Goal: Transaction & Acquisition: Subscribe to service/newsletter

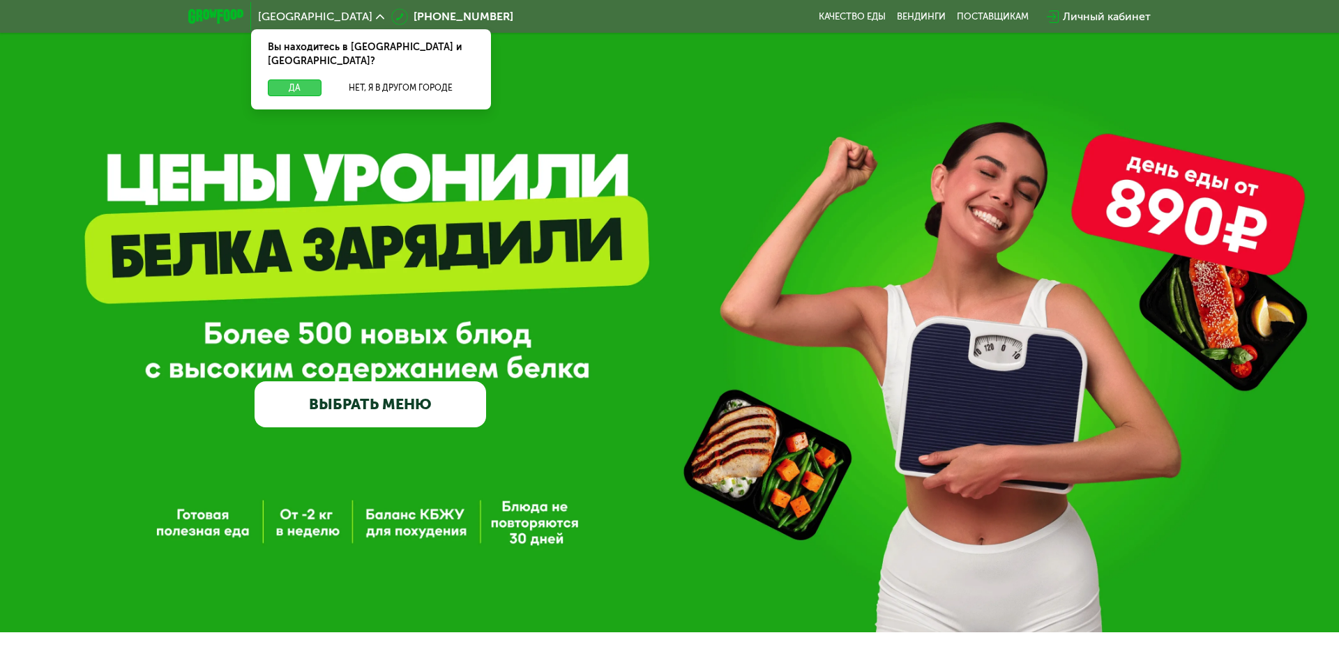
click at [294, 80] on button "Да" at bounding box center [295, 88] width 54 height 17
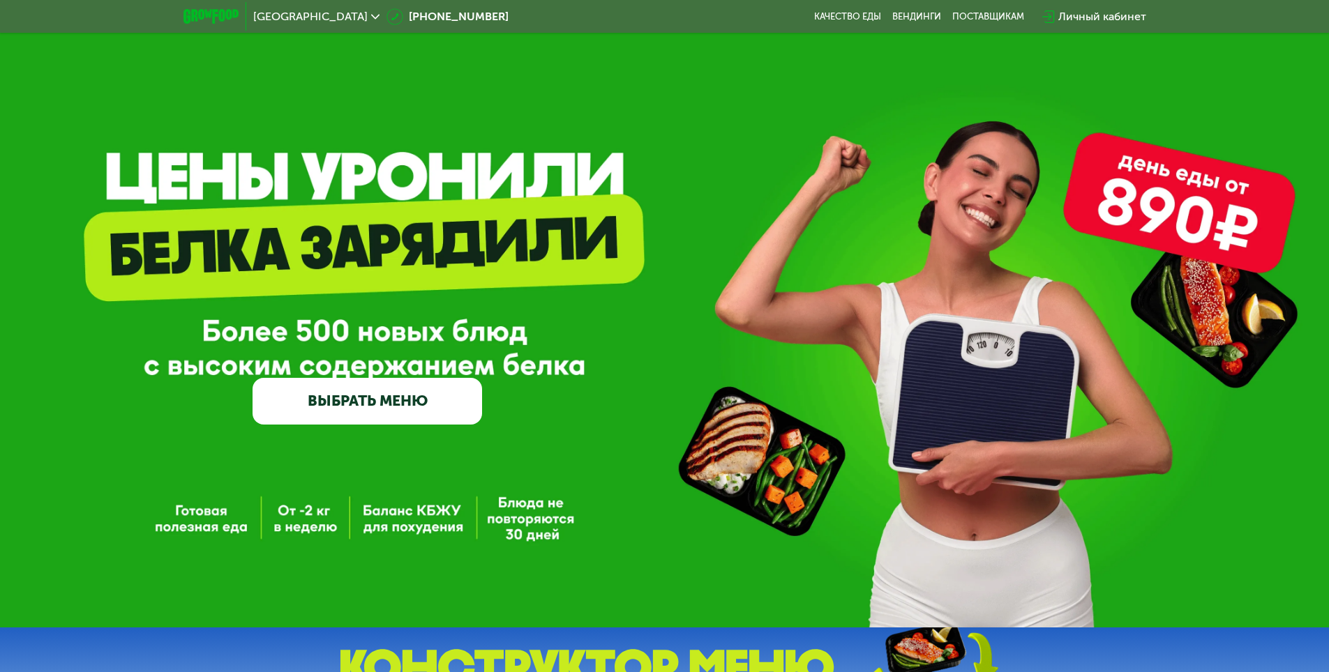
click at [405, 411] on link "ВЫБРАТЬ МЕНЮ" at bounding box center [366, 401] width 229 height 46
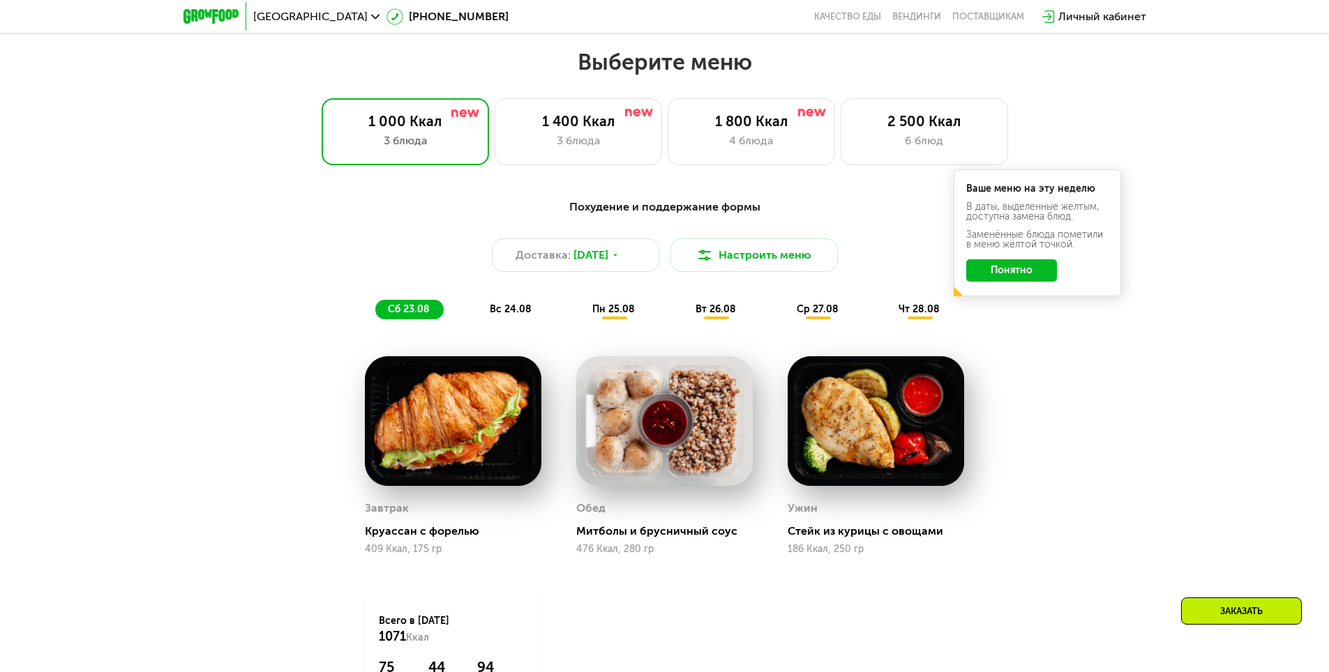
scroll to position [753, 0]
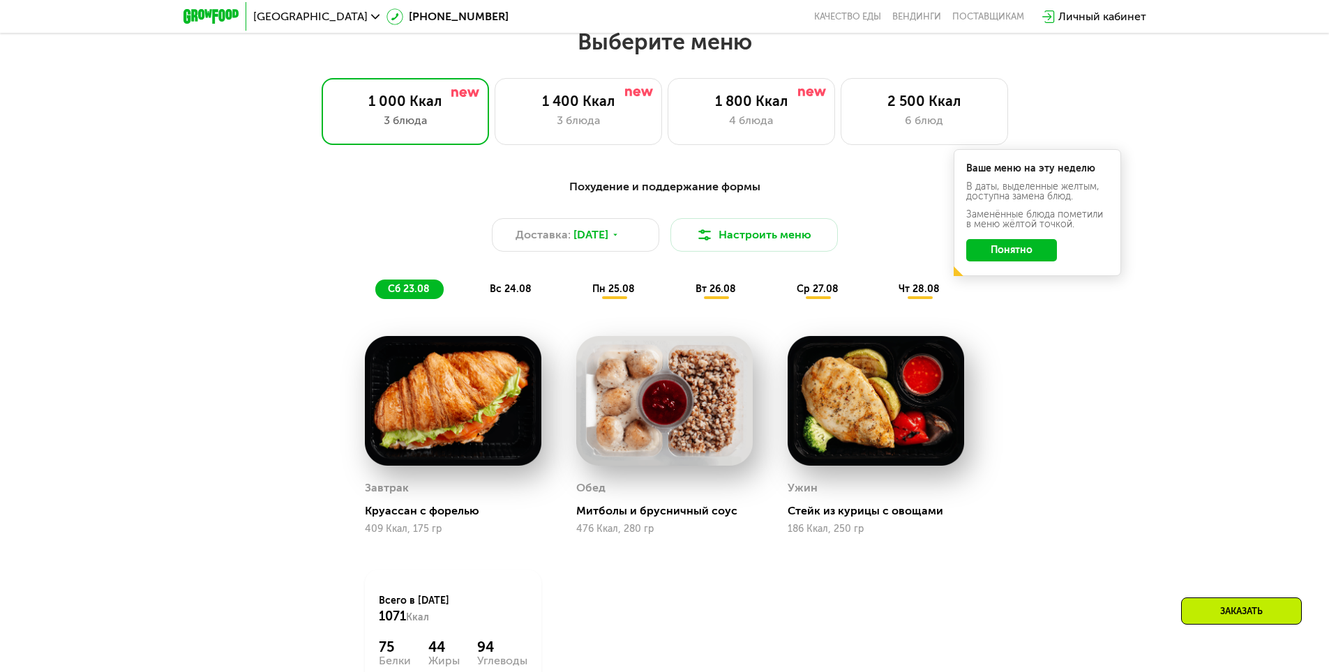
click at [1110, 13] on div "Личный кабинет" at bounding box center [1102, 16] width 88 height 17
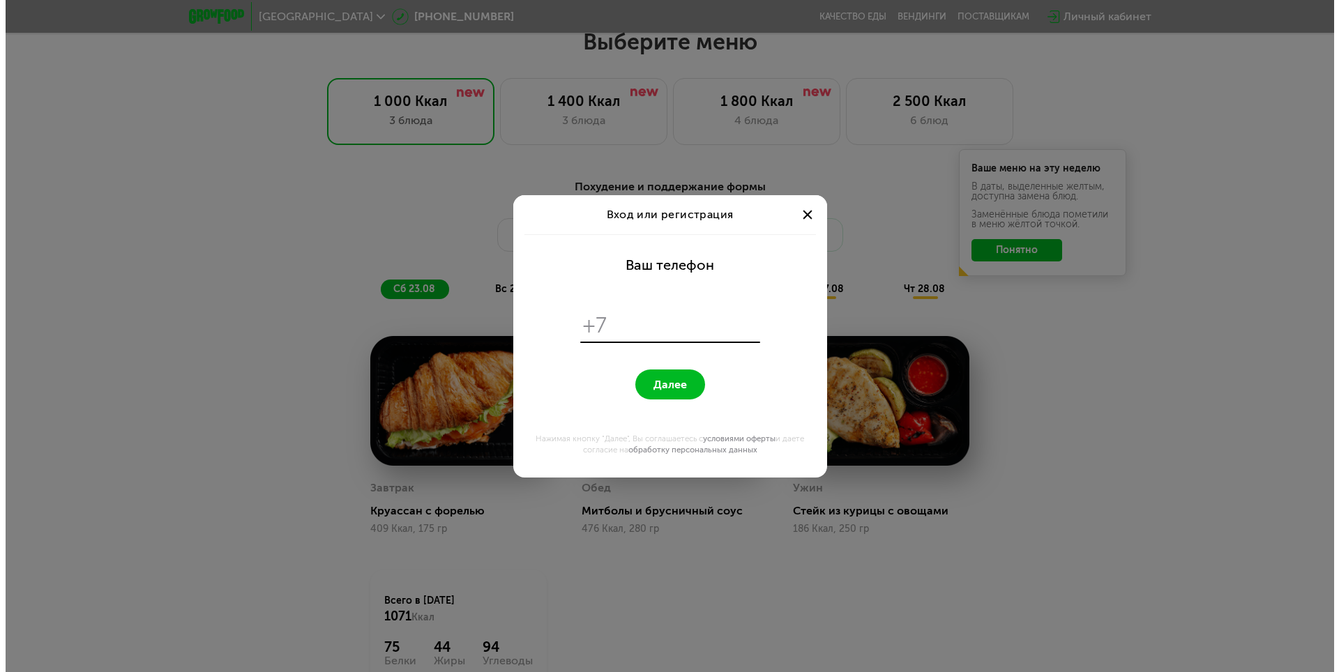
scroll to position [0, 0]
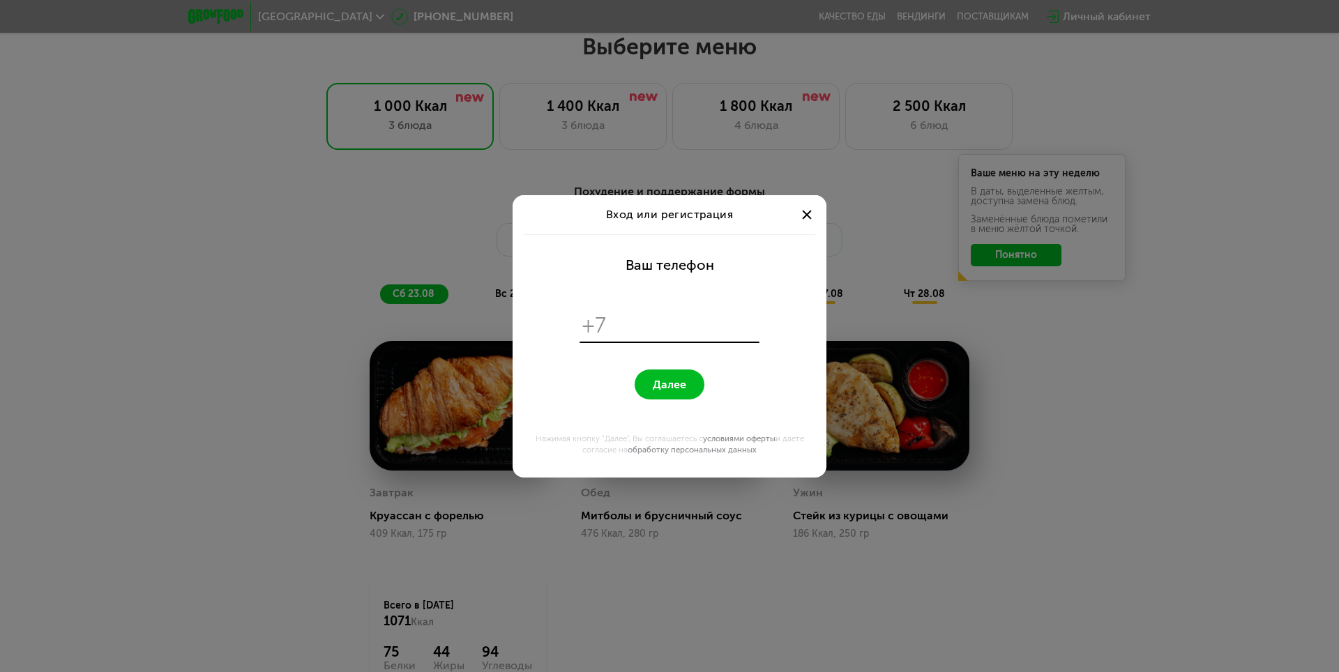
click at [667, 323] on input "tel" at bounding box center [685, 325] width 143 height 27
type input "**********"
click at [653, 378] on span "Далее" at bounding box center [669, 384] width 33 height 13
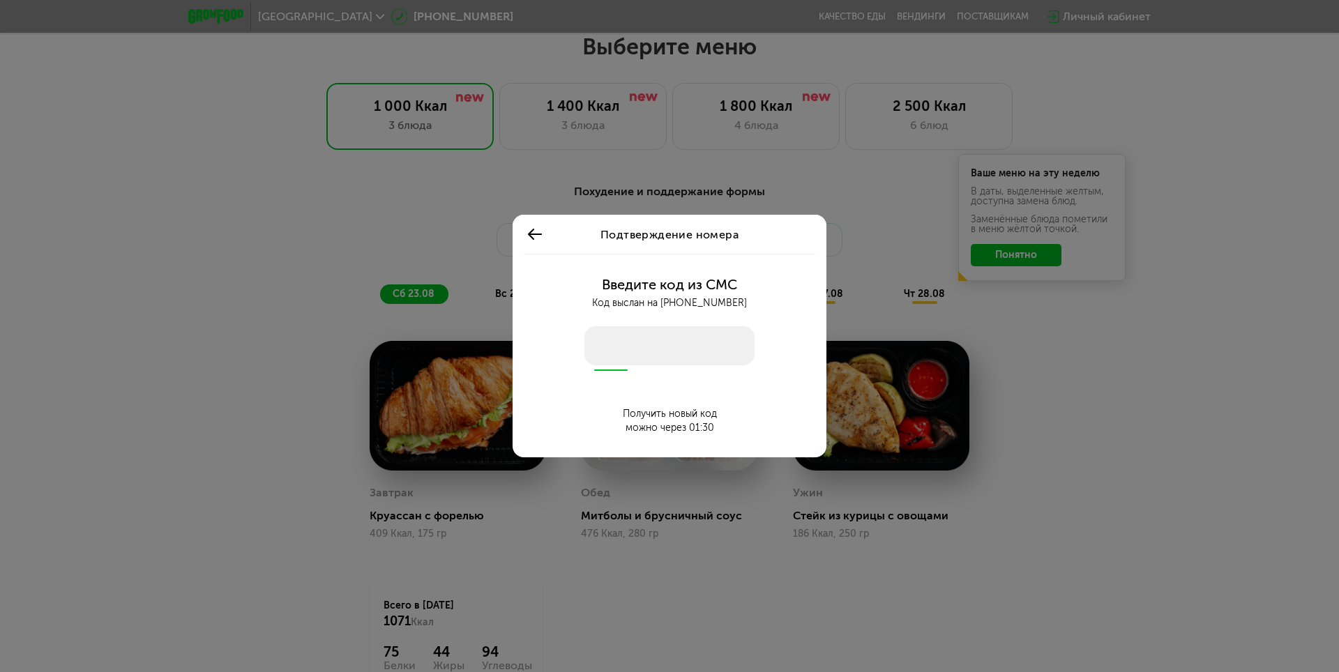
click at [694, 356] on input "number" at bounding box center [669, 345] width 170 height 39
type input "****"
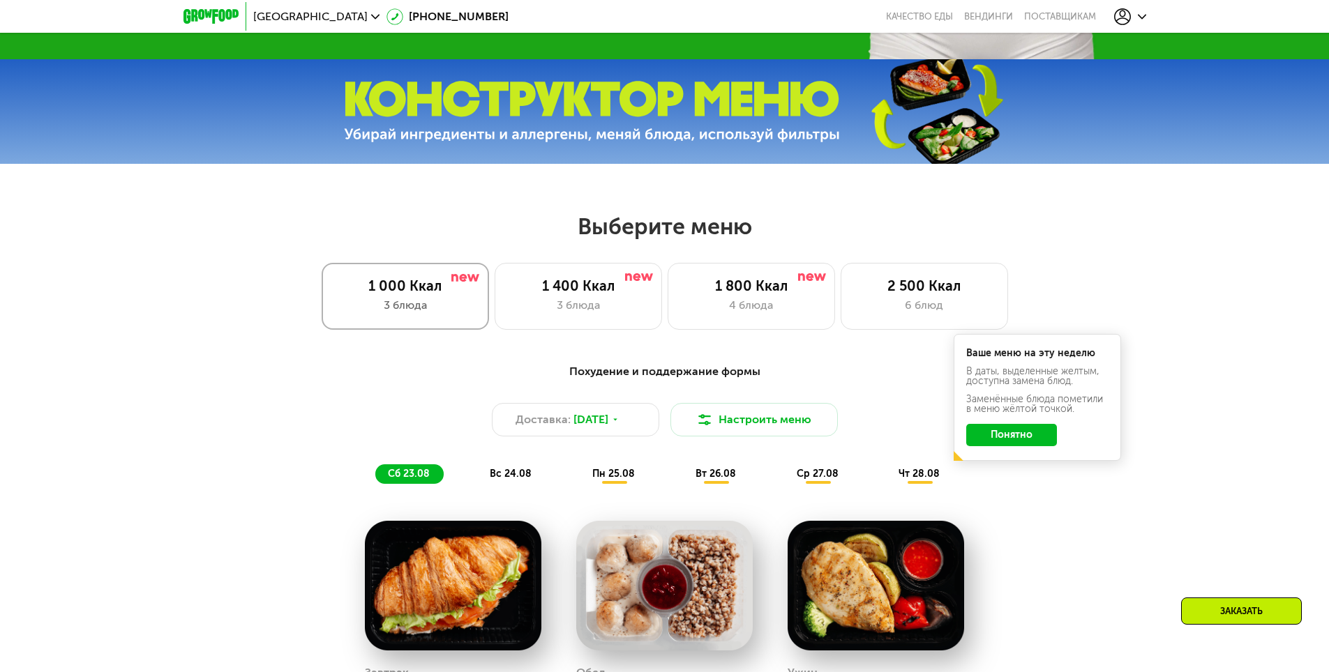
scroll to position [544, 0]
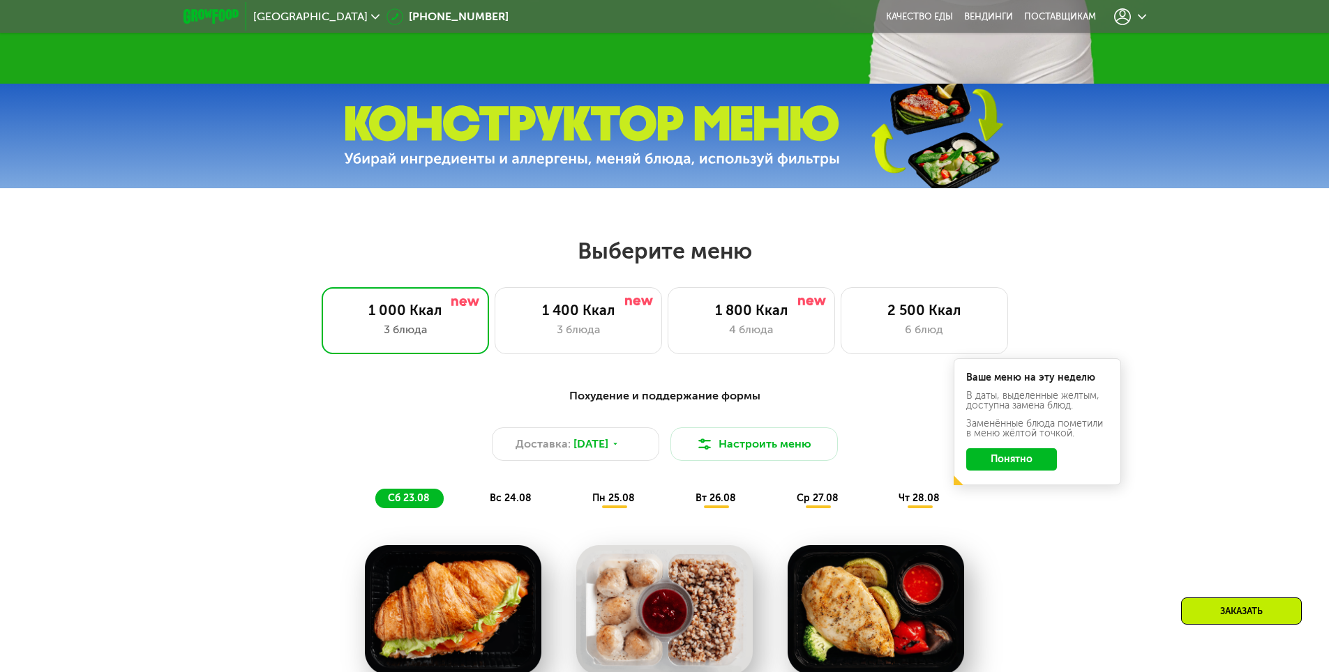
click at [1017, 477] on div "Ваше меню на эту неделю В даты, выделенные желтым, доступна замена блюд. Заменё…" at bounding box center [1036, 421] width 167 height 127
click at [1014, 463] on button "Понятно" at bounding box center [1011, 459] width 91 height 22
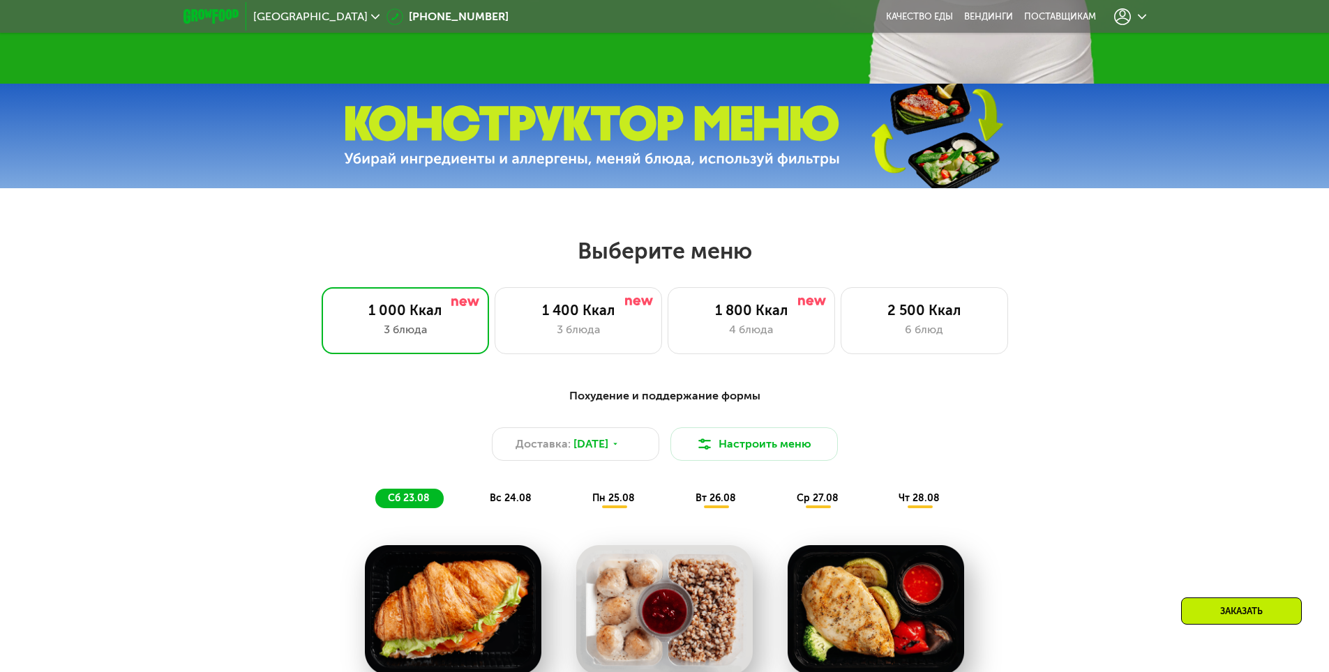
click at [1121, 4] on div at bounding box center [1130, 16] width 46 height 31
click at [1123, 10] on icon at bounding box center [1122, 16] width 17 height 17
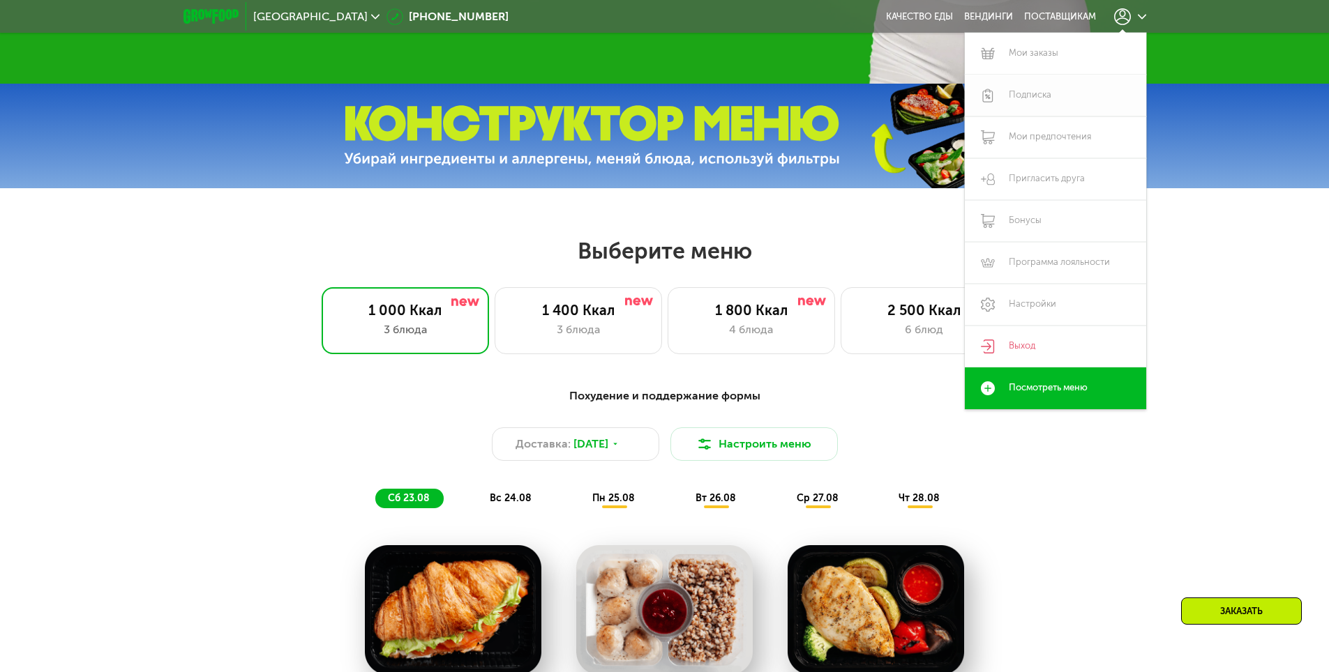
click at [1059, 96] on link "Подписка" at bounding box center [1055, 96] width 181 height 42
click at [1020, 96] on link "Подписка" at bounding box center [1055, 96] width 181 height 42
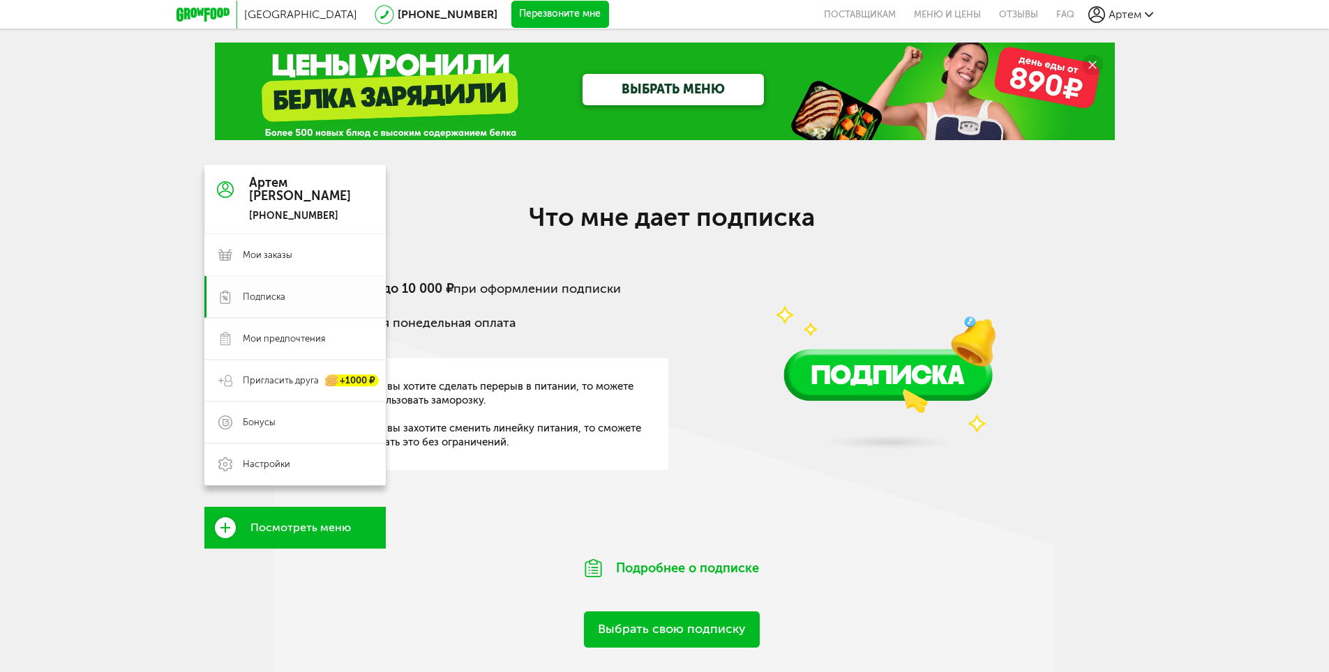
click at [241, 297] on link "Подписка" at bounding box center [294, 297] width 181 height 42
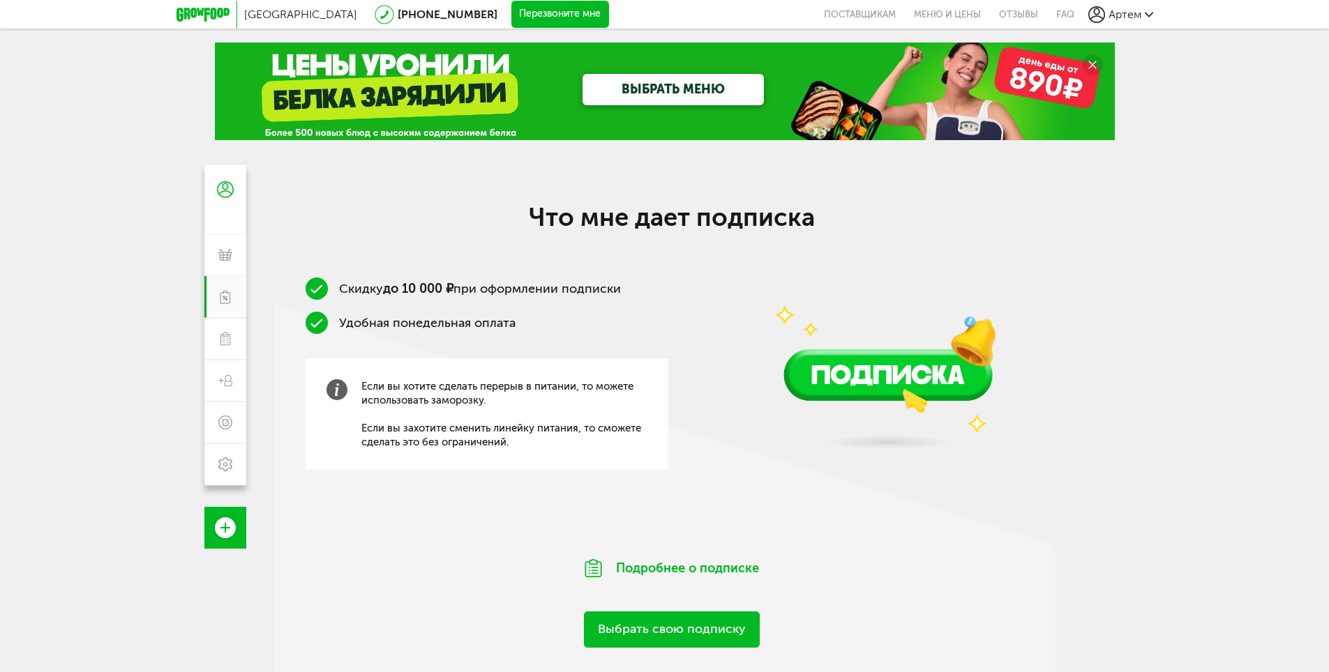
click at [656, 637] on link "Выбрать свою подписку" at bounding box center [672, 630] width 176 height 36
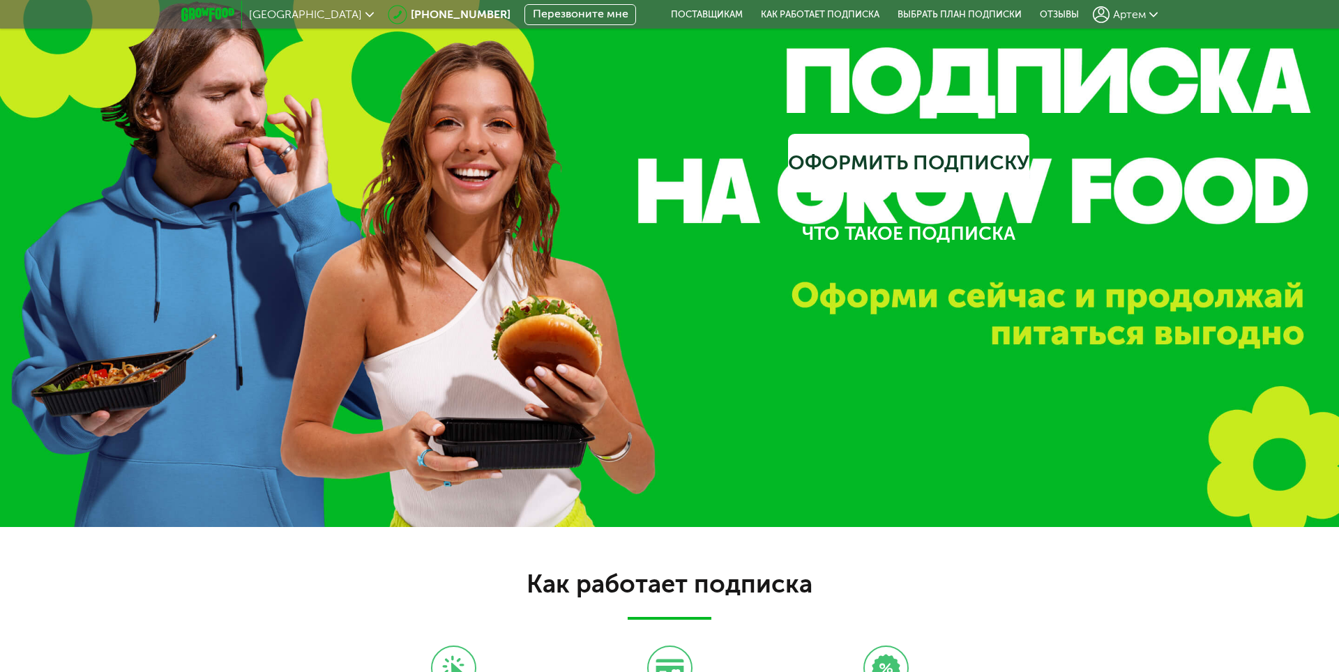
click at [936, 167] on link "Оформить подписку" at bounding box center [908, 163] width 241 height 59
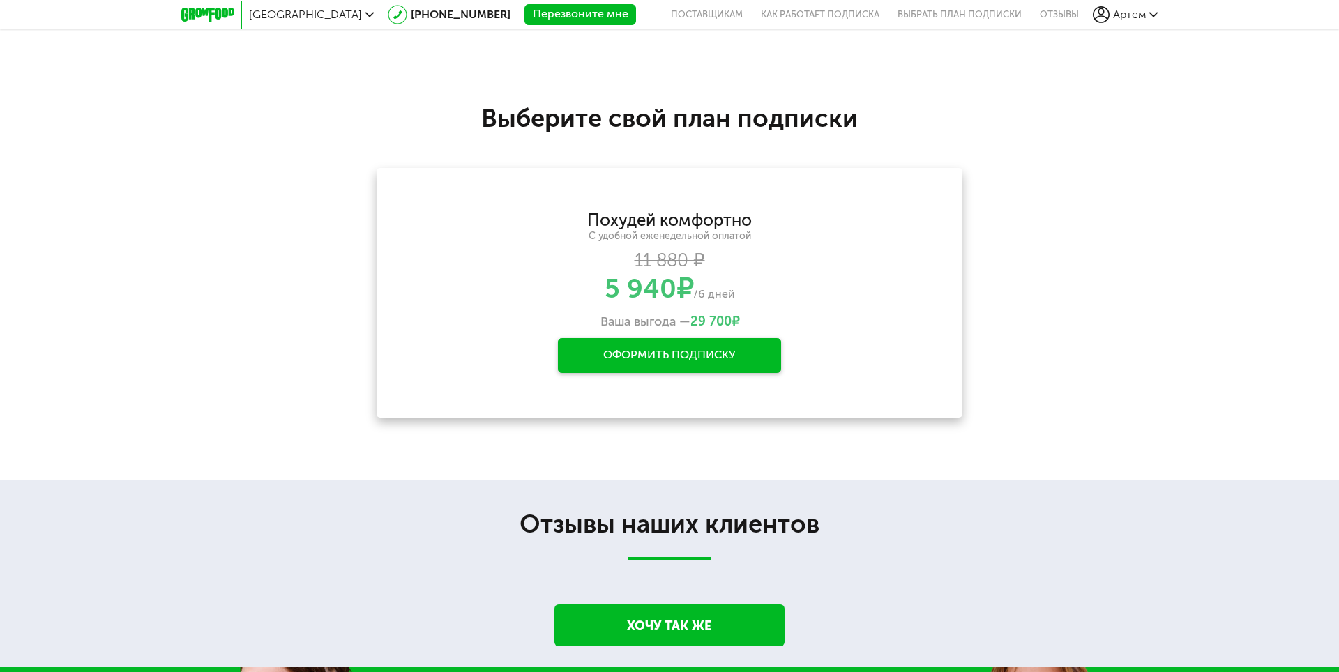
scroll to position [2190, 0]
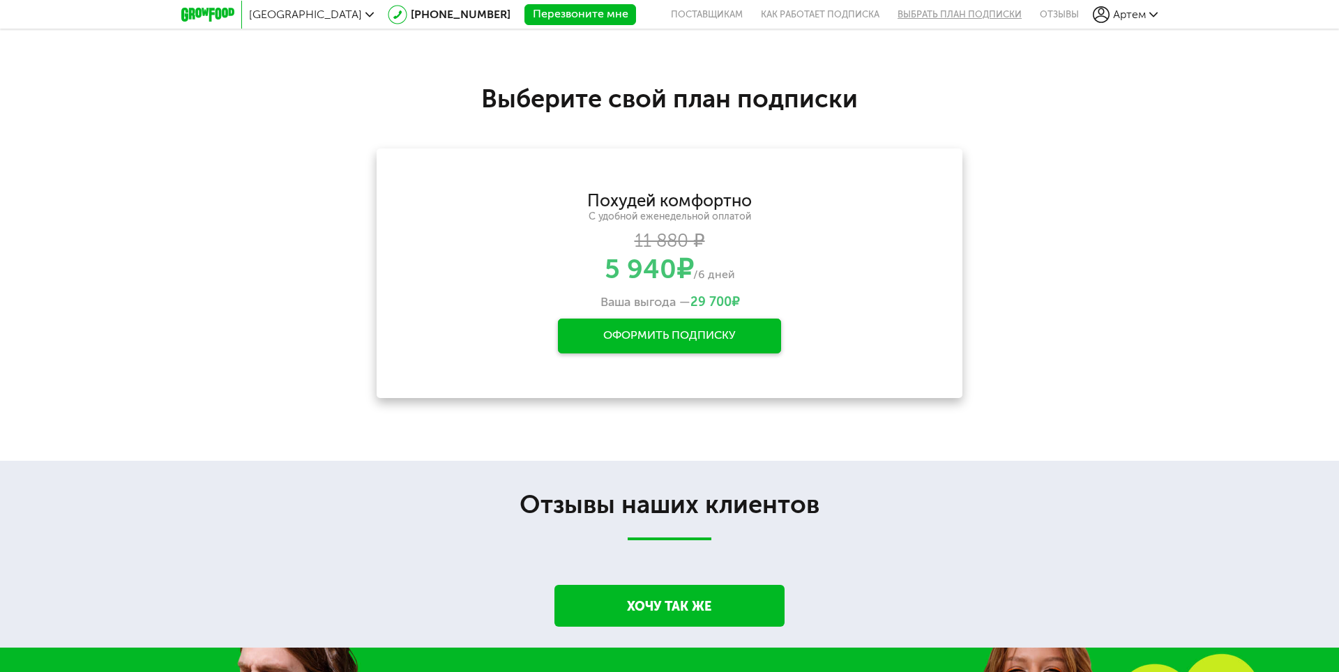
click at [949, 27] on link "Выбрать план подписки" at bounding box center [960, 14] width 142 height 29
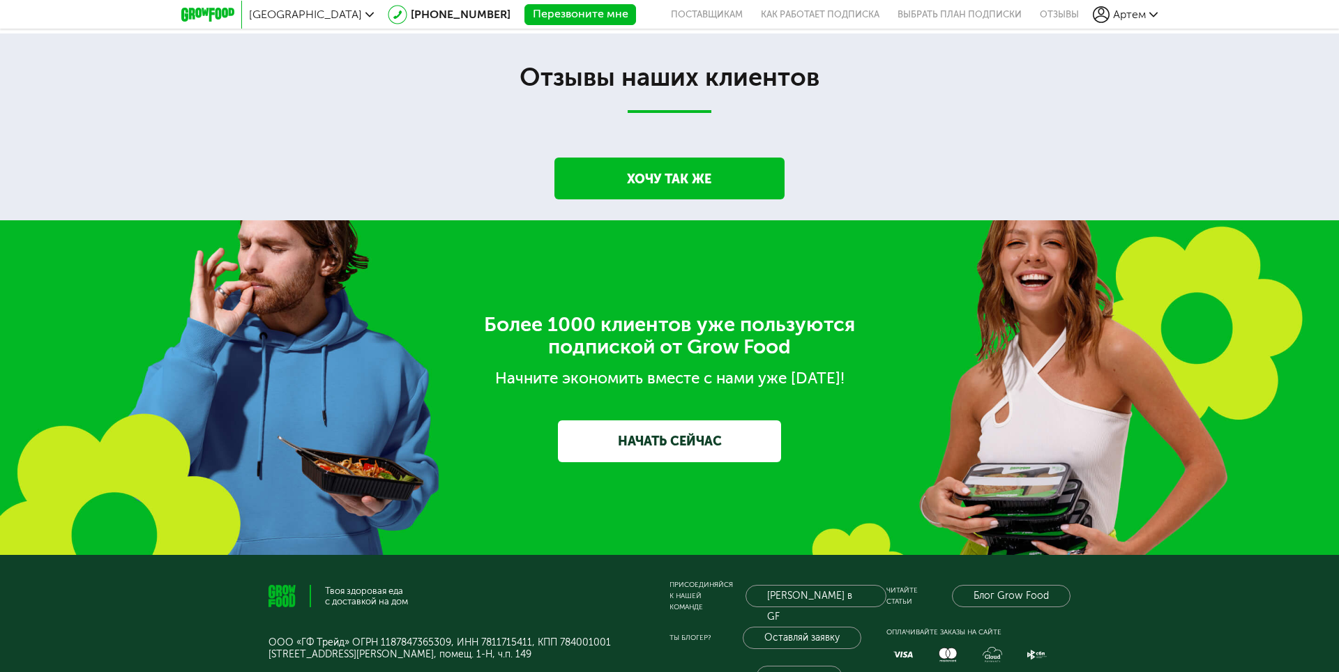
scroll to position [2604, 0]
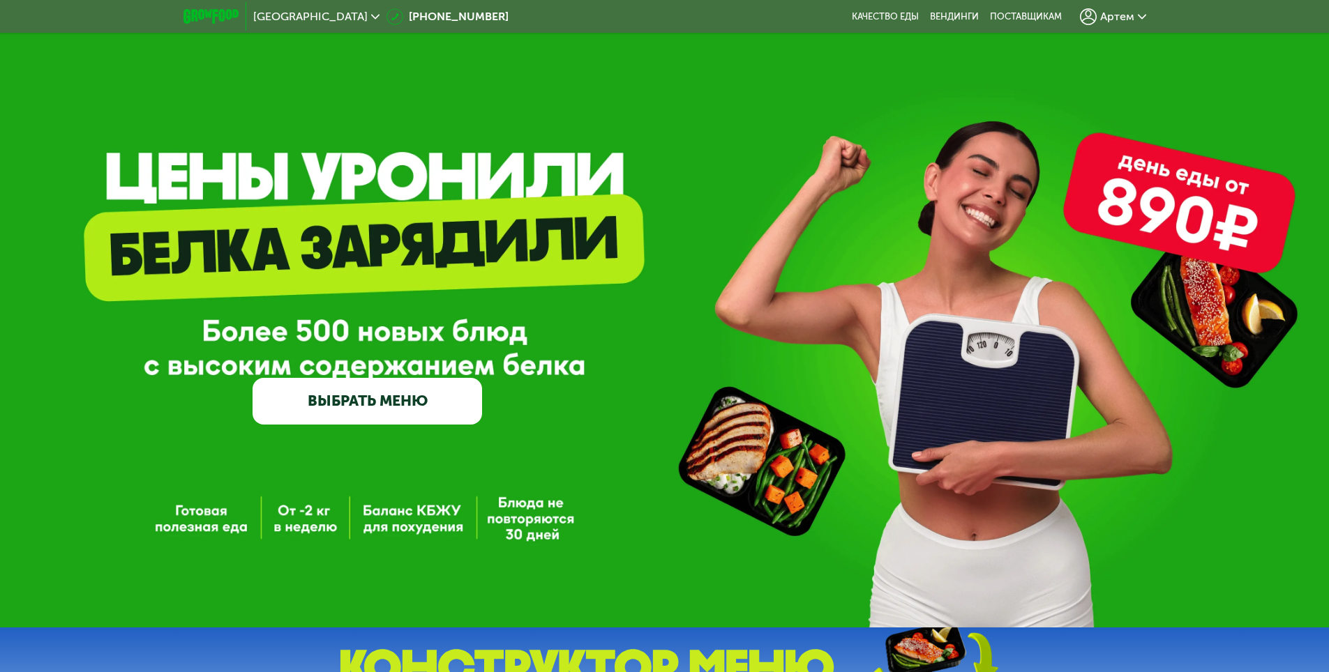
click at [365, 397] on link "ВЫБРАТЬ МЕНЮ" at bounding box center [366, 401] width 229 height 46
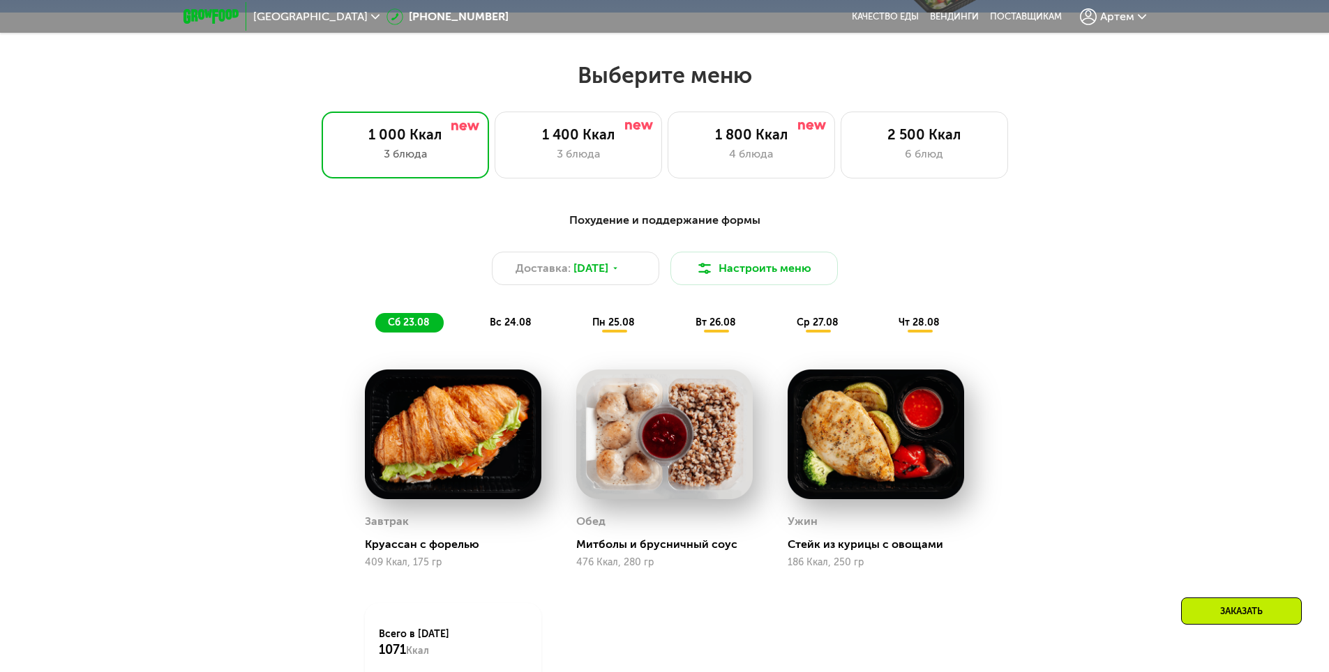
scroll to position [753, 0]
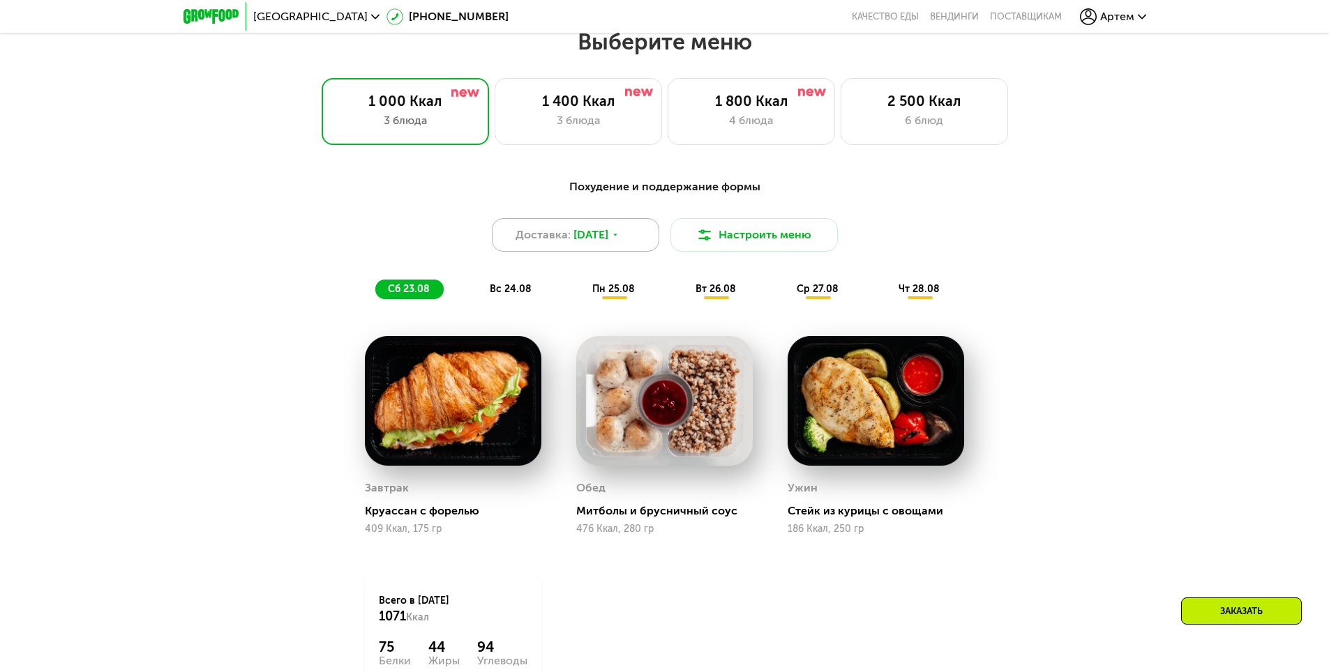
click at [620, 249] on div "Доставка: 22 авг, пт" at bounding box center [575, 234] width 167 height 33
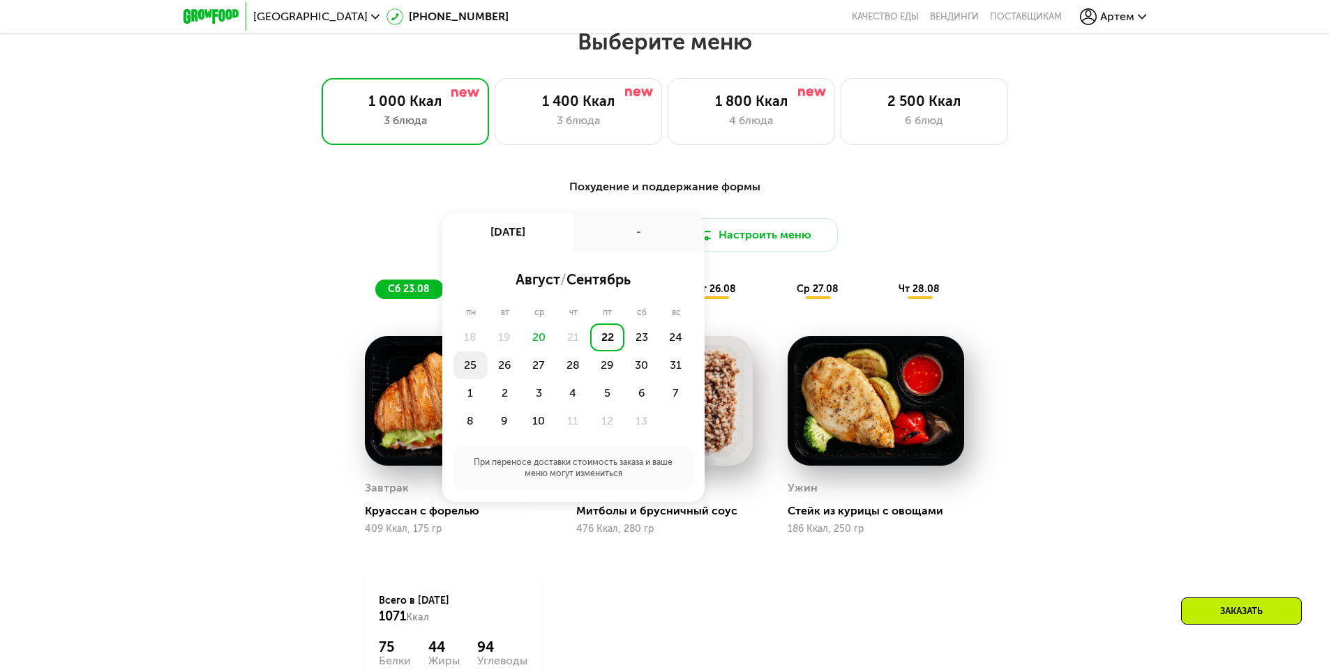
click at [488, 368] on div "25" at bounding box center [505, 366] width 34 height 28
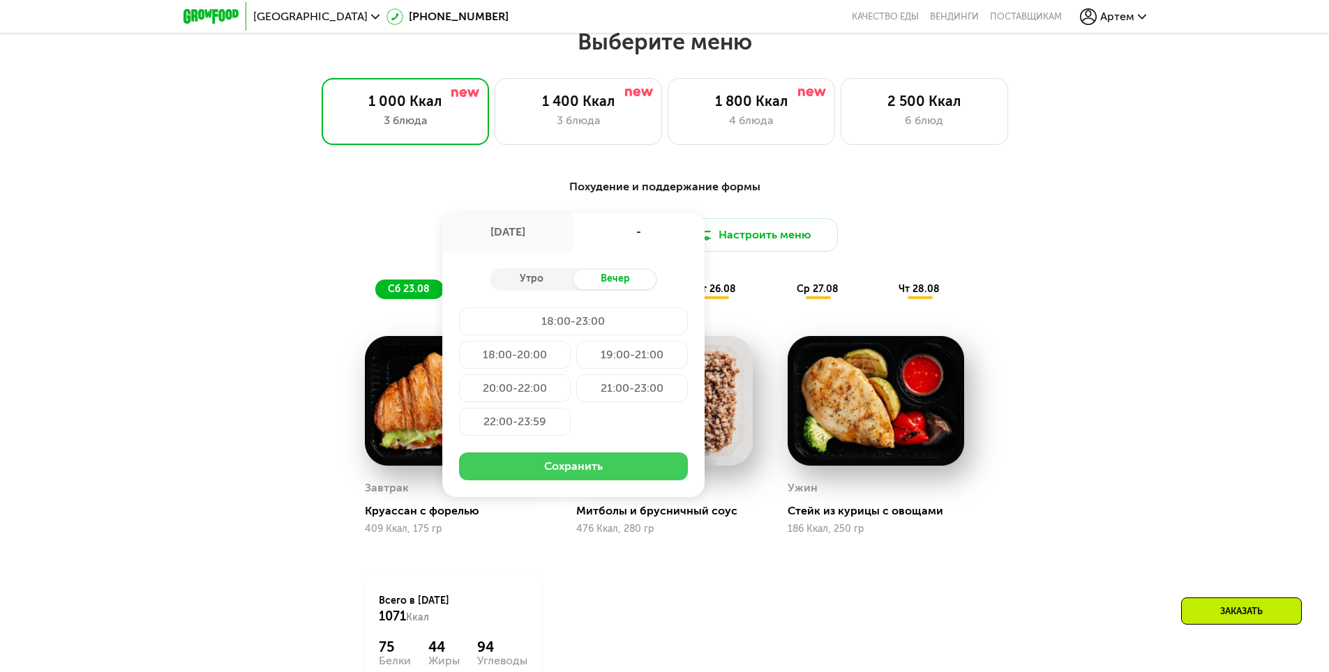
click at [581, 477] on button "Сохранить" at bounding box center [573, 467] width 229 height 28
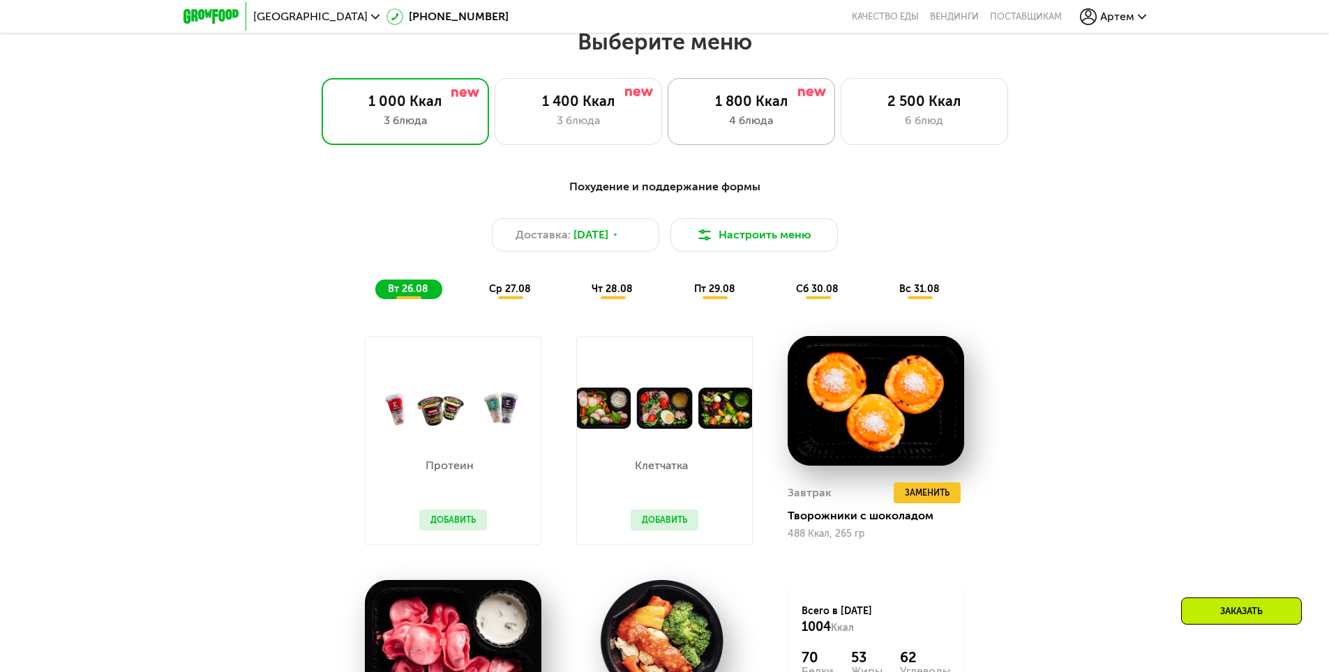
click at [760, 105] on div "1 800 Ккал" at bounding box center [751, 101] width 138 height 17
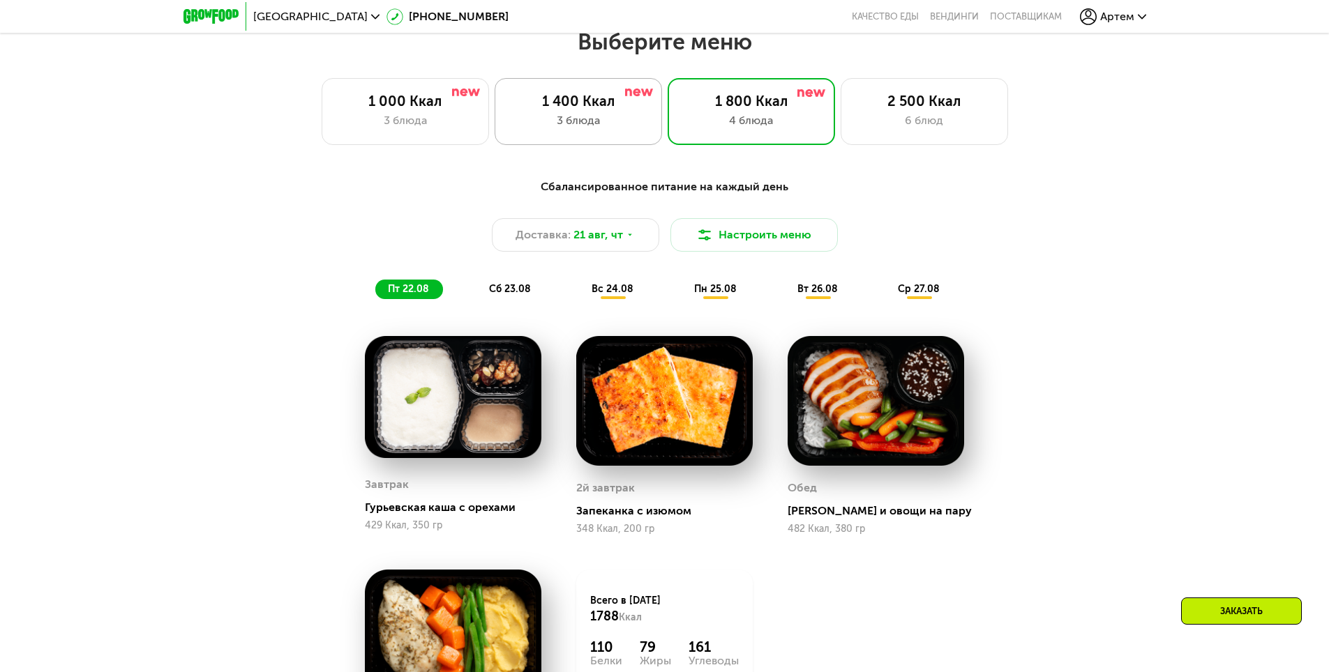
click at [667, 136] on div "1 400 Ккал 3 блюда" at bounding box center [750, 111] width 167 height 67
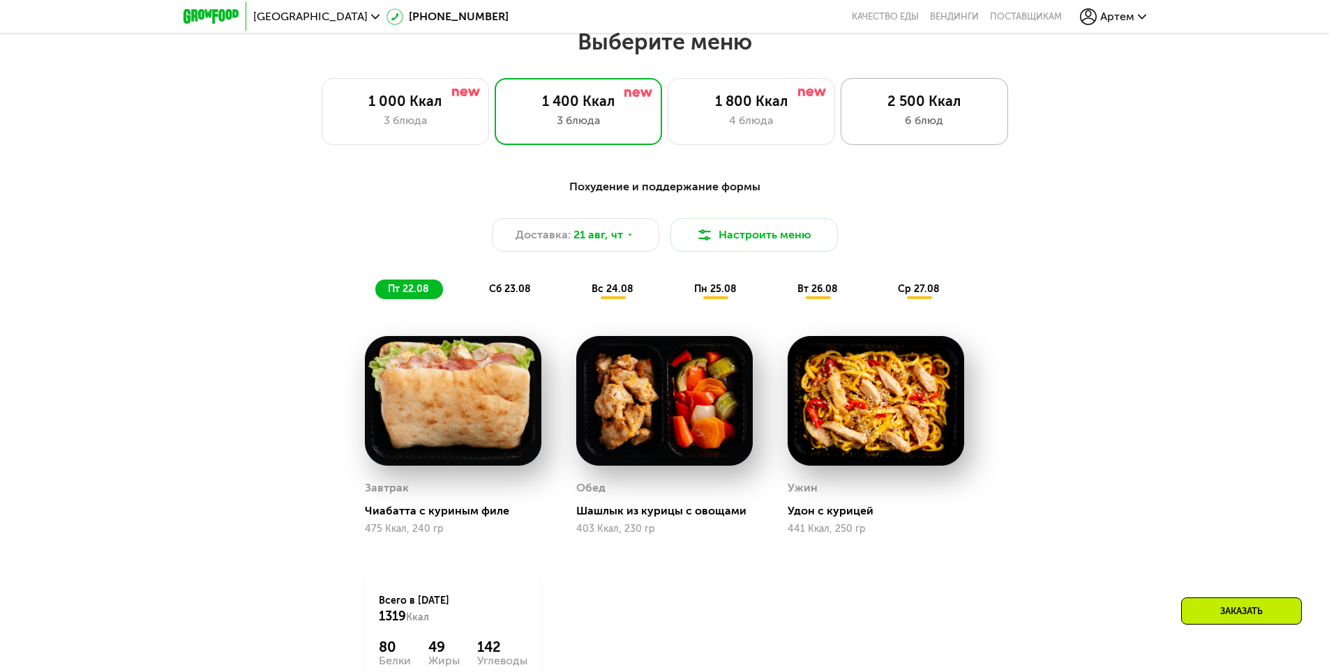
click at [892, 109] on div "2 500 Ккал" at bounding box center [924, 101] width 138 height 17
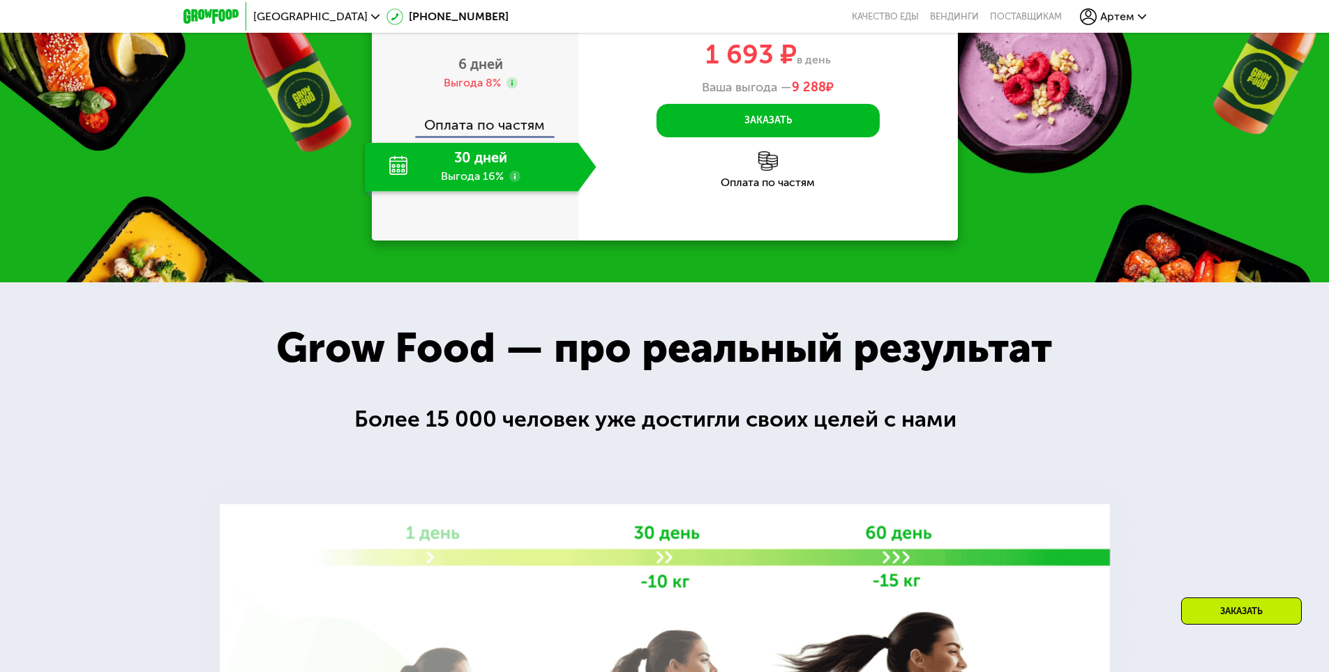
scroll to position [1730, 0]
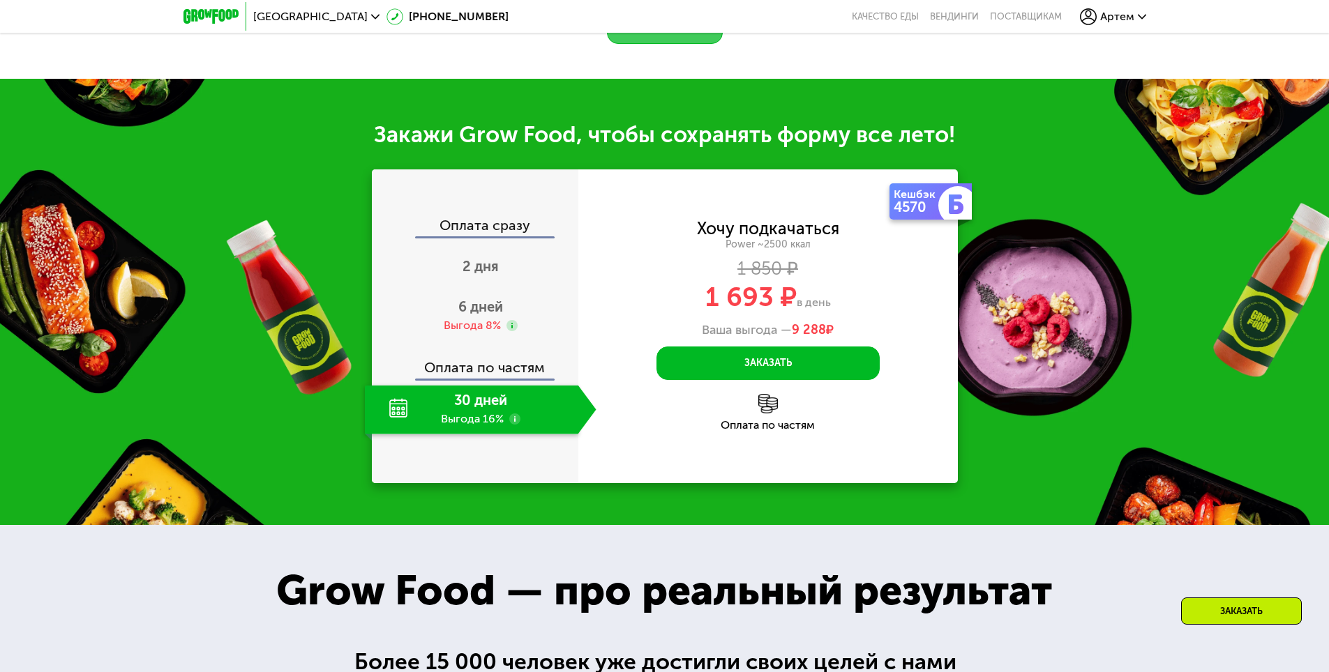
click at [674, 44] on button "Заказать" at bounding box center [665, 26] width 116 height 33
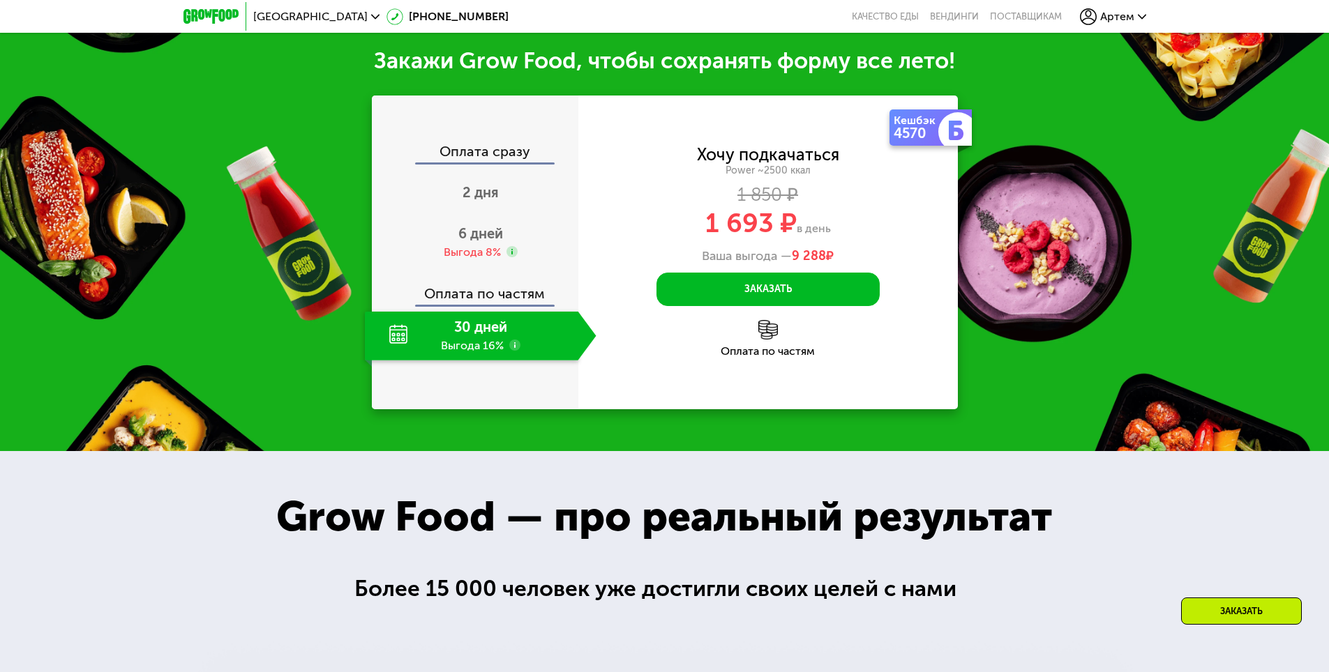
scroll to position [1776, 0]
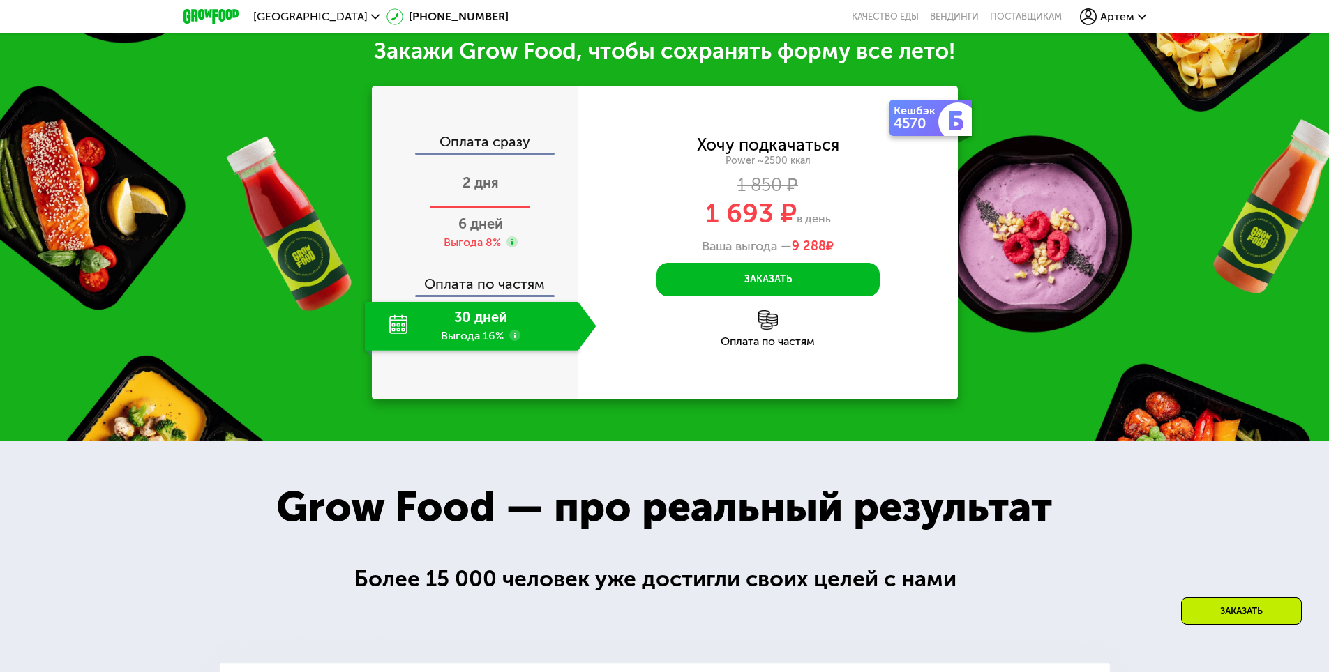
click at [483, 190] on span "2 дня" at bounding box center [480, 182] width 36 height 17
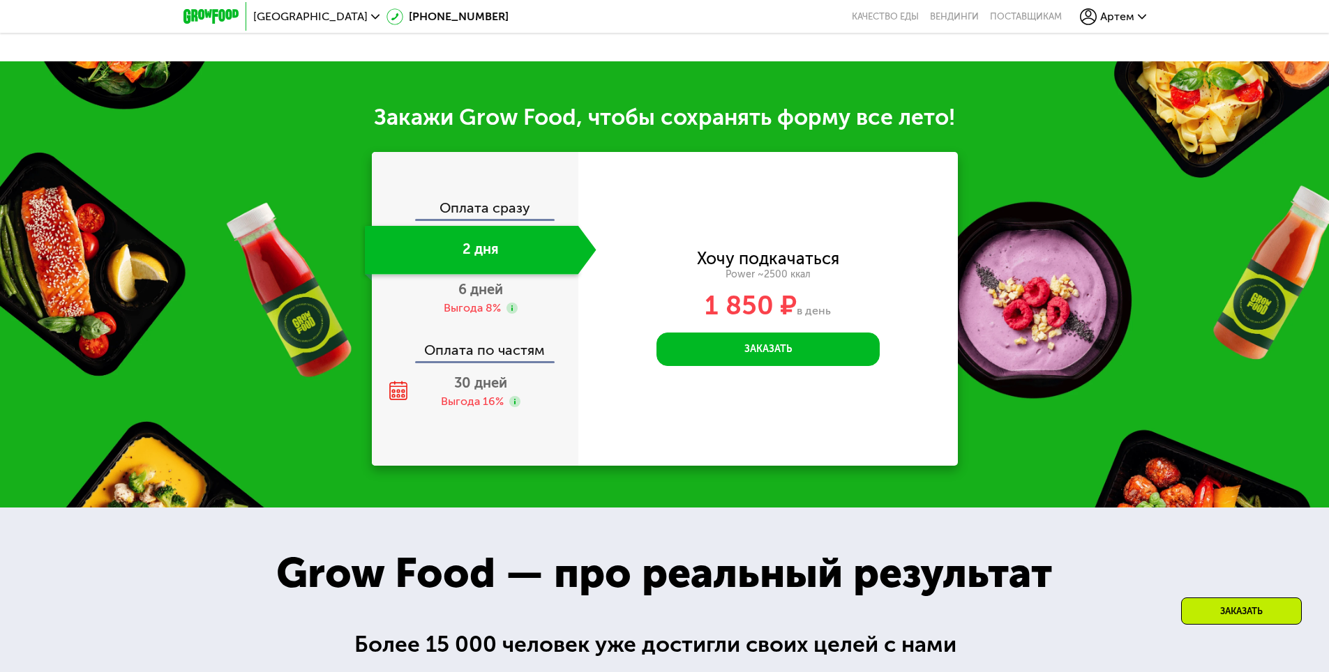
scroll to position [1843, 0]
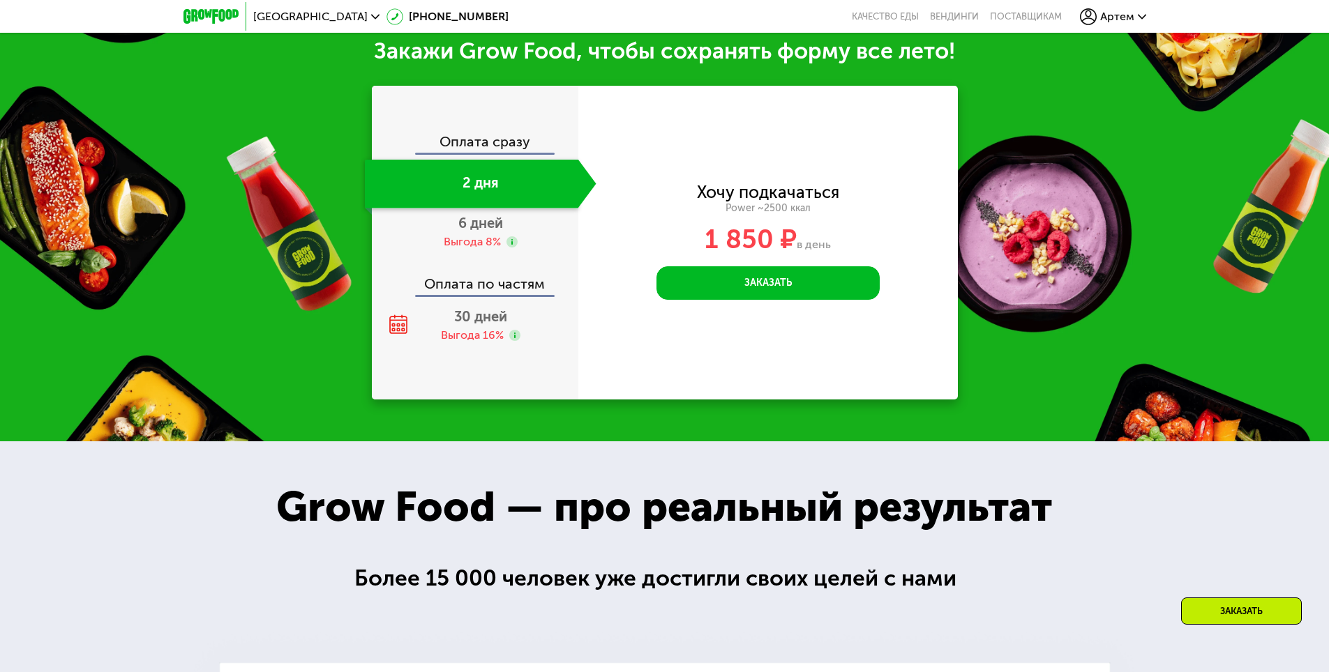
click at [483, 149] on div "Оплата сразу" at bounding box center [475, 144] width 205 height 18
click at [488, 149] on div "Оплата сразу" at bounding box center [475, 144] width 205 height 18
click at [491, 250] on div "Выгода 8%" at bounding box center [472, 242] width 57 height 15
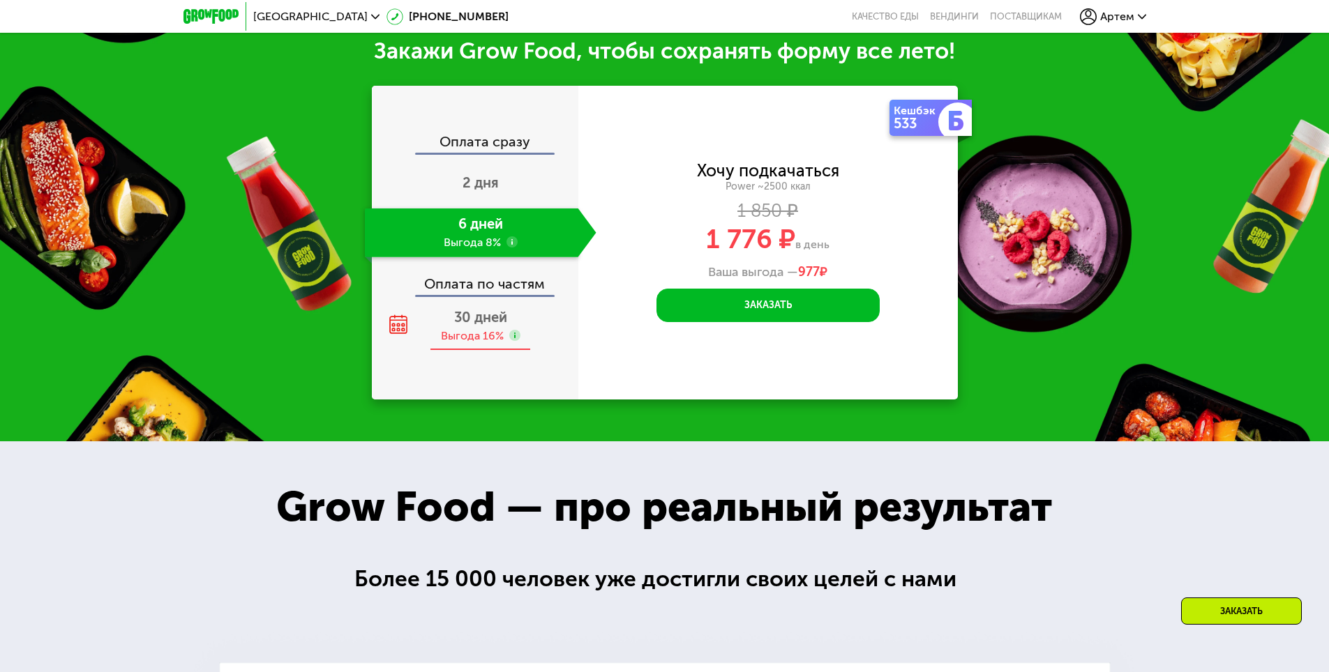
click at [471, 340] on div "Выгода 16%" at bounding box center [472, 335] width 63 height 15
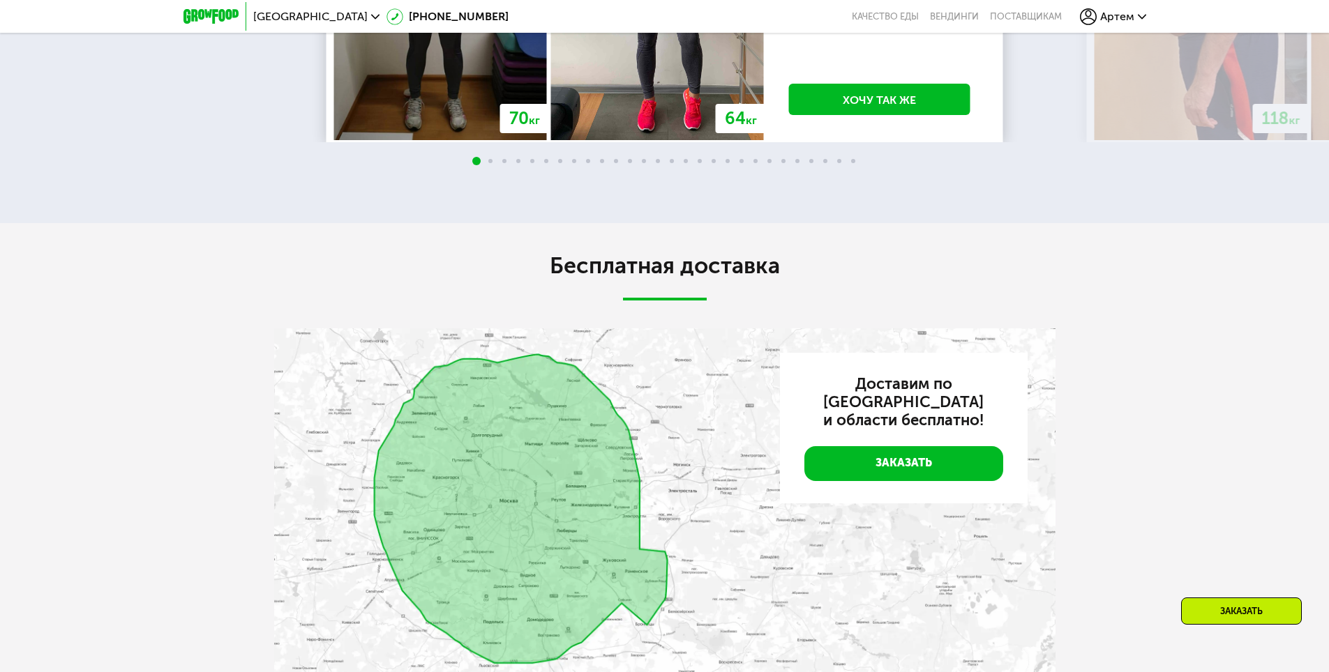
scroll to position [3482, 0]
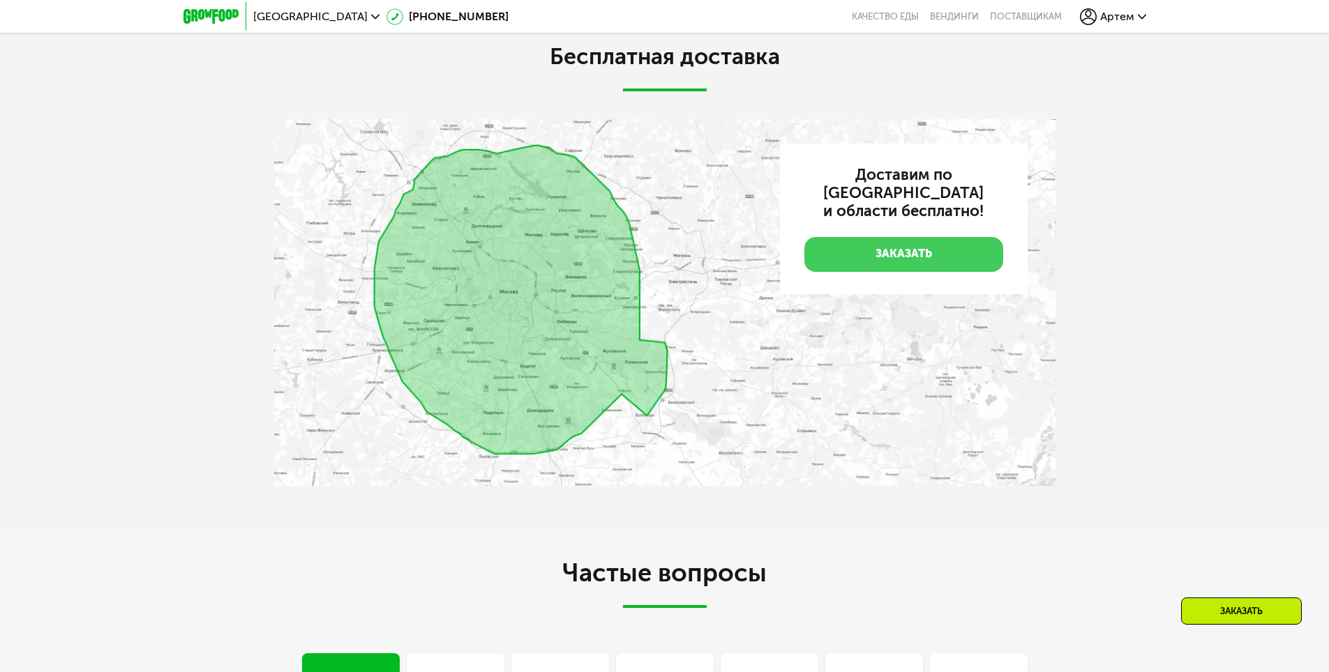
click at [873, 245] on link "Заказать" at bounding box center [903, 254] width 199 height 35
click at [873, 245] on link "Заказать" at bounding box center [903, 256] width 199 height 35
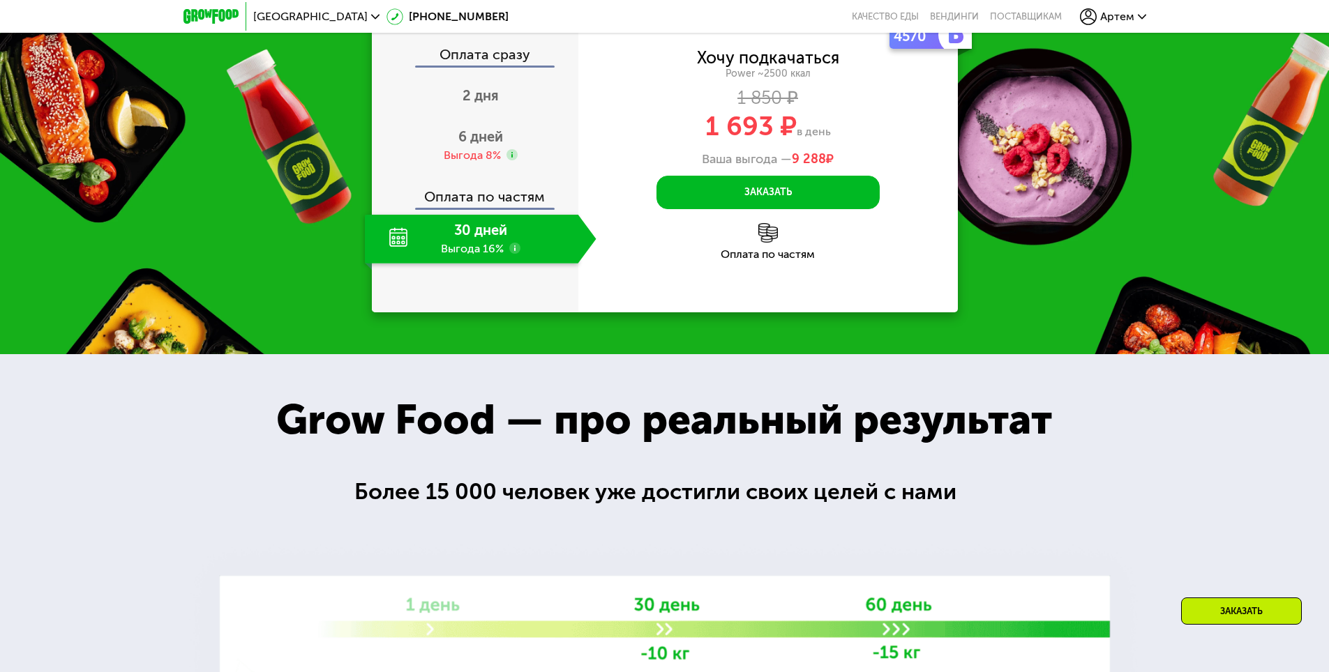
scroll to position [1845, 0]
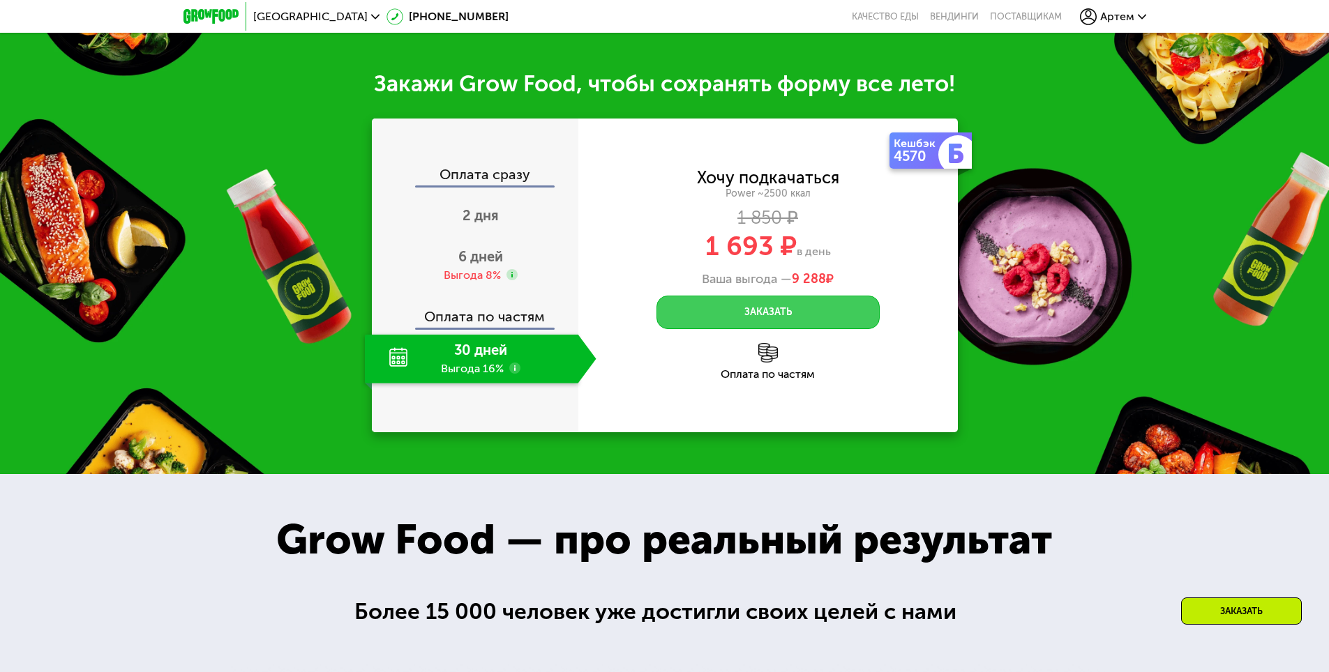
click at [724, 308] on button "Заказать" at bounding box center [767, 312] width 223 height 33
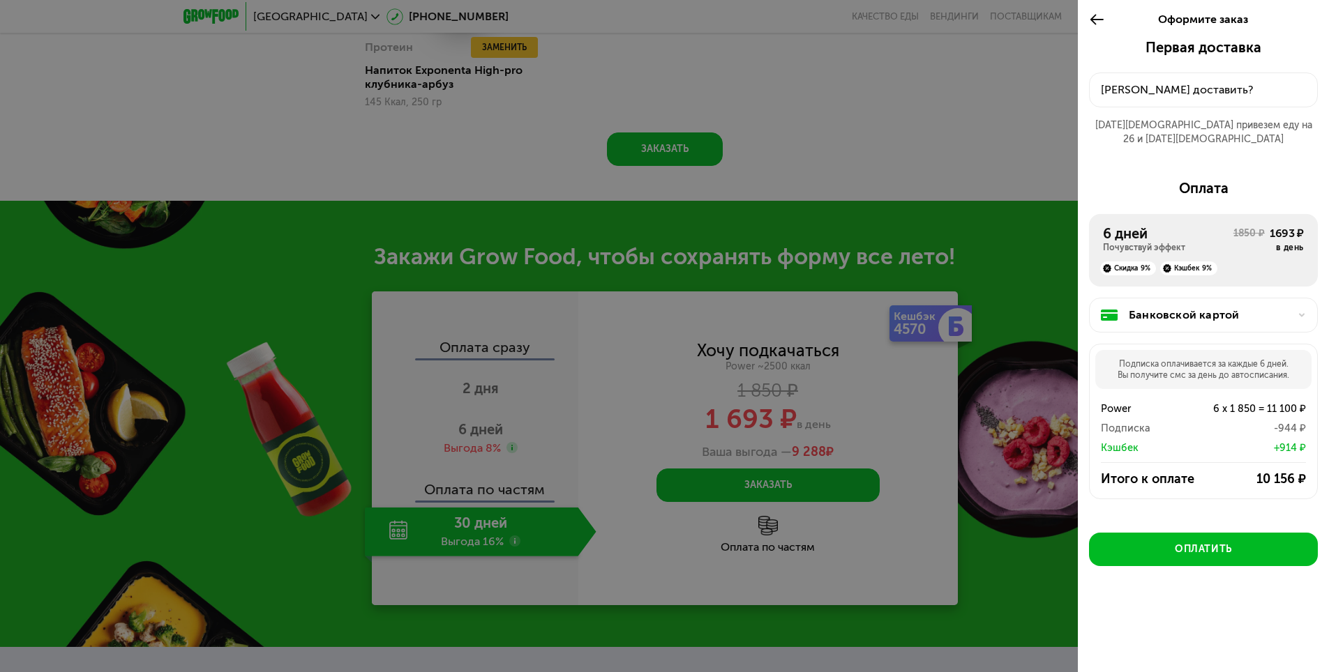
scroll to position [1566, 0]
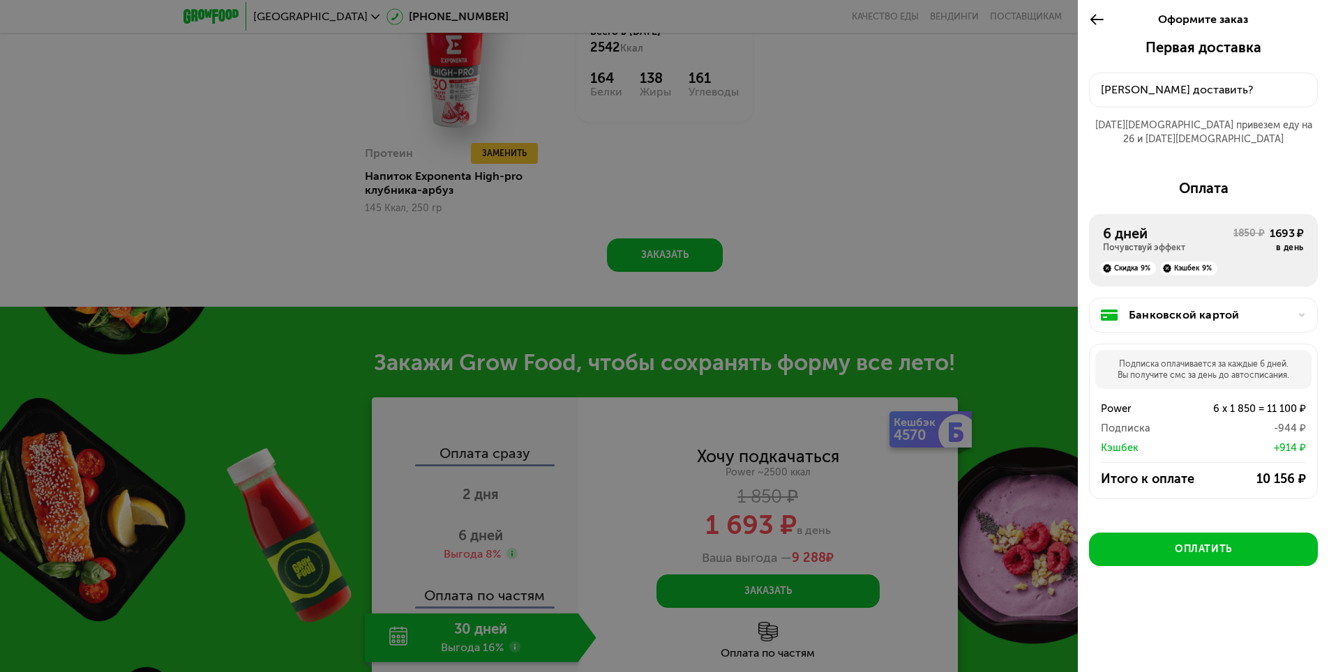
click at [824, 232] on div at bounding box center [664, 336] width 1329 height 672
click at [1094, 24] on icon at bounding box center [1097, 19] width 16 height 17
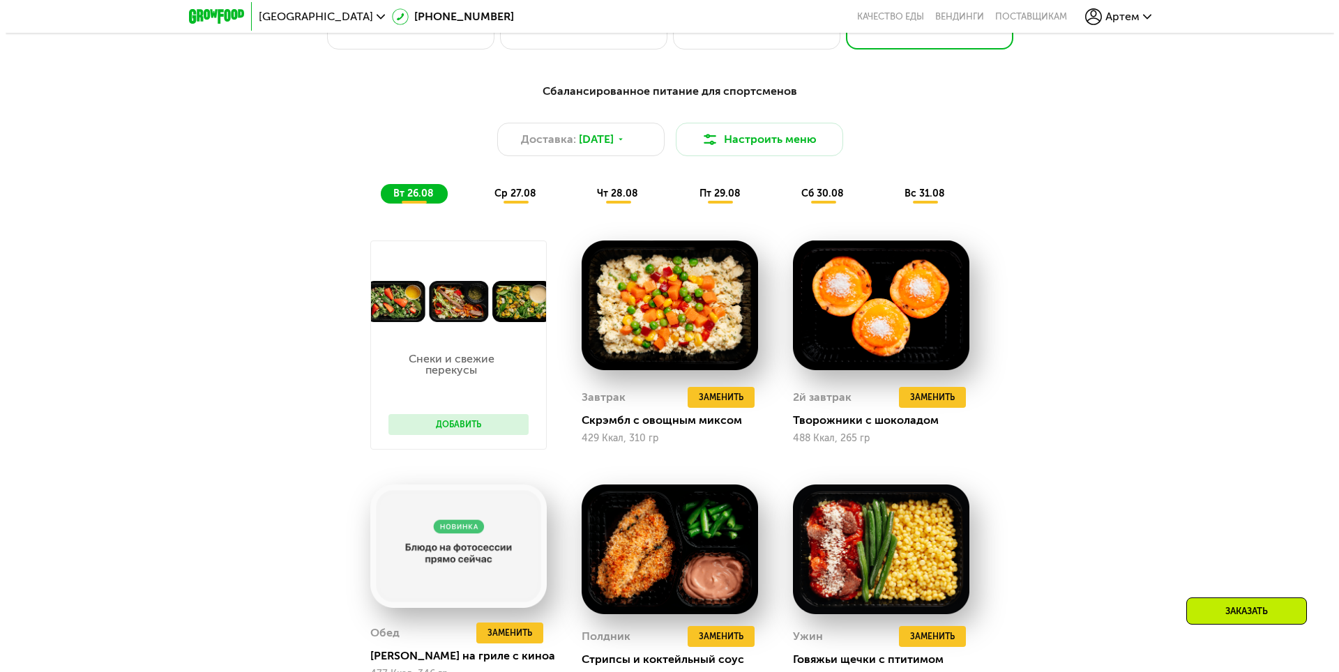
scroll to position [693, 0]
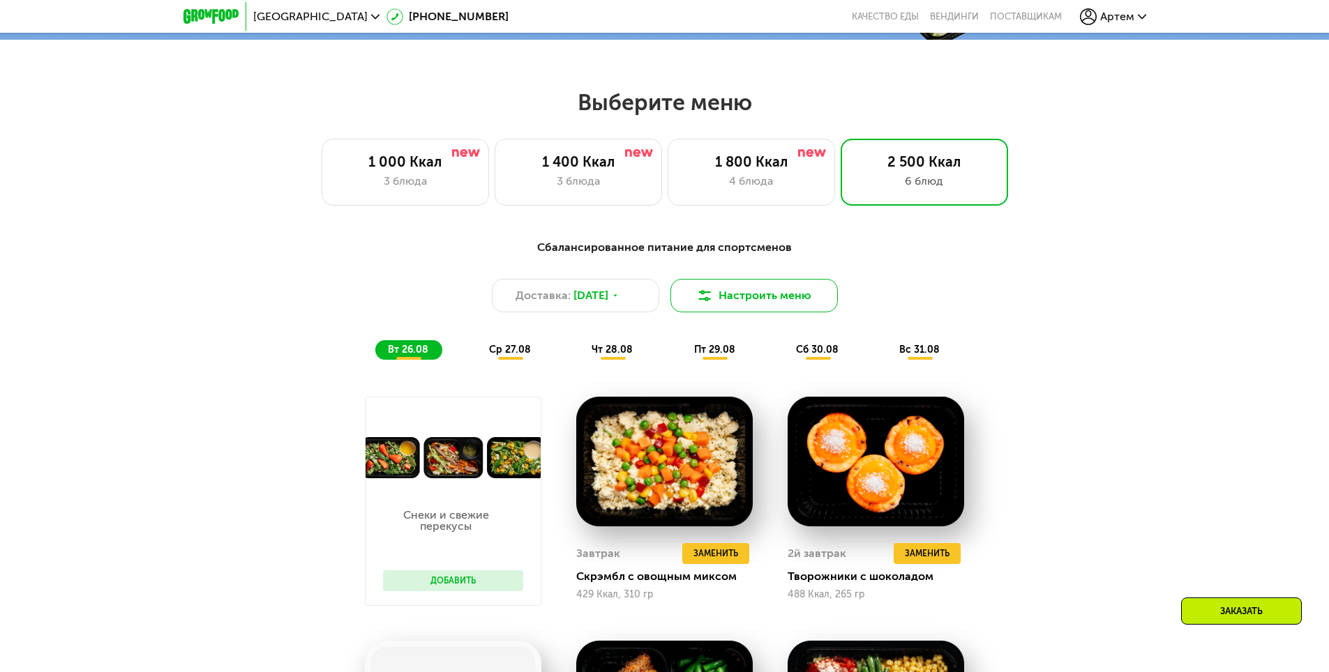
click at [755, 310] on button "Настроить меню" at bounding box center [753, 295] width 167 height 33
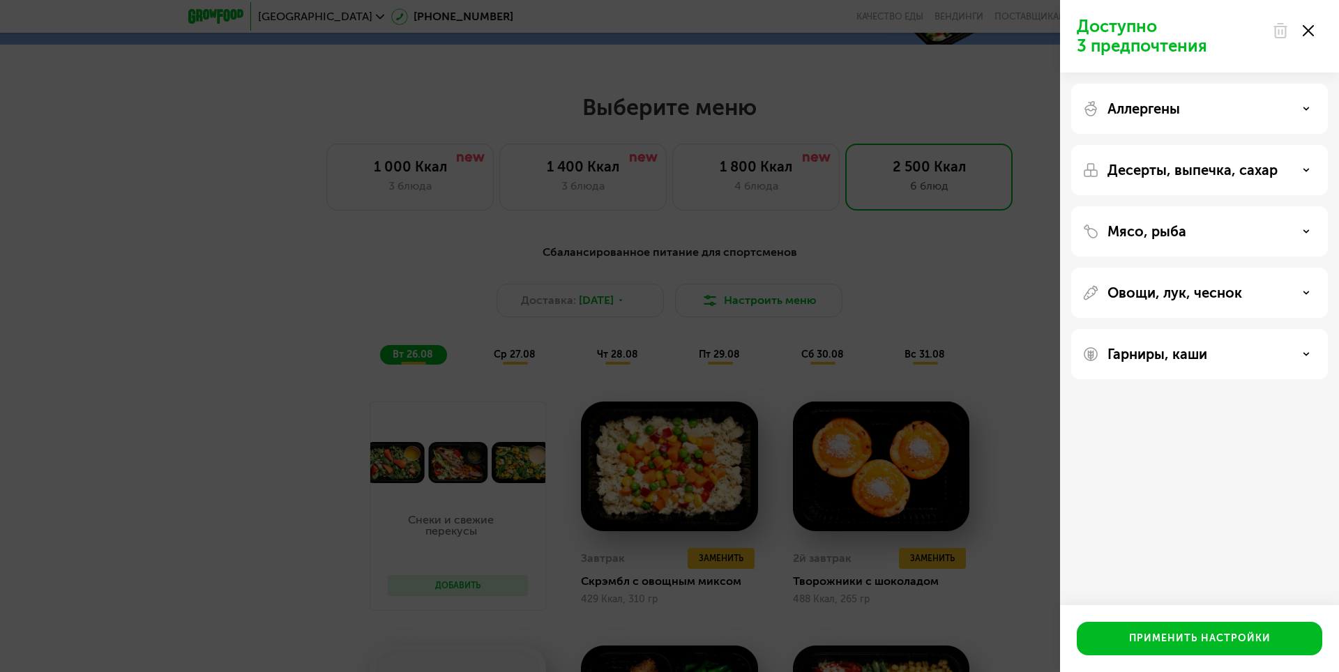
click at [1191, 115] on div "Аллергены" at bounding box center [1199, 108] width 234 height 17
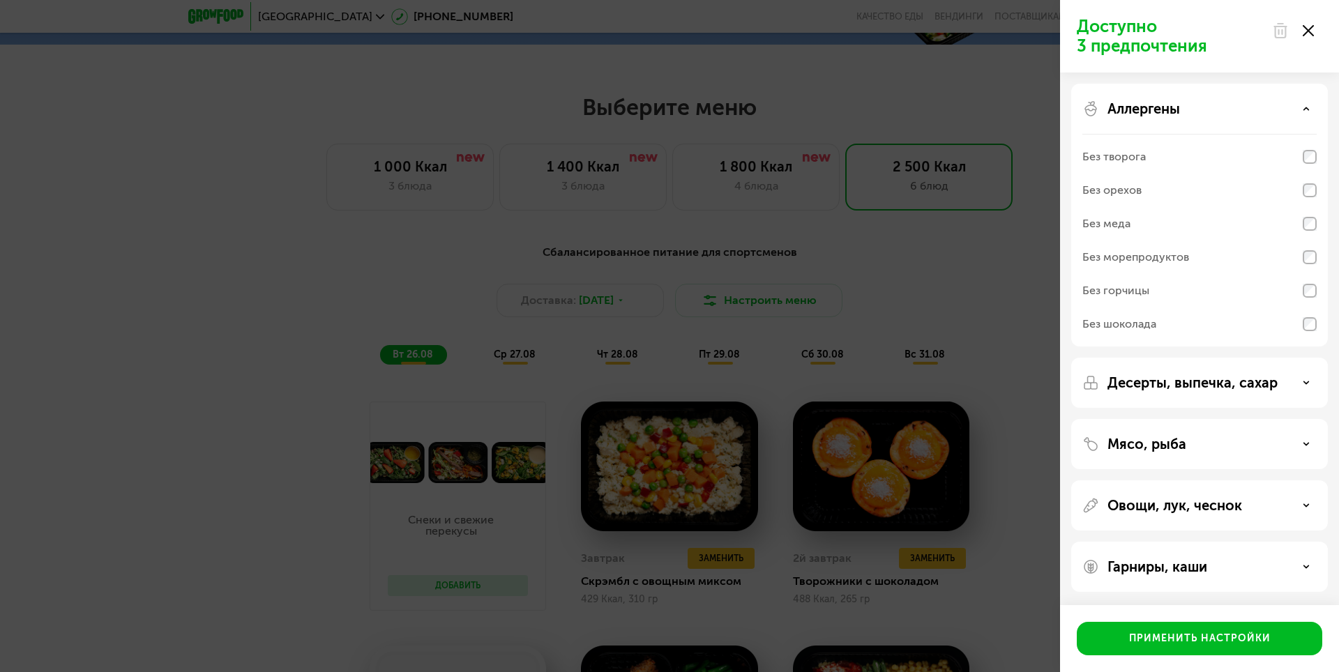
click at [1191, 115] on div "Аллергены" at bounding box center [1199, 108] width 234 height 17
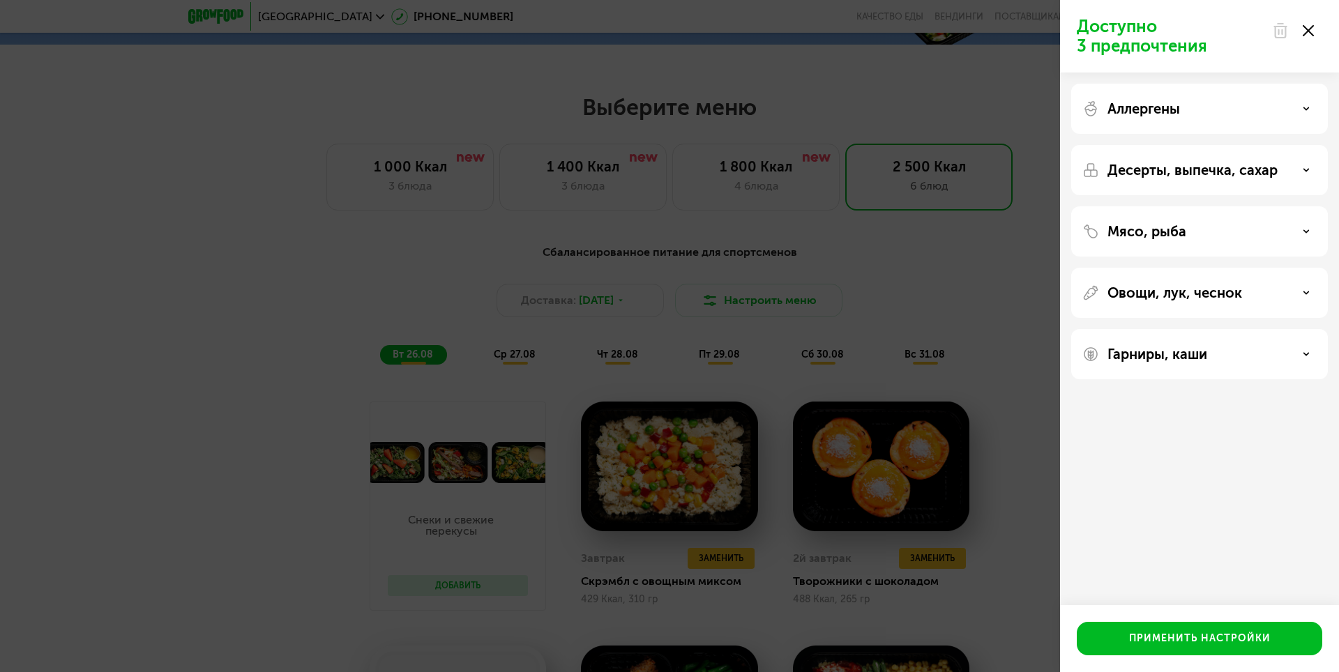
click at [1170, 167] on p "Десерты, выпечка, сахар" at bounding box center [1193, 170] width 170 height 17
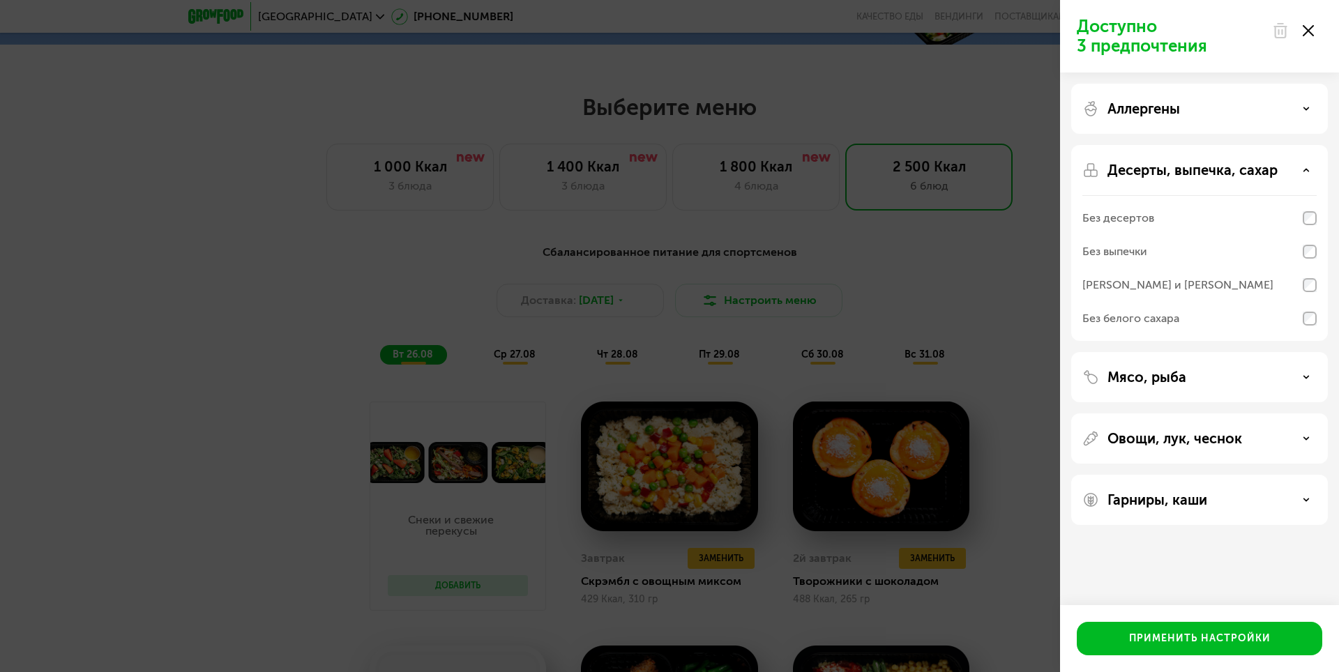
click at [1252, 414] on div "Мясо, рыба" at bounding box center [1199, 439] width 257 height 50
click at [1242, 379] on div "Мясо, рыба" at bounding box center [1199, 377] width 234 height 17
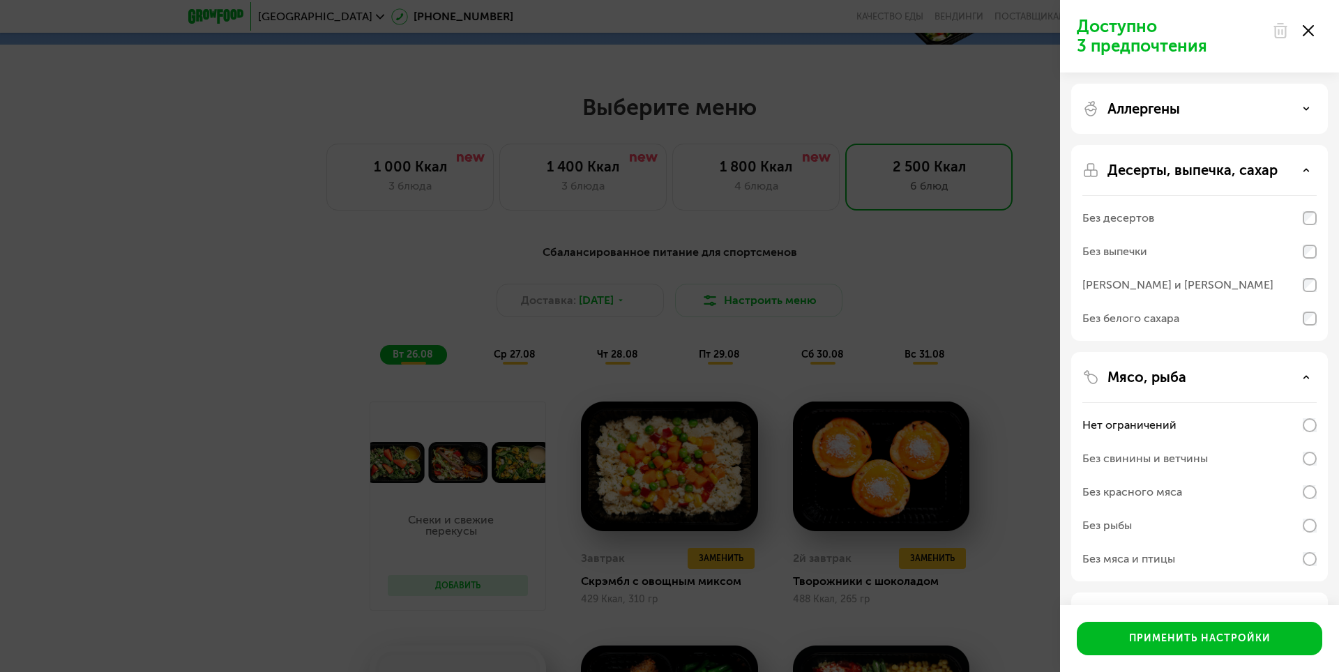
click at [1241, 369] on div "Мясо, рыба" at bounding box center [1199, 377] width 234 height 17
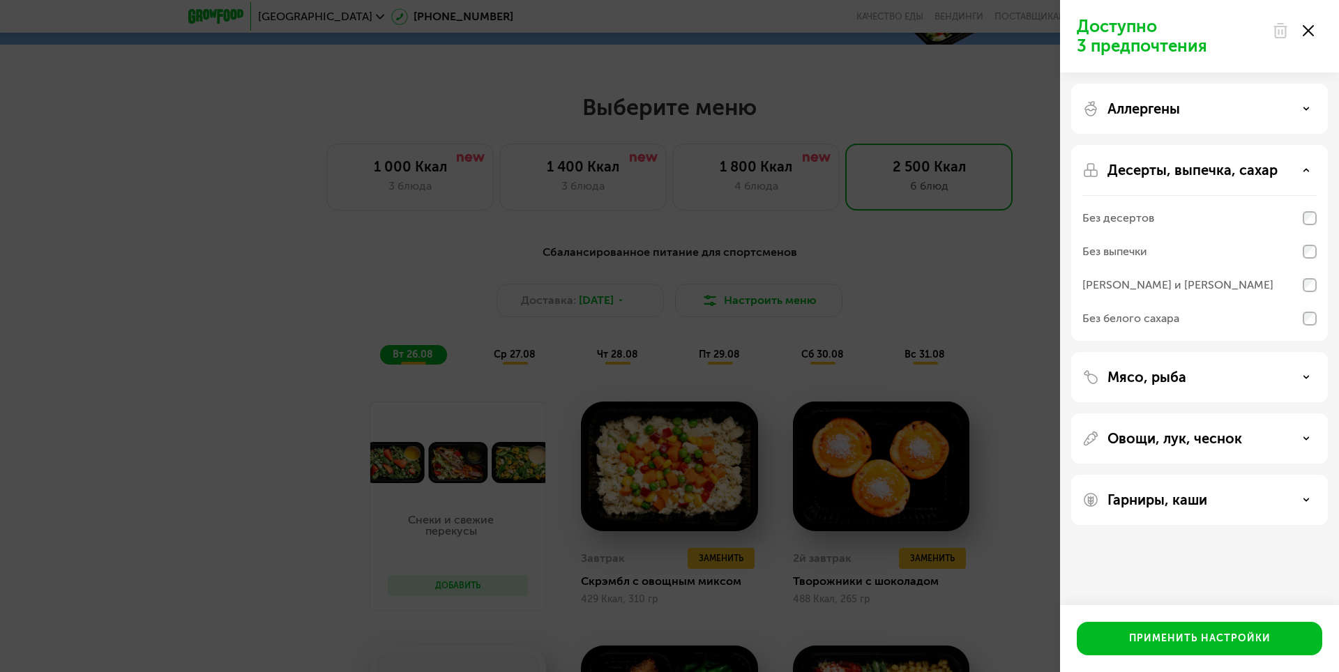
click at [1156, 487] on div "Гарниры, каши" at bounding box center [1199, 500] width 257 height 50
click at [1149, 499] on p "Гарниры, каши" at bounding box center [1158, 500] width 100 height 17
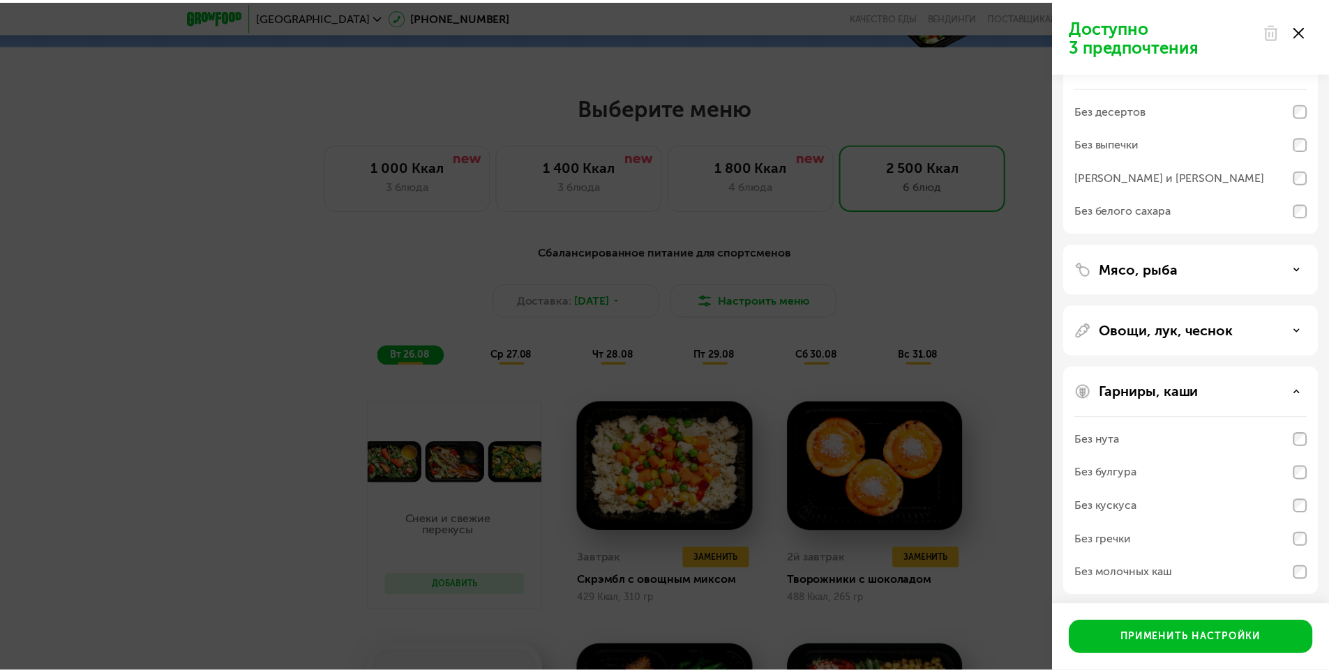
scroll to position [113, 0]
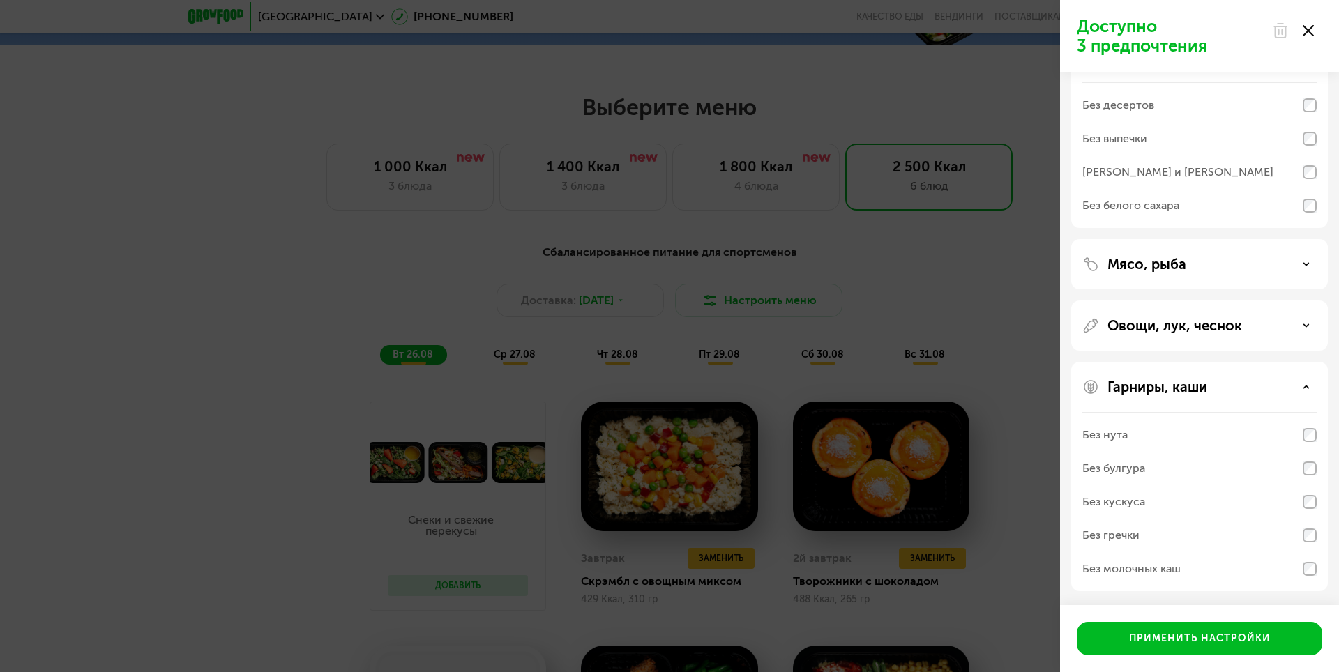
click at [1106, 568] on div "Без молочных каш" at bounding box center [1131, 569] width 98 height 17
click at [1117, 628] on button "Применить настройки" at bounding box center [1199, 638] width 245 height 33
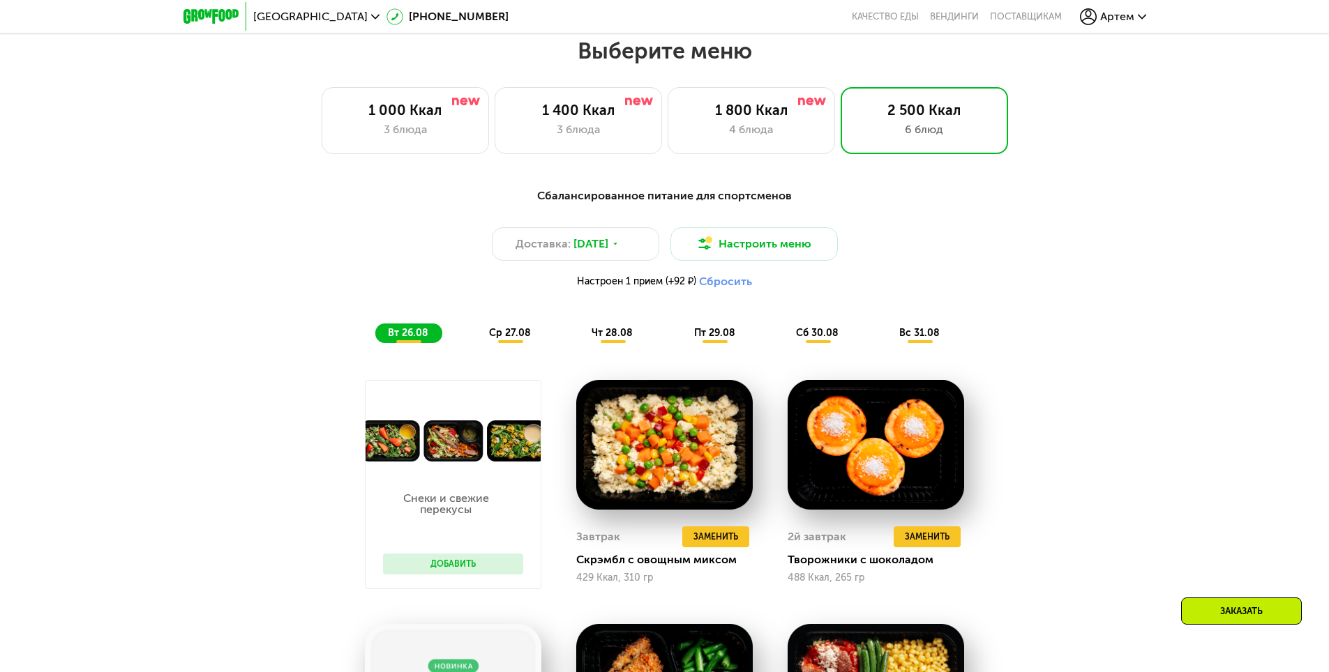
scroll to position [832, 0]
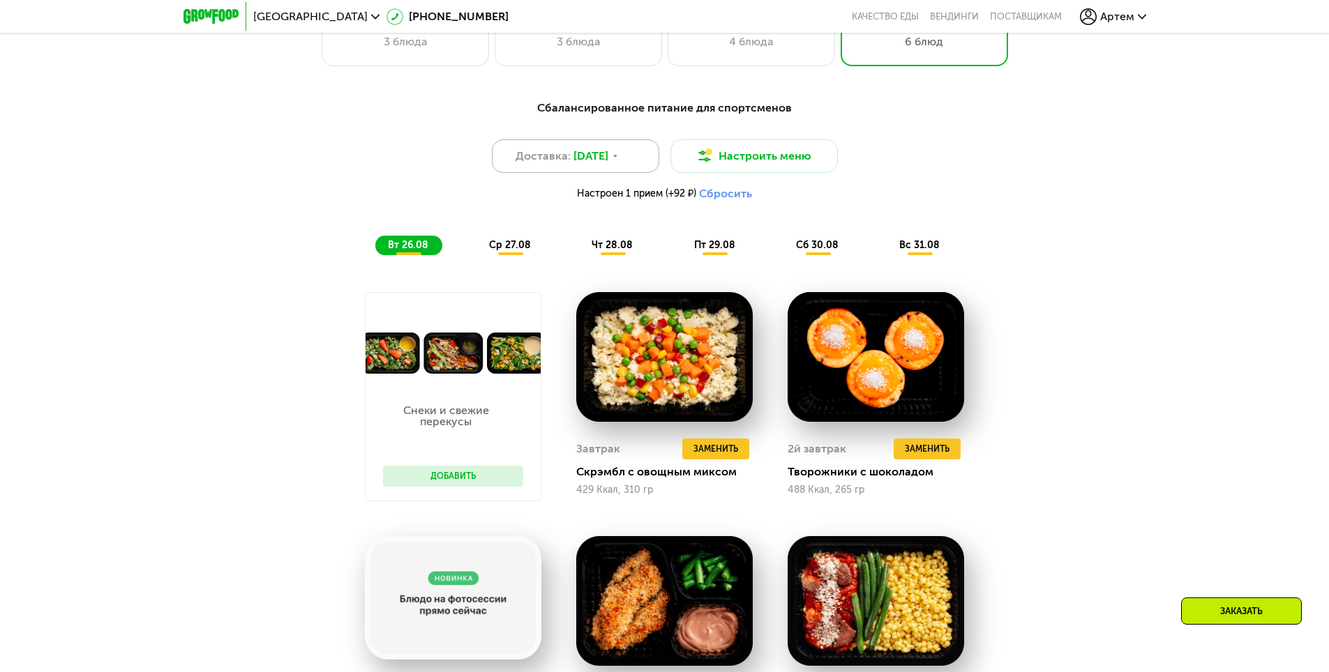
click at [636, 165] on div "Доставка: 25 авг, пн" at bounding box center [575, 155] width 167 height 33
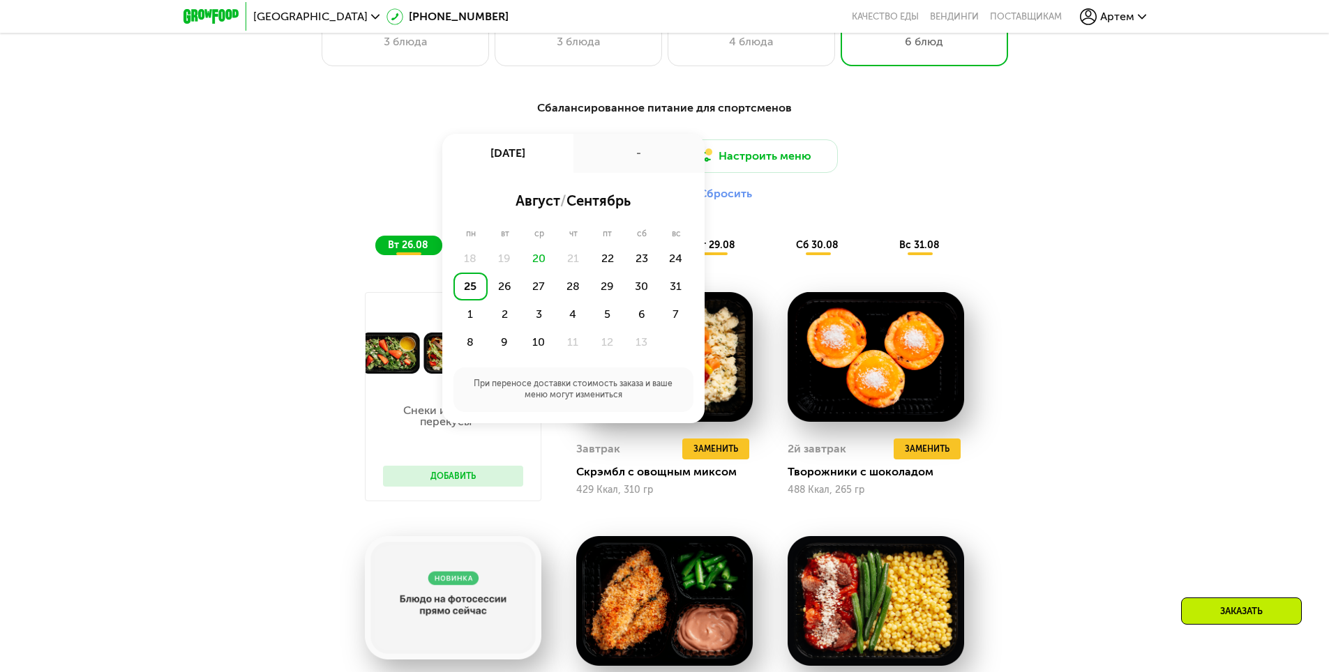
click at [471, 286] on div "25" at bounding box center [470, 287] width 34 height 28
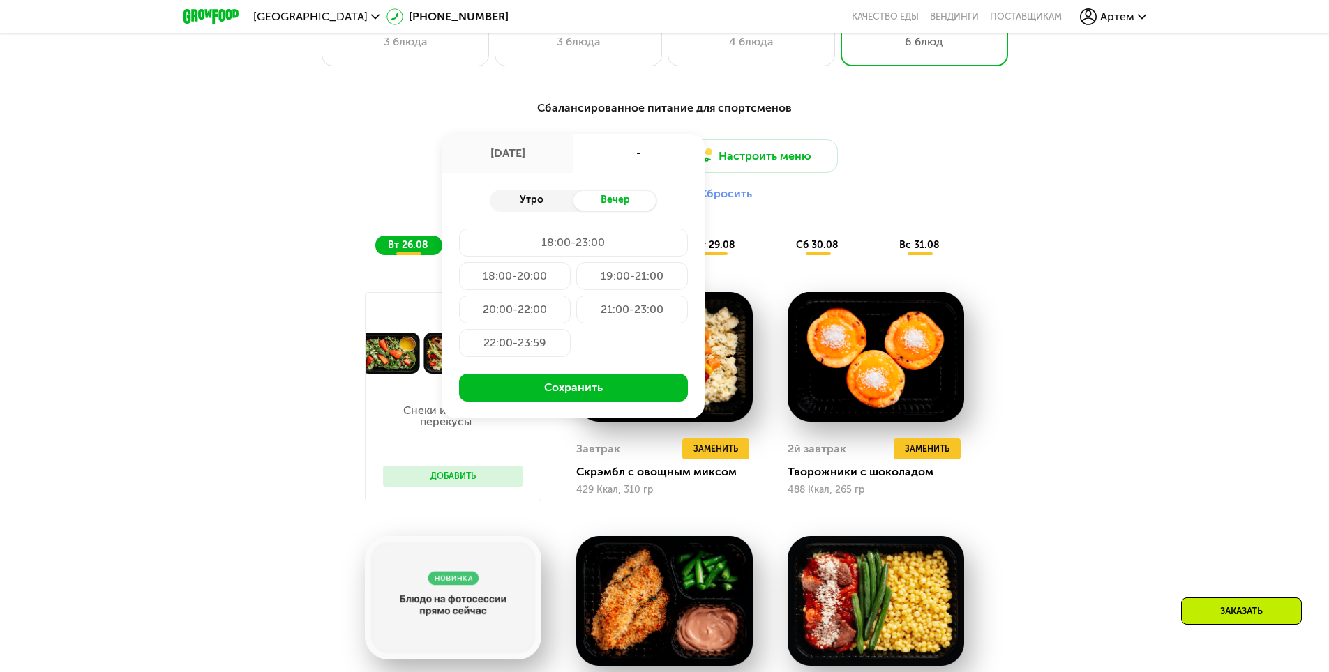
click at [527, 206] on div "Утро" at bounding box center [532, 201] width 84 height 20
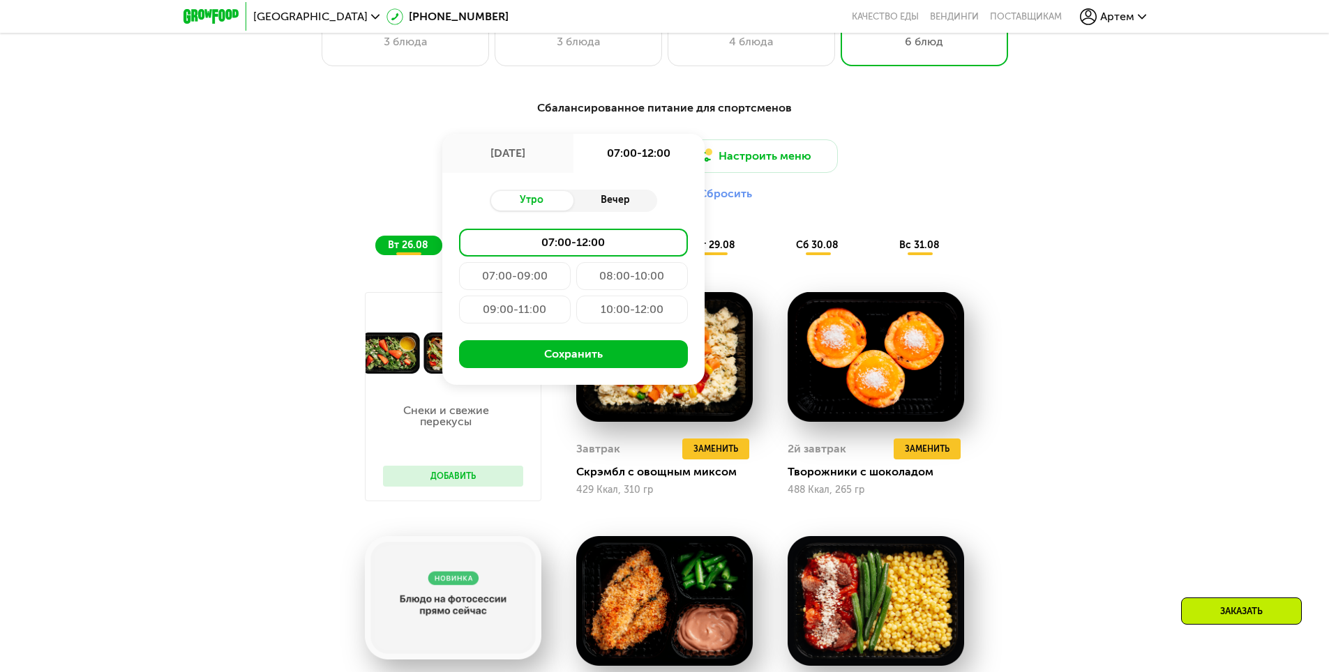
click at [617, 210] on div "Вечер" at bounding box center [615, 201] width 84 height 20
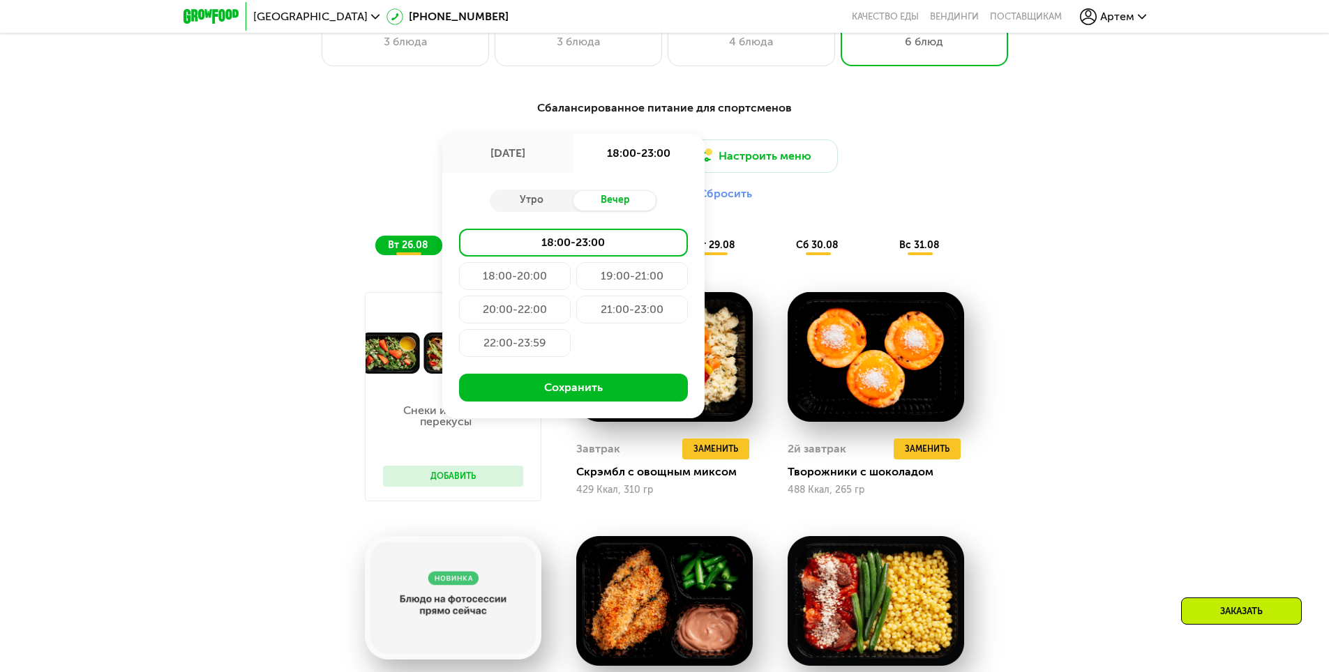
click at [571, 296] on div "19:00-21:00" at bounding box center [515, 310] width 112 height 28
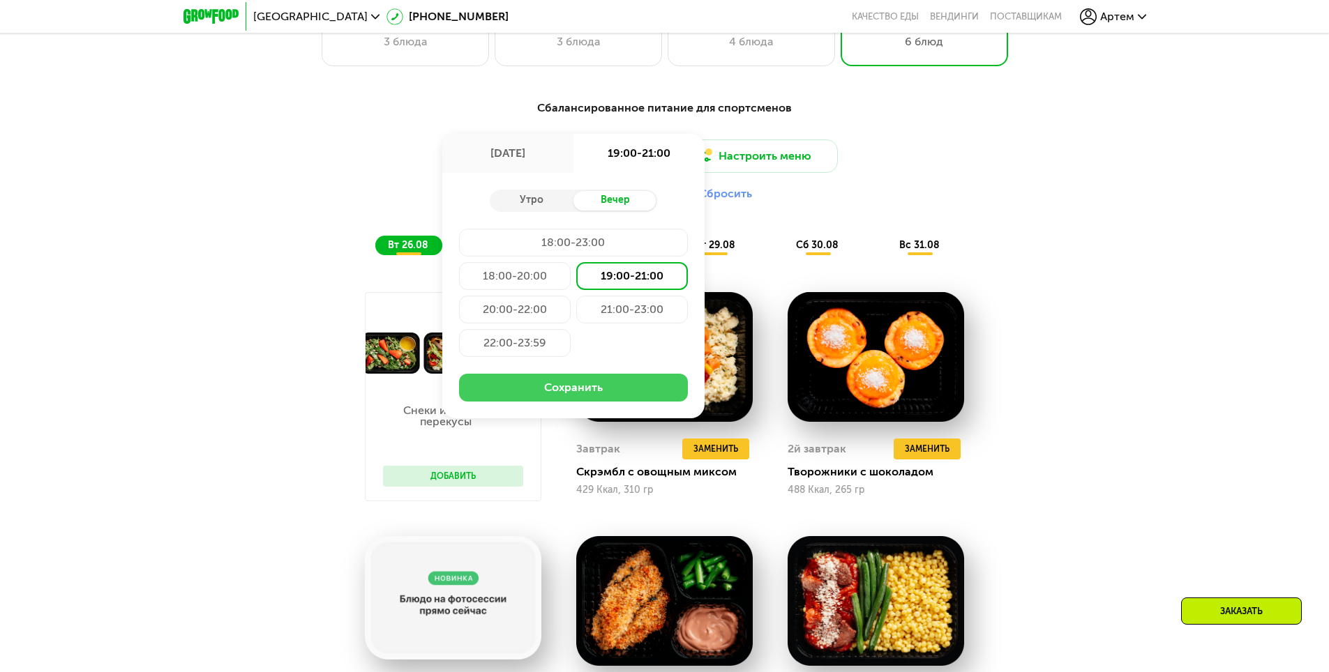
click at [635, 388] on button "Сохранить" at bounding box center [573, 388] width 229 height 28
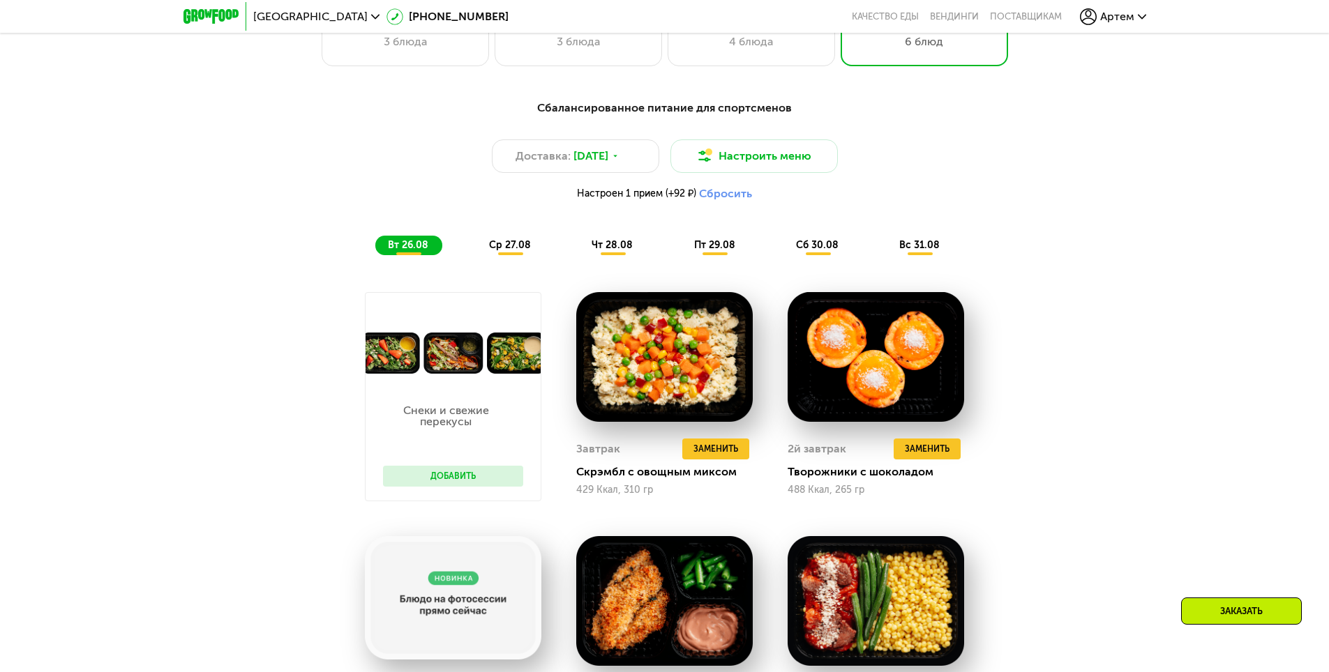
click at [744, 201] on button "Сбросить" at bounding box center [725, 194] width 53 height 14
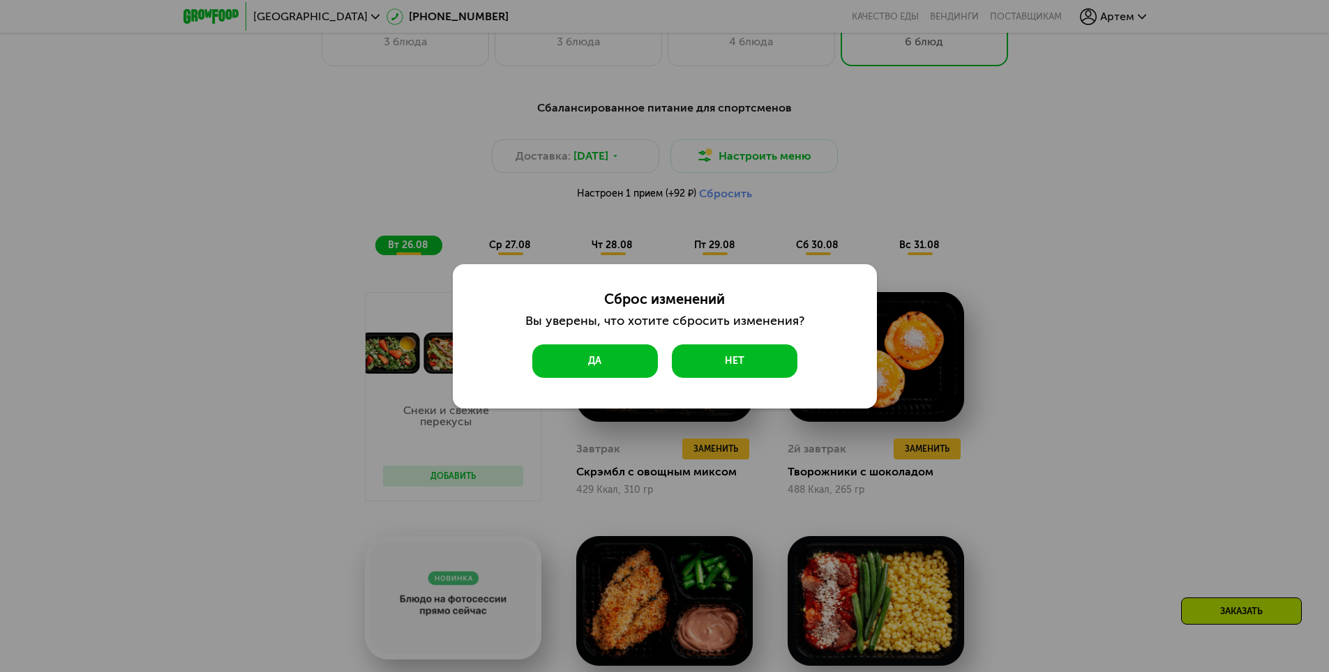
click at [630, 361] on button "Да" at bounding box center [595, 361] width 126 height 33
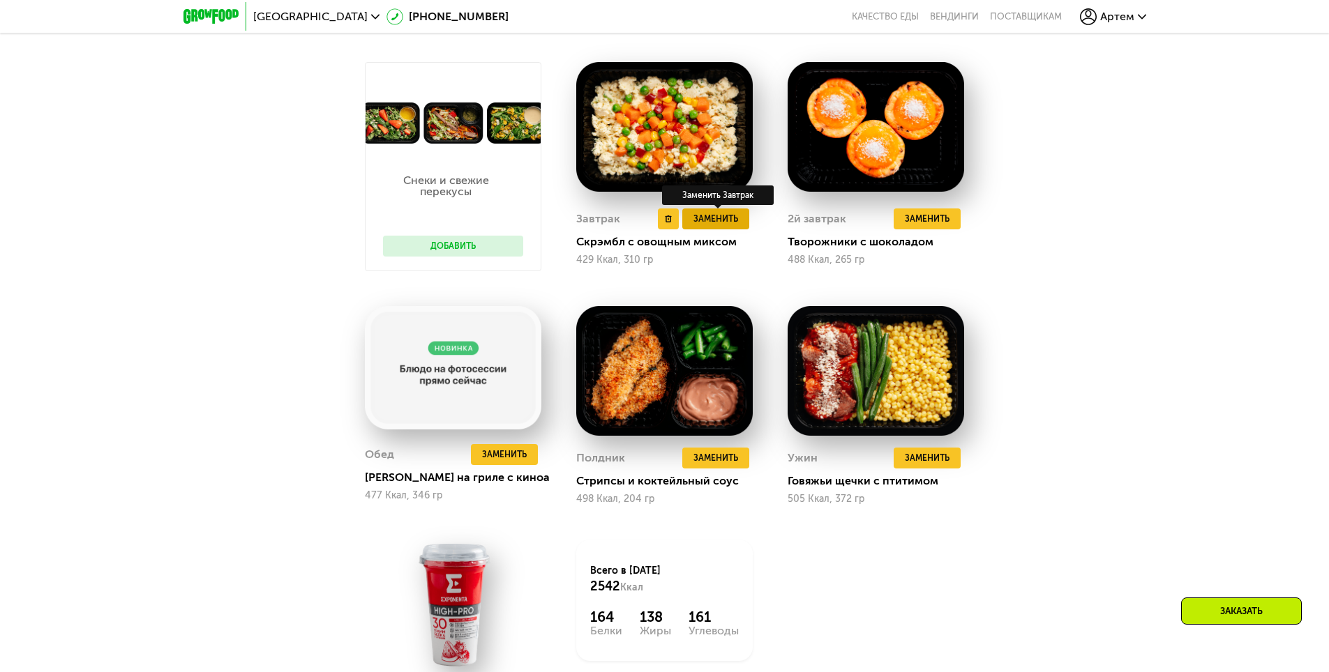
scroll to position [902, 0]
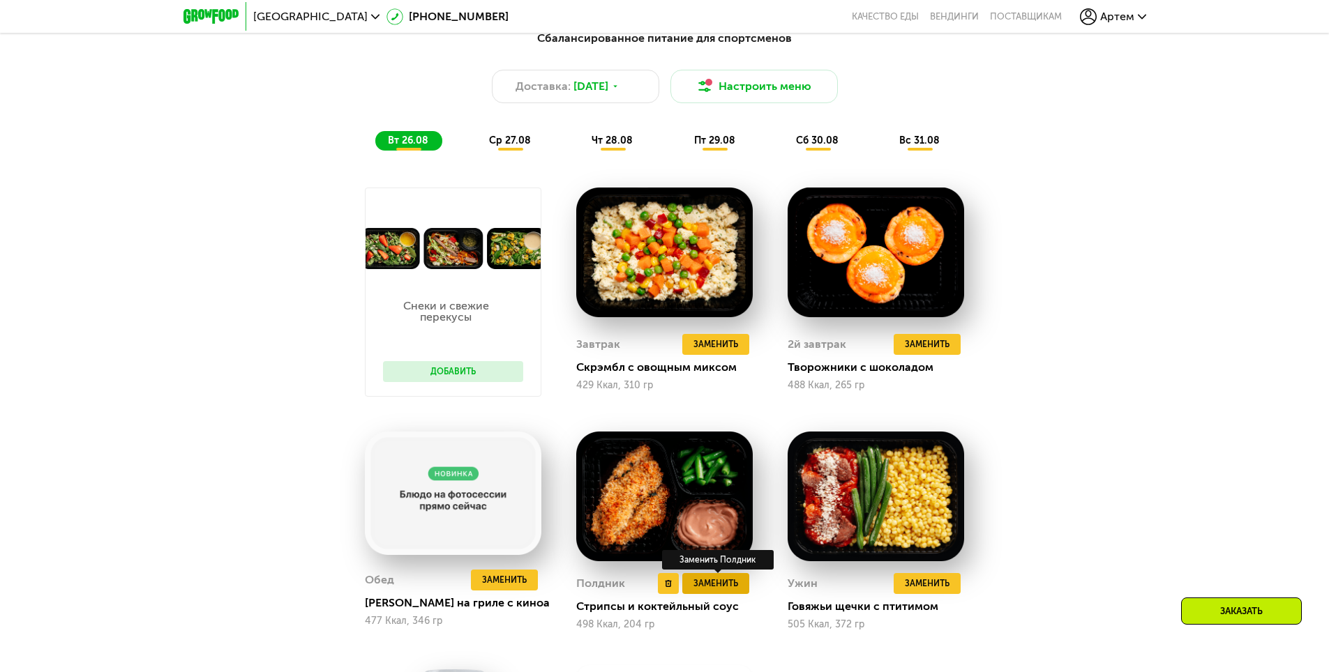
click at [729, 584] on span "Заменить" at bounding box center [715, 584] width 45 height 14
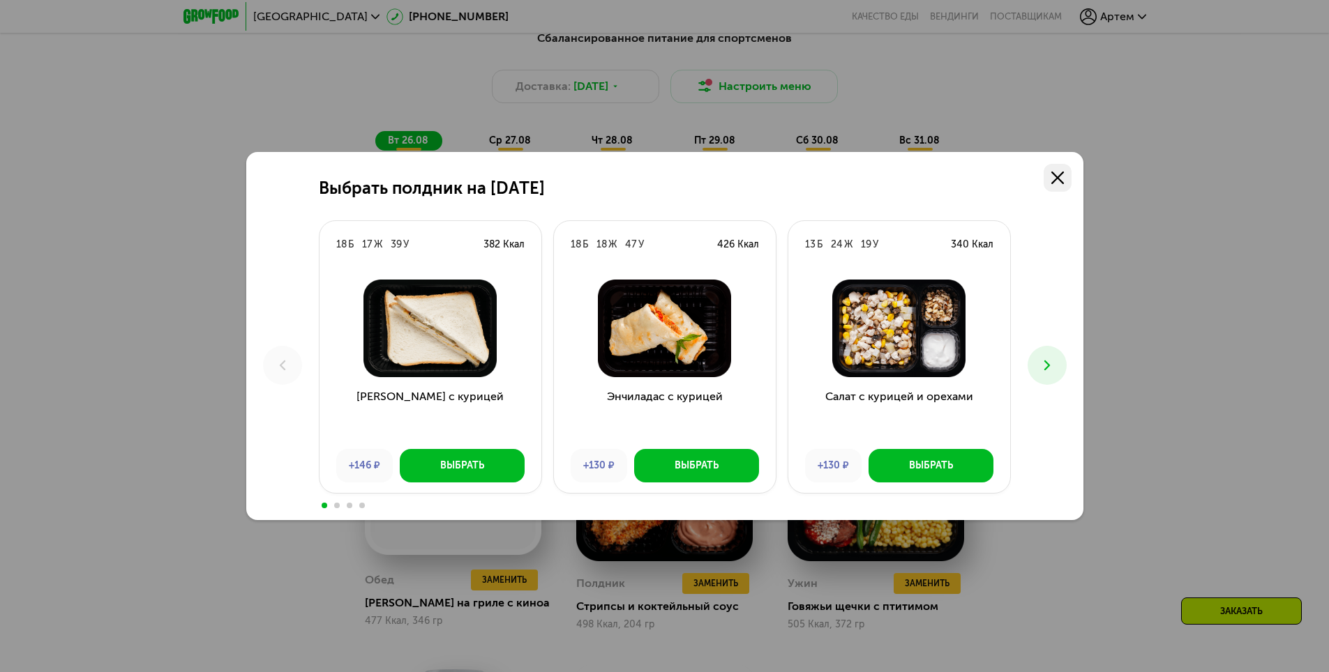
click at [1066, 169] on link at bounding box center [1057, 178] width 28 height 28
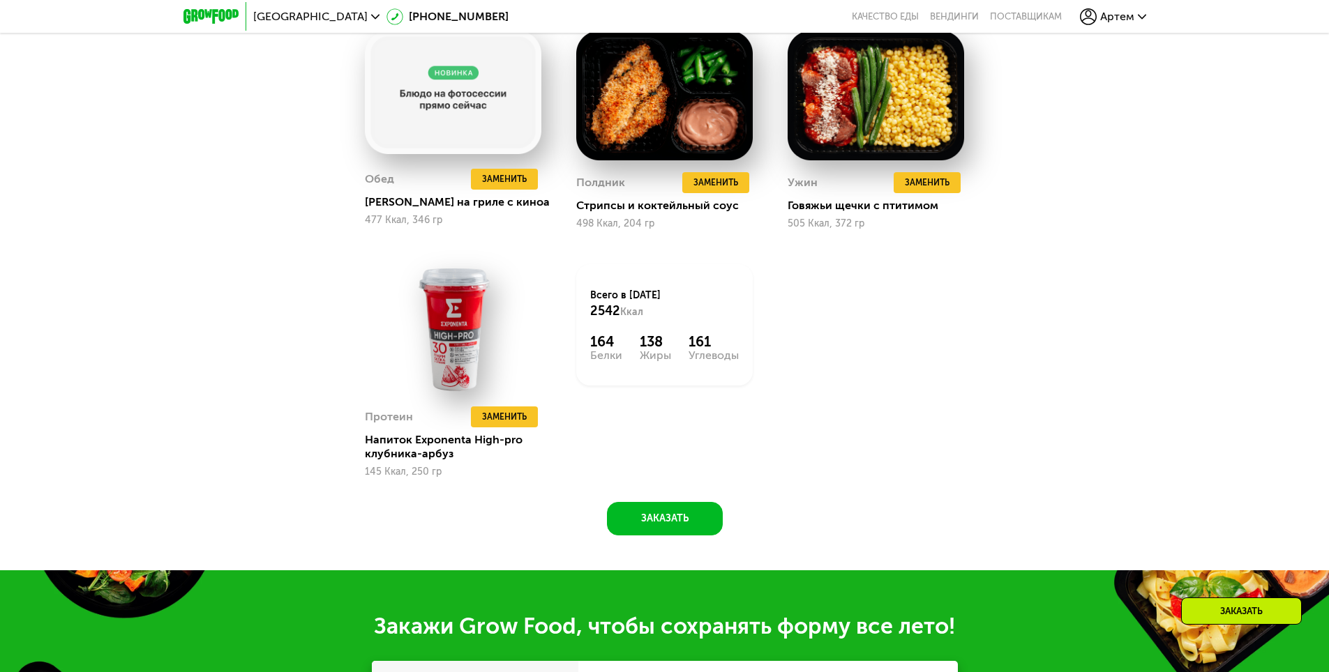
scroll to position [1390, 0]
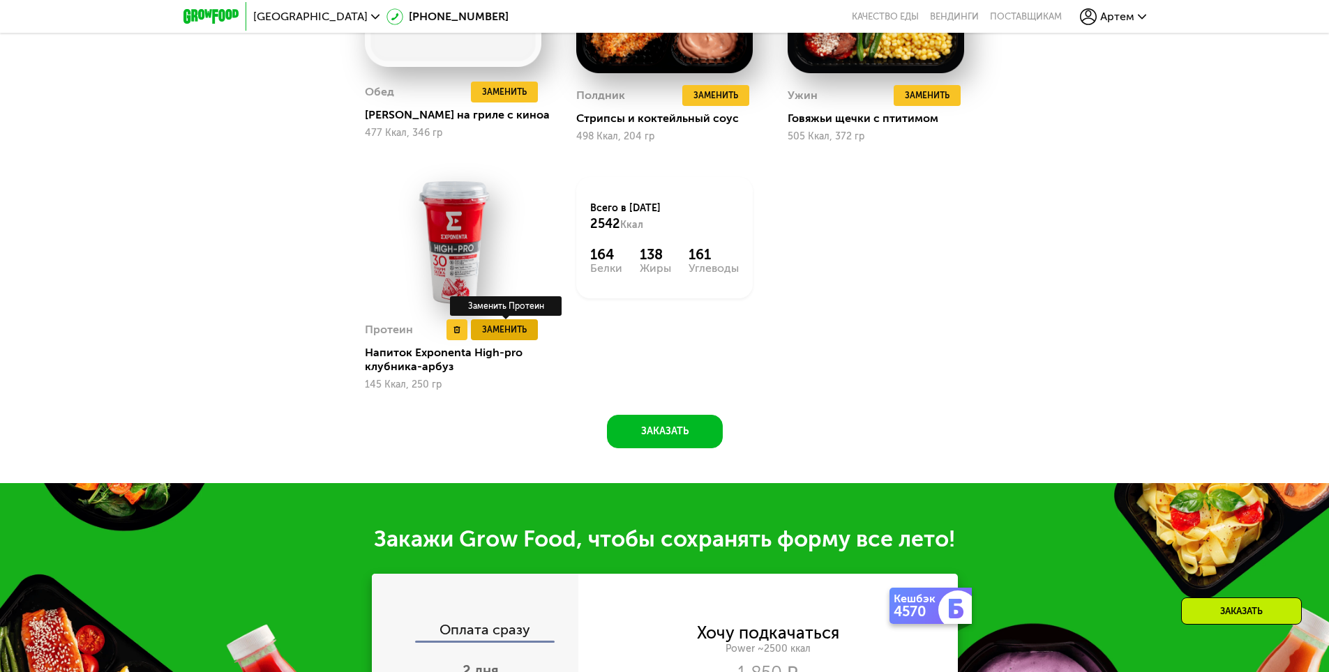
click at [501, 337] on span "Заменить" at bounding box center [504, 330] width 45 height 14
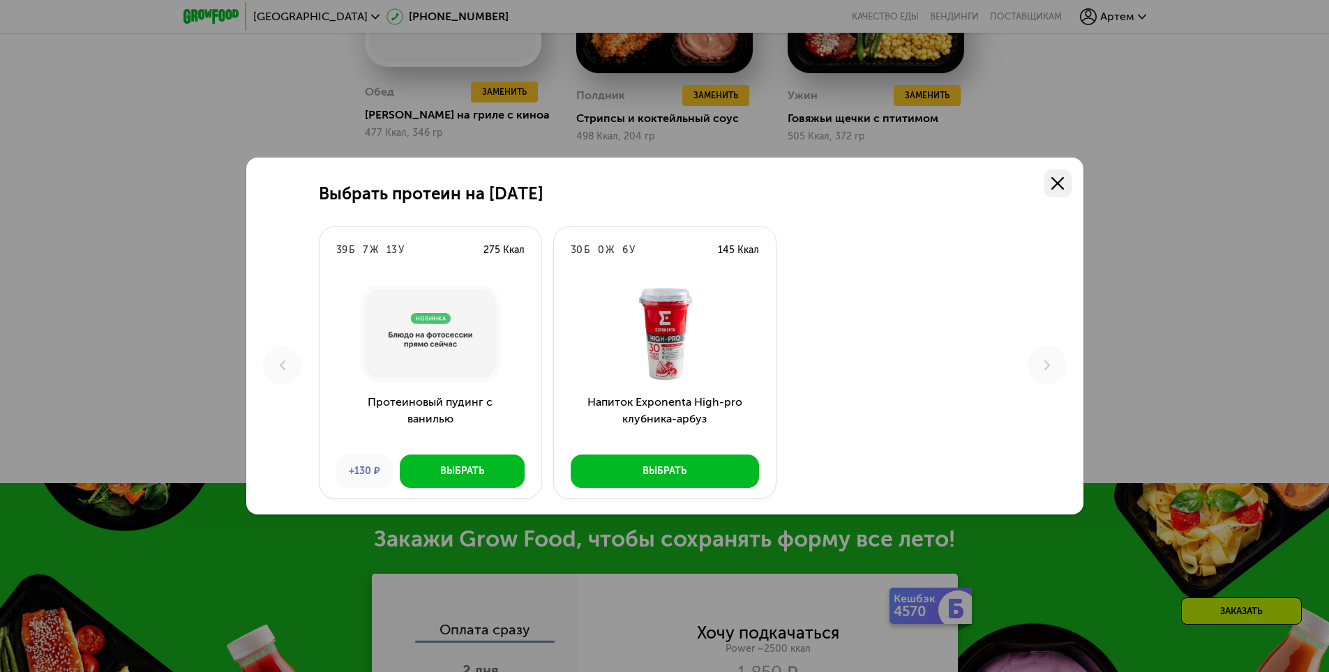
click at [1056, 181] on icon at bounding box center [1057, 183] width 13 height 13
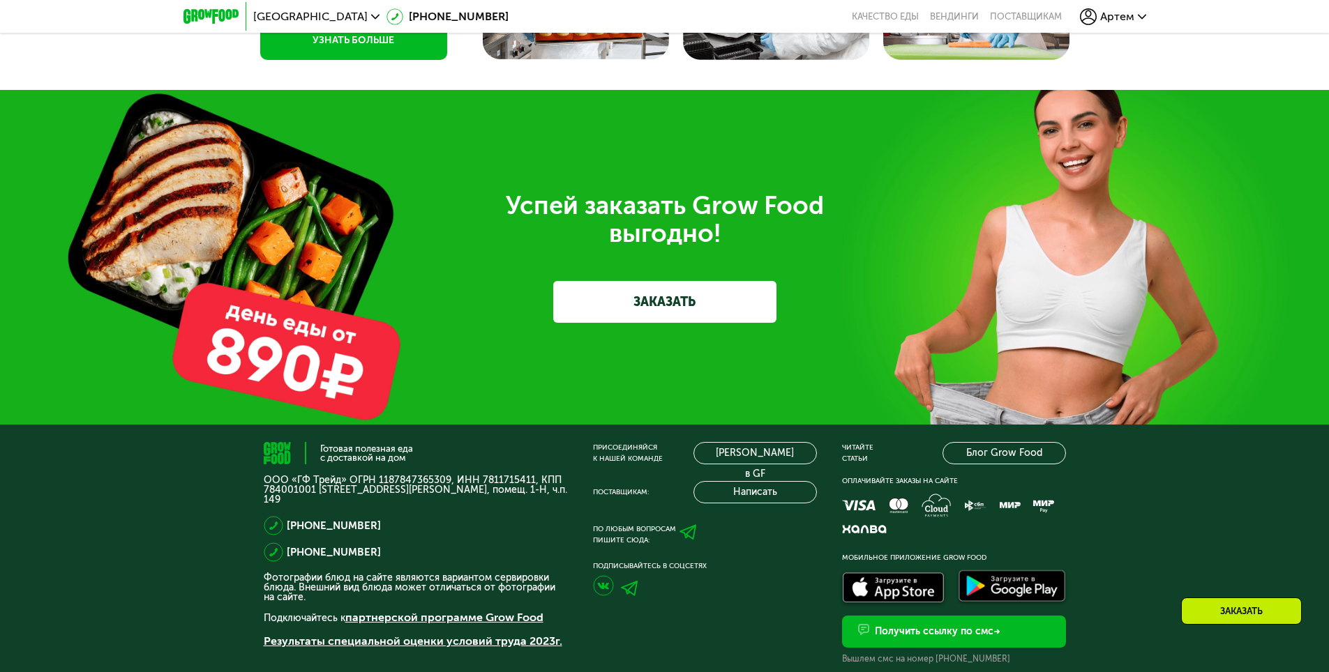
scroll to position [4598, 0]
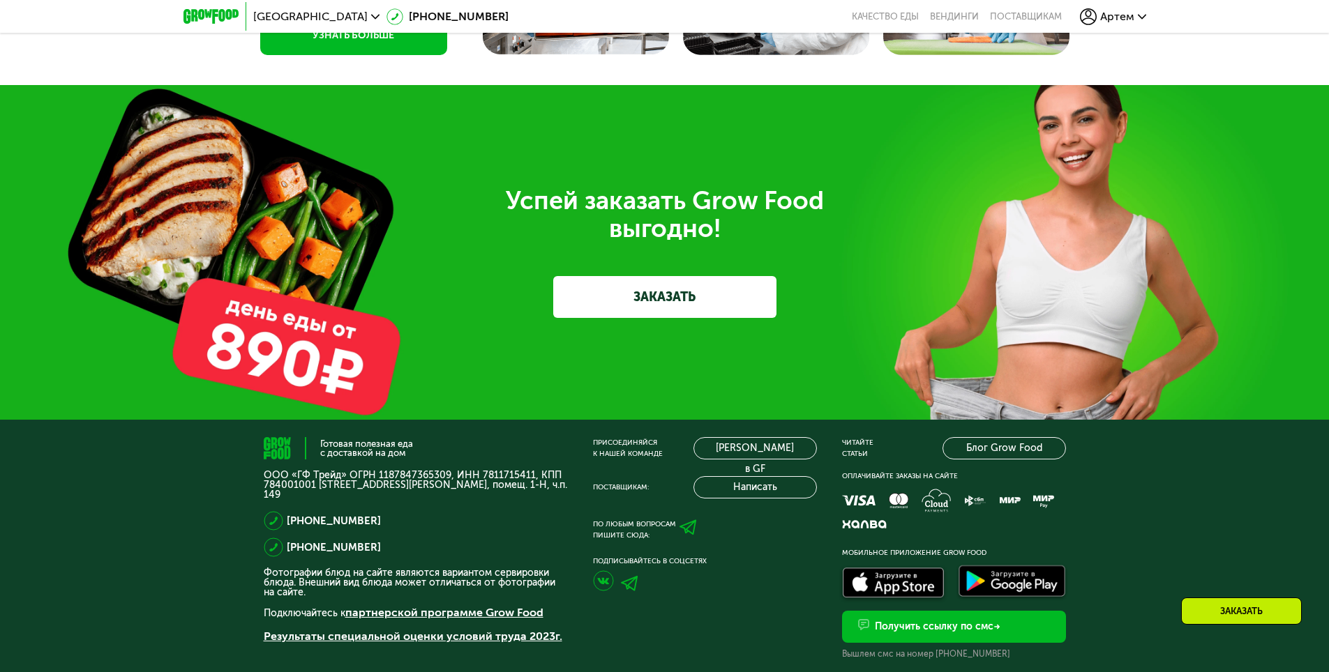
click at [1217, 605] on div "Заказать" at bounding box center [1241, 611] width 121 height 27
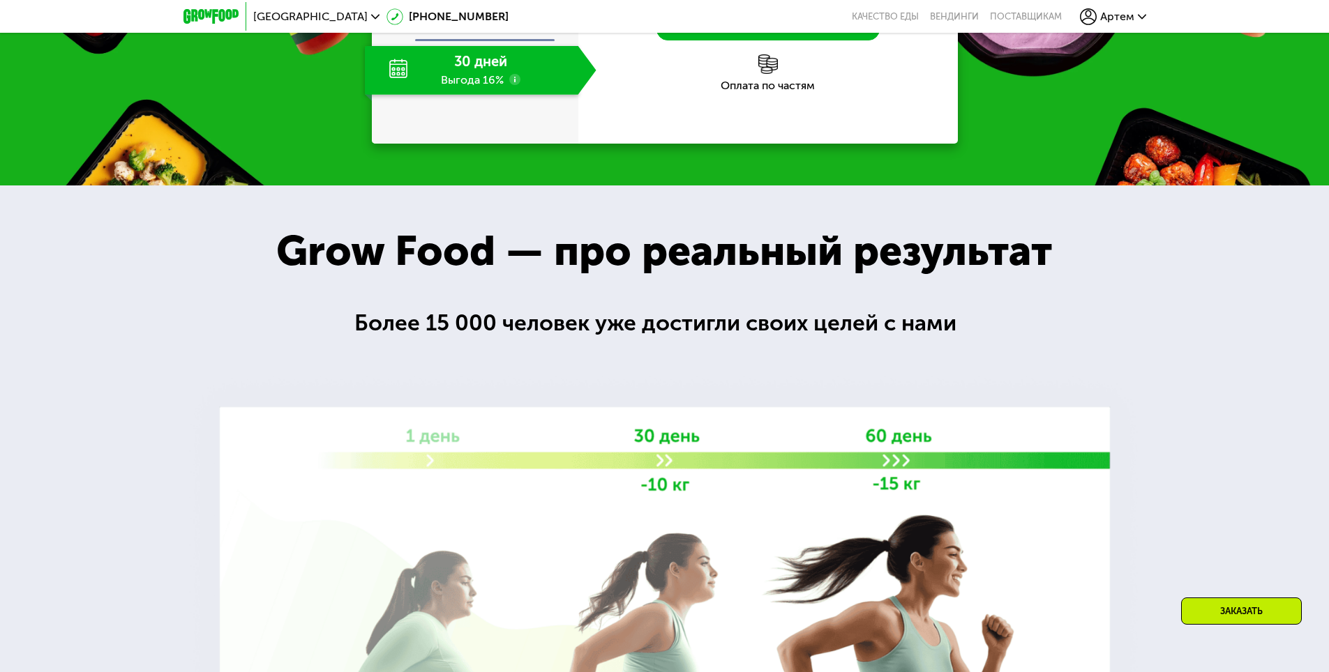
scroll to position [1878, 0]
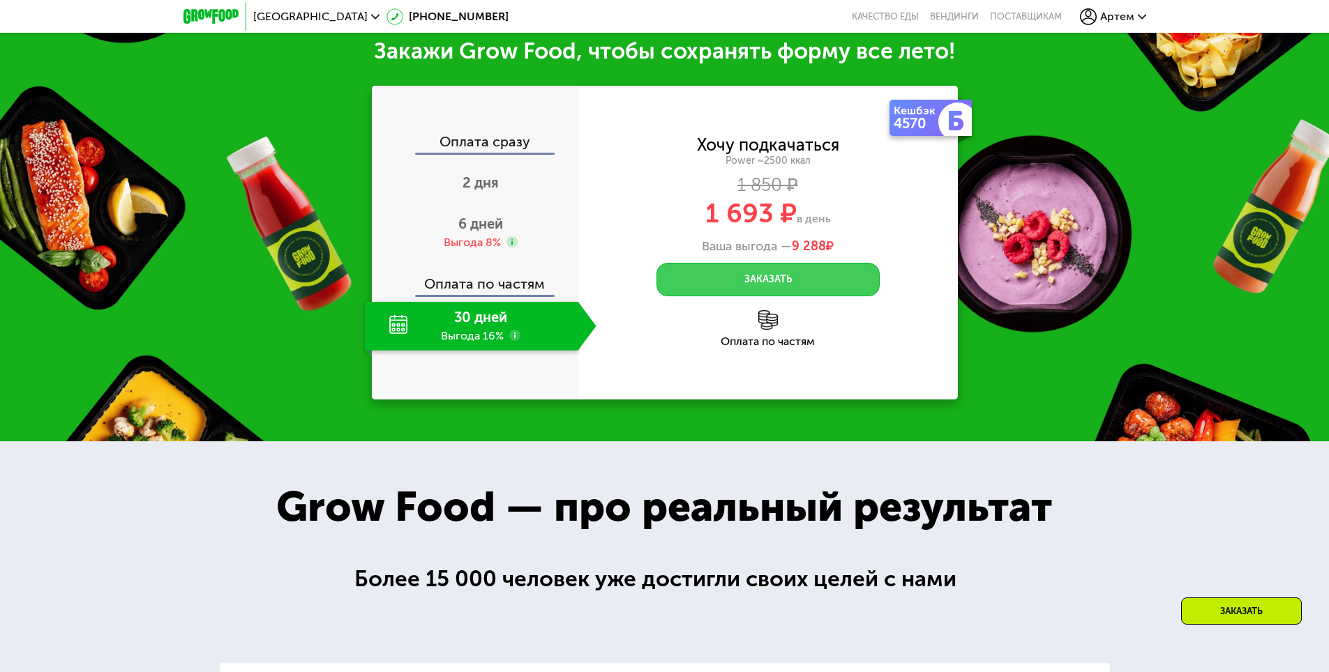
click at [859, 289] on button "Заказать" at bounding box center [767, 279] width 223 height 33
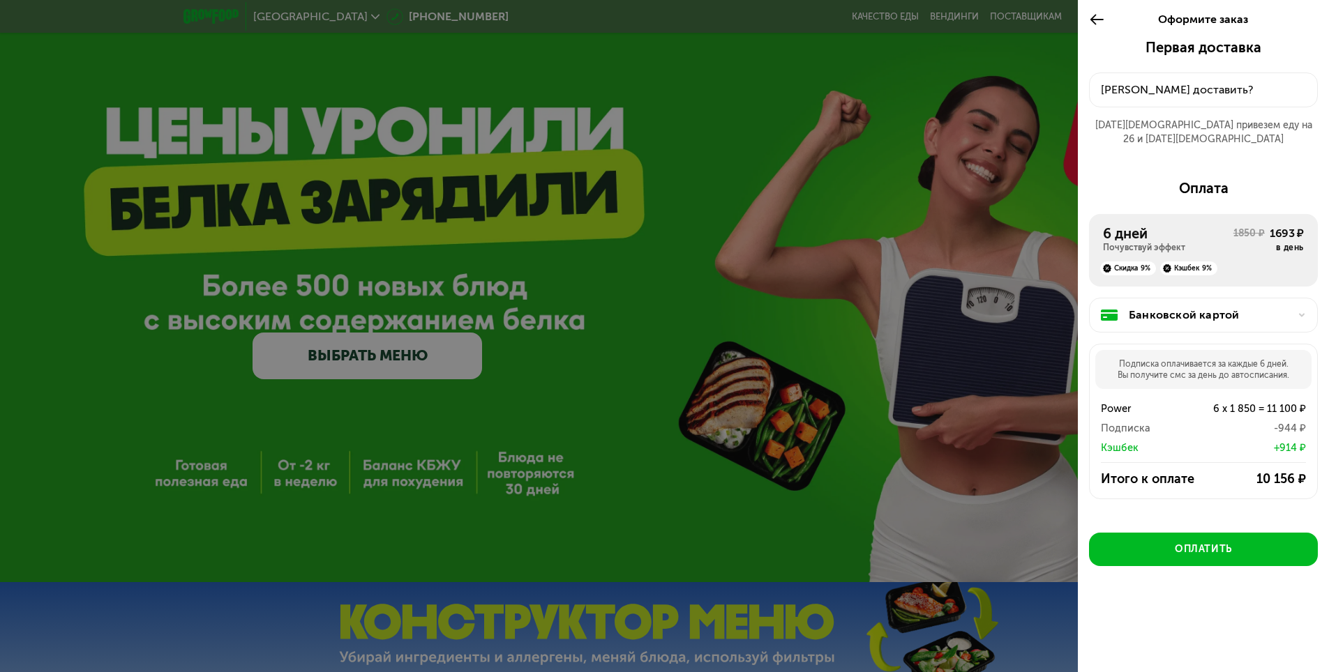
scroll to position [70, 0]
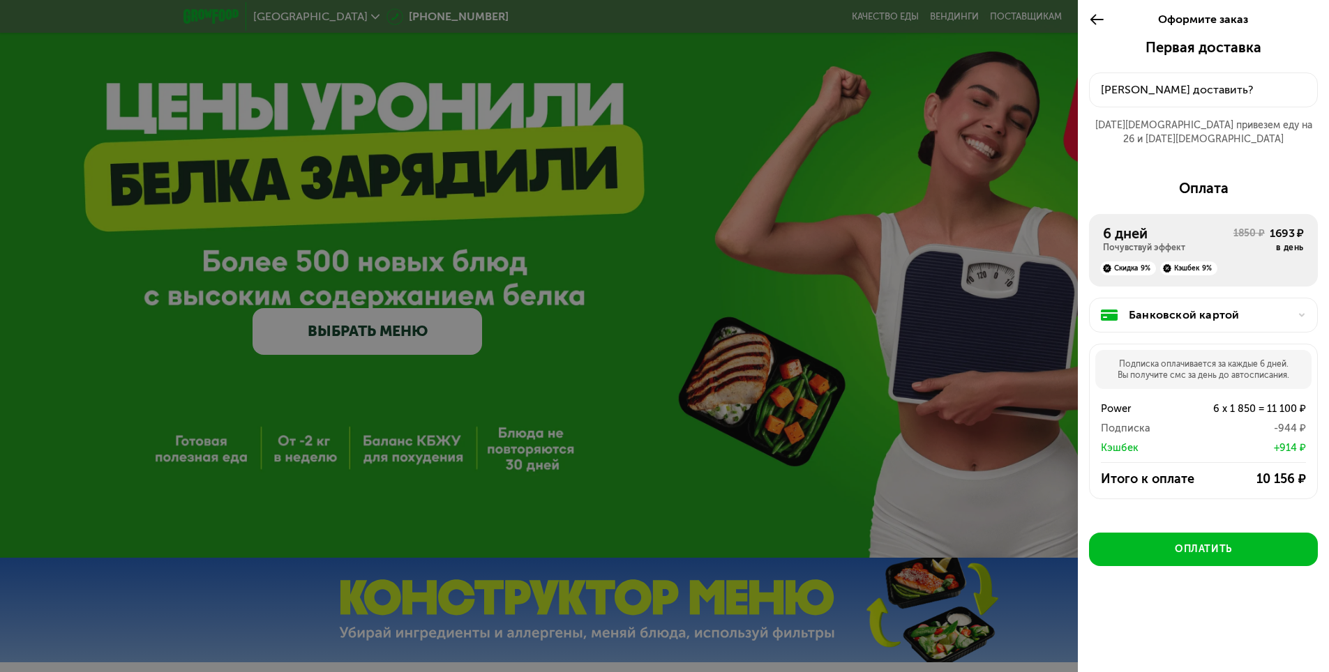
click at [1126, 225] on div "6 дней" at bounding box center [1168, 233] width 130 height 17
click at [1141, 242] on div "Почувствуй эффект" at bounding box center [1168, 247] width 130 height 11
click at [1059, 222] on div at bounding box center [664, 336] width 1329 height 672
click at [1019, 160] on div at bounding box center [664, 336] width 1329 height 672
click at [1108, 23] on div at bounding box center [1100, 19] width 23 height 39
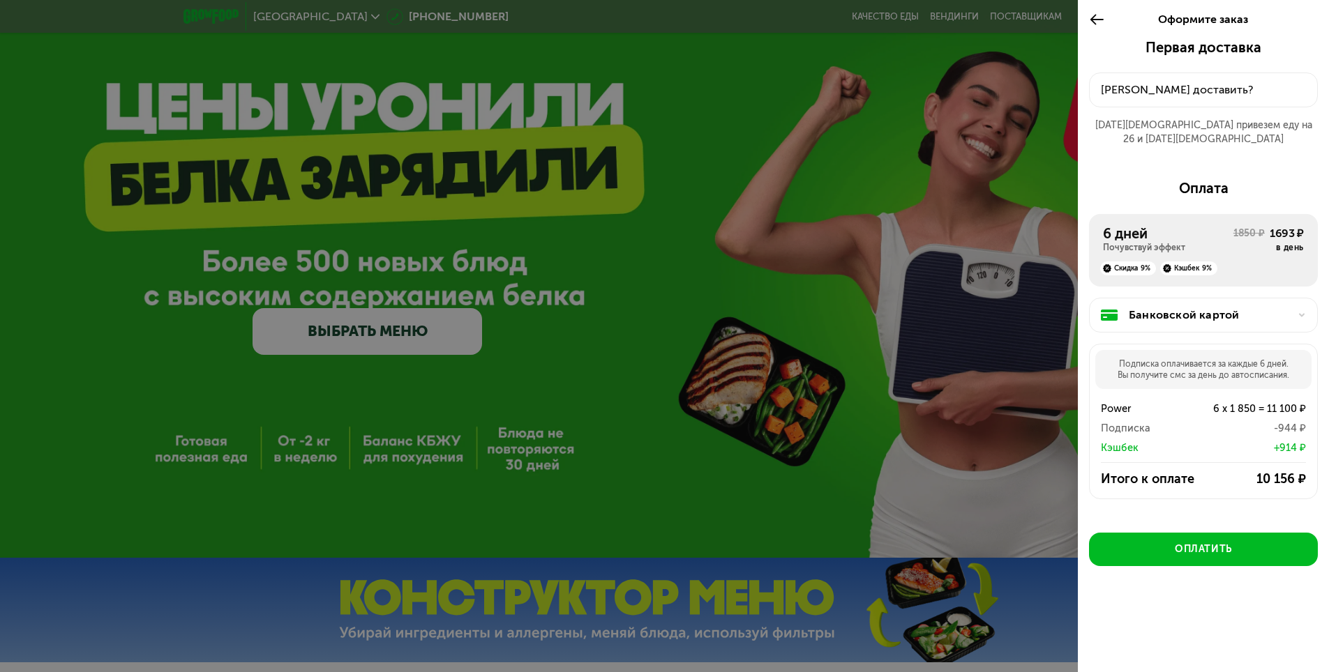
click at [1090, 20] on icon at bounding box center [1097, 19] width 16 height 17
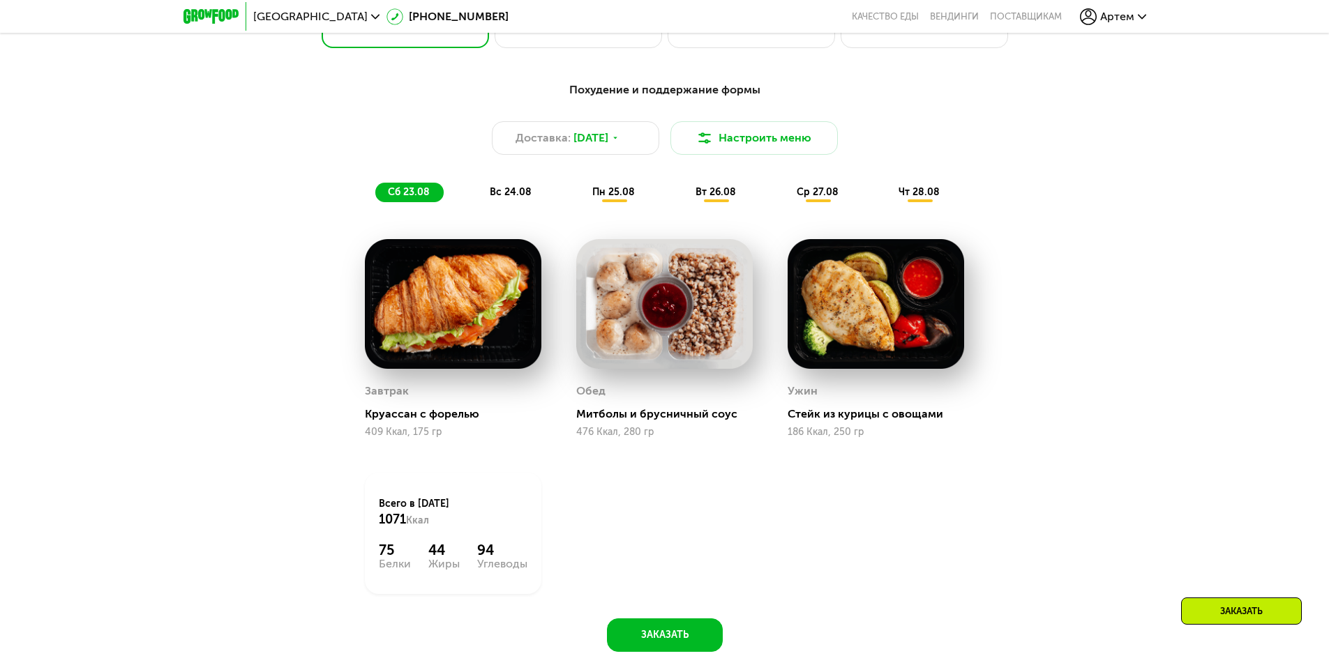
scroll to position [782, 0]
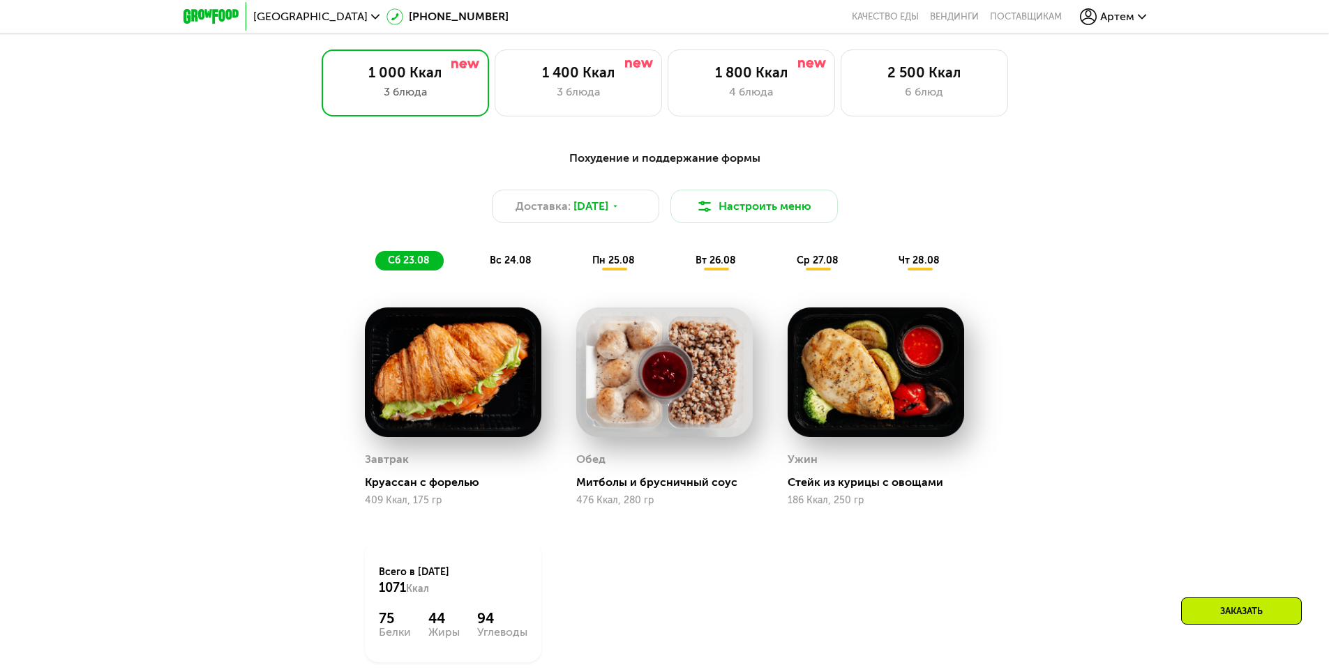
click at [921, 265] on span "чт 28.08" at bounding box center [918, 261] width 41 height 12
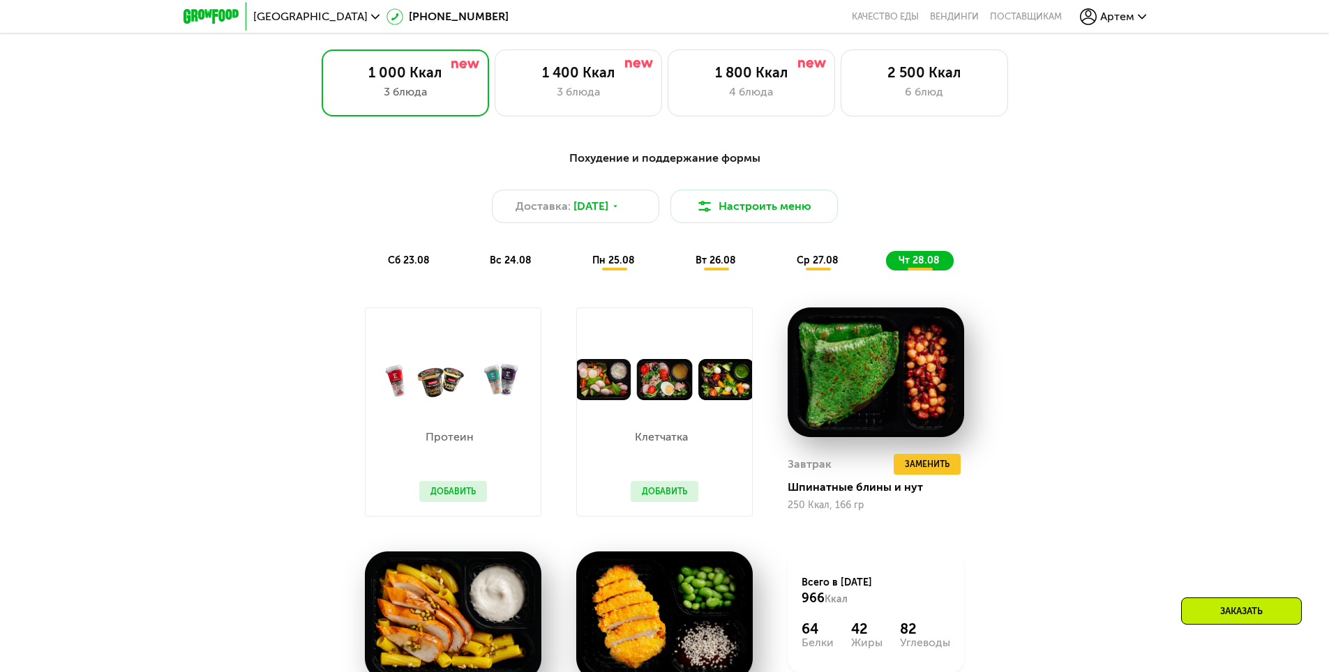
click at [820, 275] on div "Похудение и поддержание формы Доставка: 22 авг, пт Настроить меню сб 23.08 вс 2…" at bounding box center [664, 210] width 843 height 137
click at [619, 208] on icon at bounding box center [615, 206] width 8 height 8
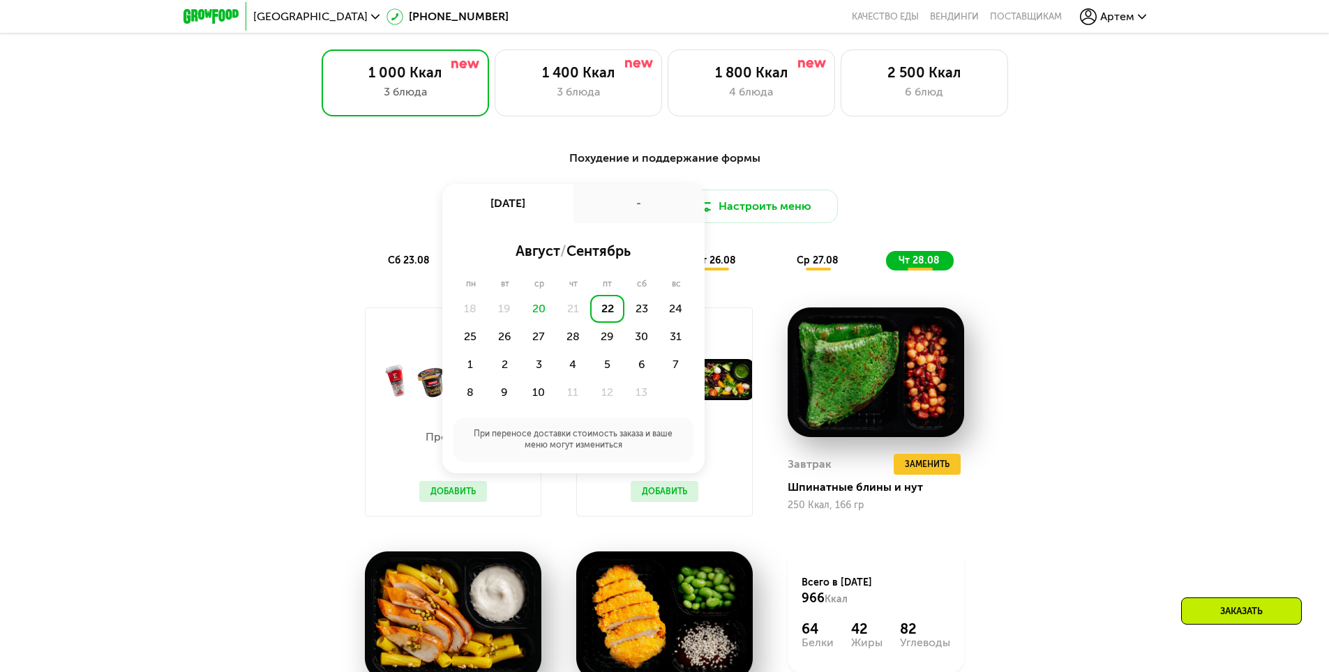
click at [537, 312] on div "20" at bounding box center [539, 309] width 34 height 28
click at [541, 315] on div "20" at bounding box center [539, 309] width 34 height 28
click at [544, 316] on div "20" at bounding box center [539, 309] width 34 height 28
click at [577, 315] on div "21" at bounding box center [573, 309] width 34 height 28
click at [605, 314] on div "22" at bounding box center [607, 309] width 34 height 28
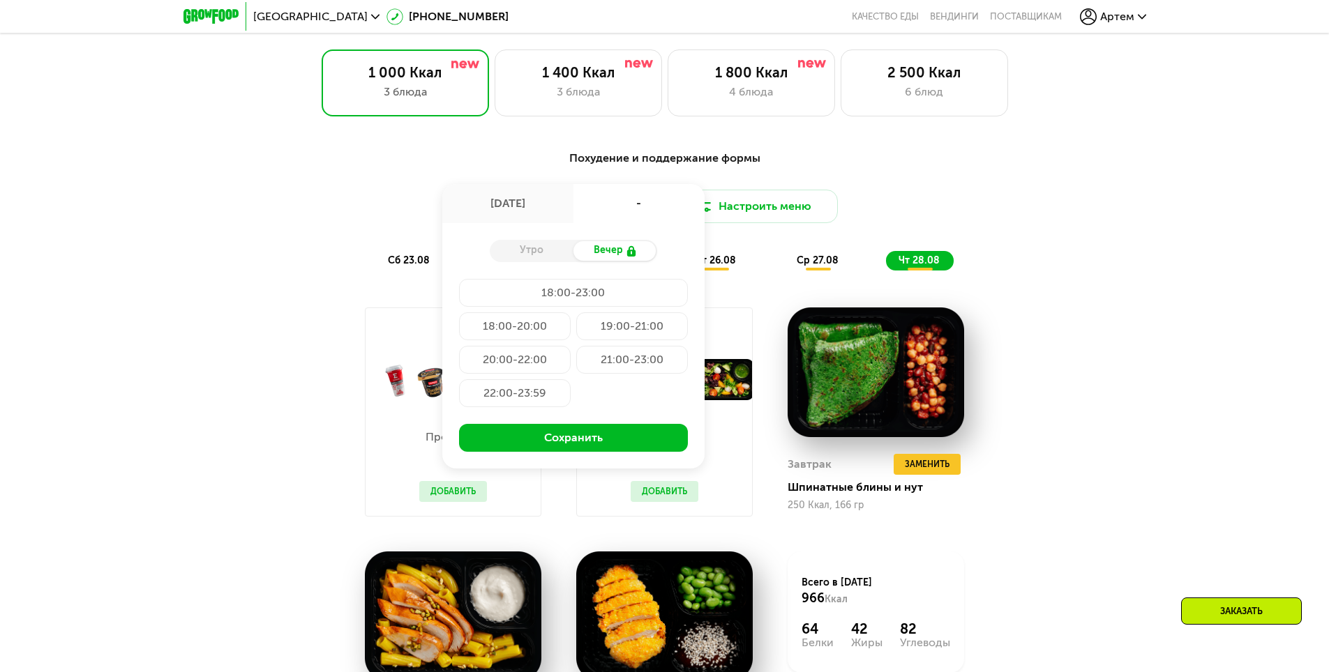
click at [546, 248] on div "Утро" at bounding box center [532, 251] width 84 height 20
click at [543, 259] on div "Утро" at bounding box center [532, 251] width 84 height 20
drag, startPoint x: 548, startPoint y: 257, endPoint x: 538, endPoint y: 257, distance: 9.8
click at [545, 257] on div "Утро" at bounding box center [532, 251] width 84 height 20
click at [513, 212] on div "22 авг, пт" at bounding box center [507, 203] width 131 height 39
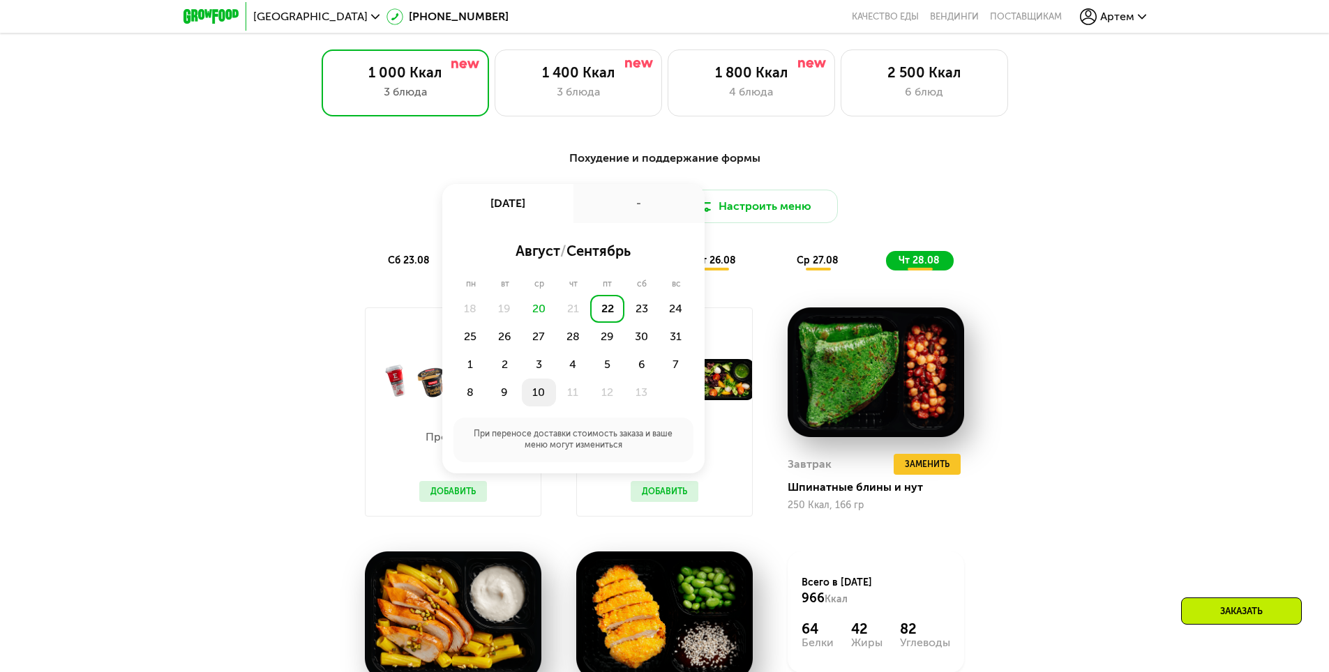
click at [556, 393] on div "10" at bounding box center [573, 393] width 34 height 28
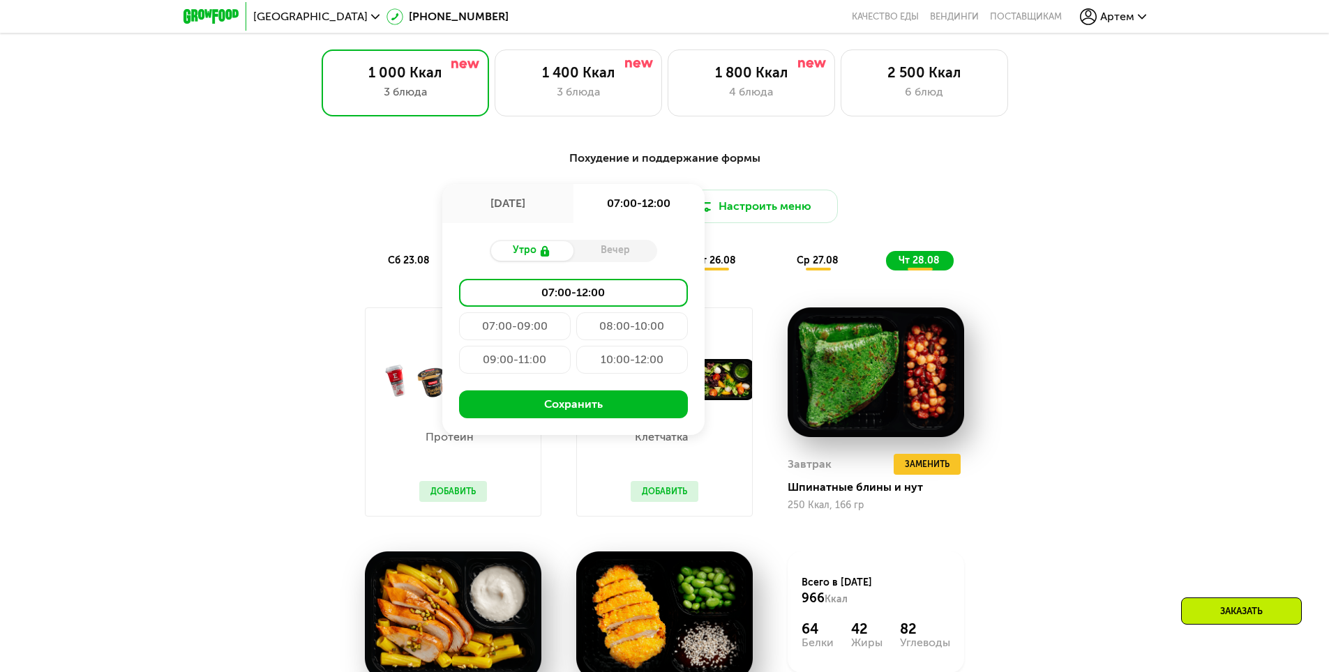
click at [542, 215] on div "10 сен, ср" at bounding box center [507, 203] width 131 height 39
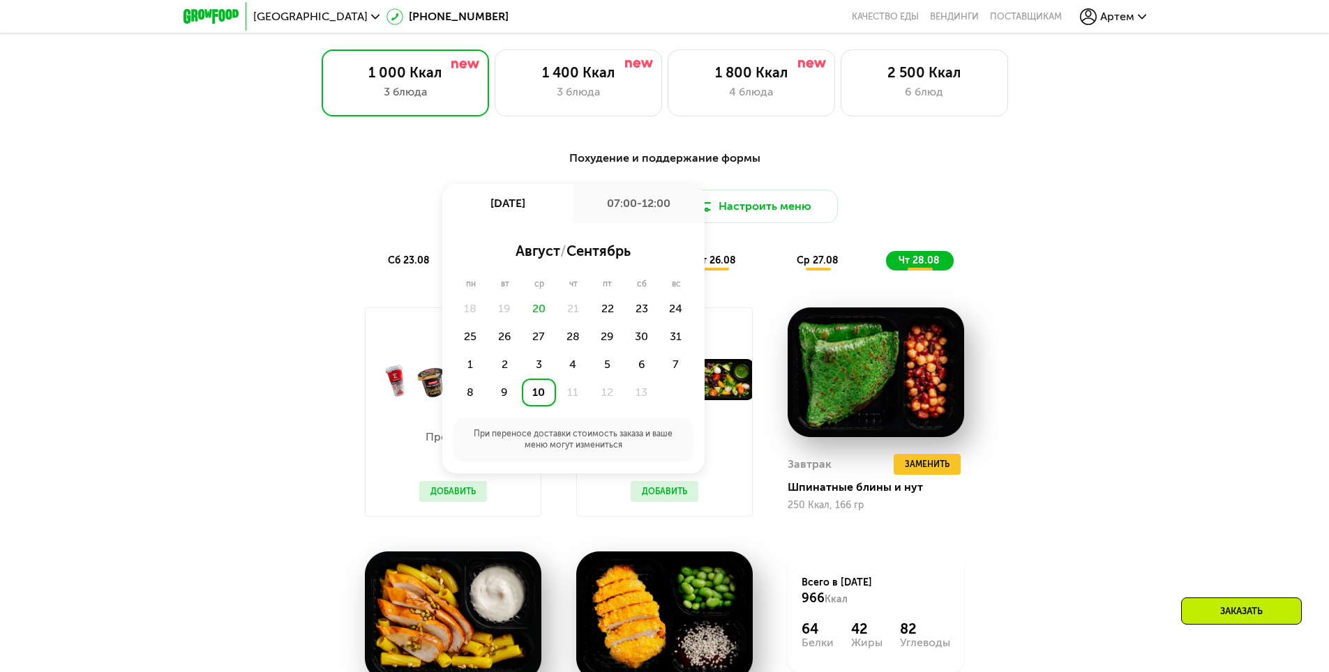
click at [957, 256] on div "Похудение и поддержание формы Доставка: 10 сен, ср 10 сен, ср 07:00-12:00 авгус…" at bounding box center [665, 210] width 826 height 121
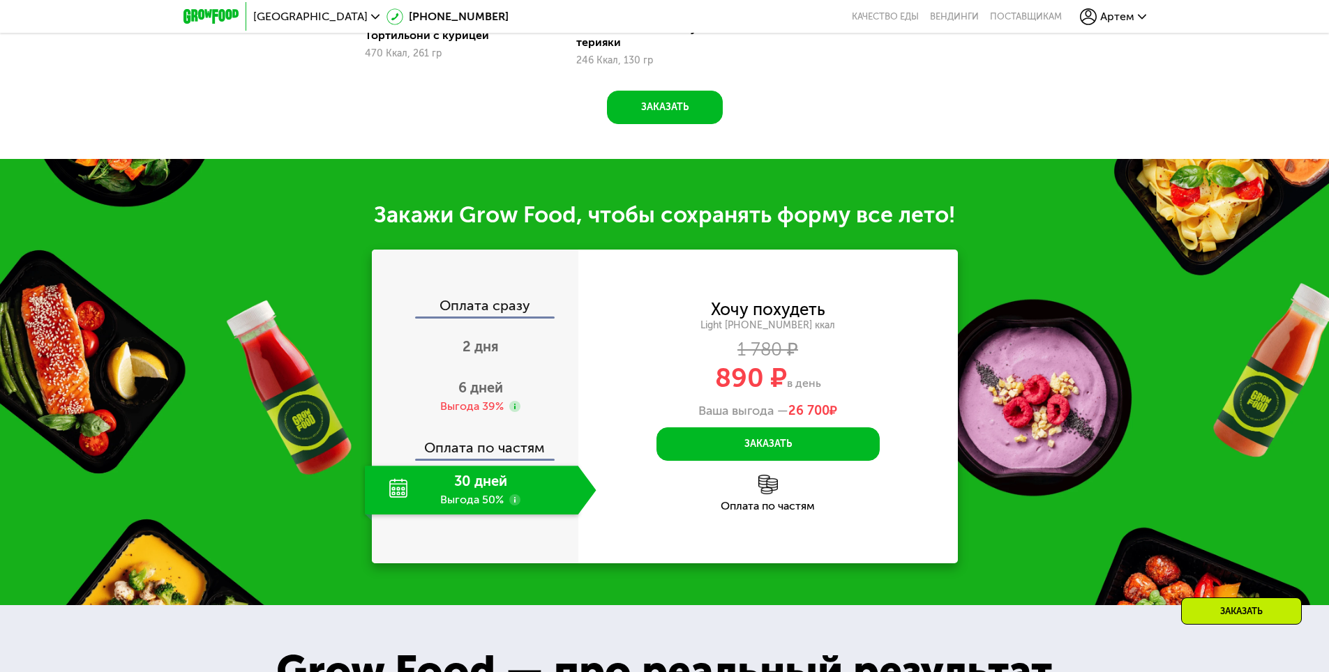
scroll to position [1479, 0]
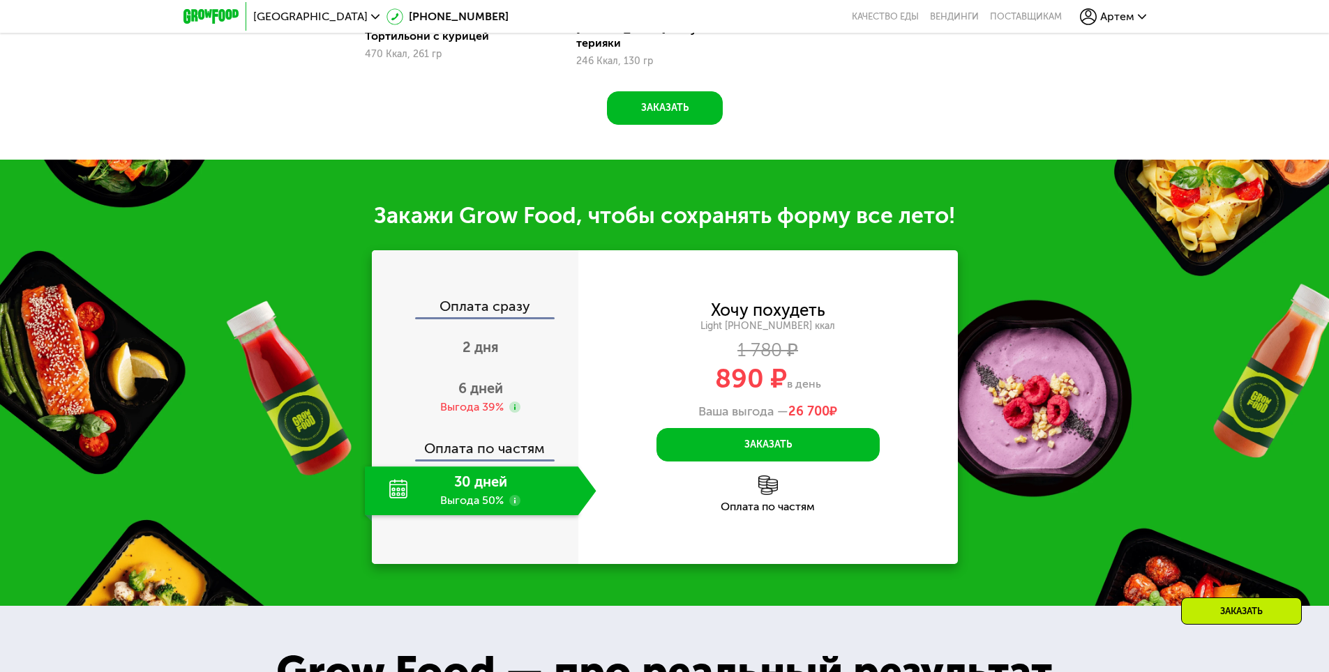
click at [768, 504] on div "Хочу похудеть Light 1000 ~1000 ккал 1 780 ₽ 890 ₽ в день Ваша выгода — 26 700 ₽…" at bounding box center [767, 407] width 379 height 314
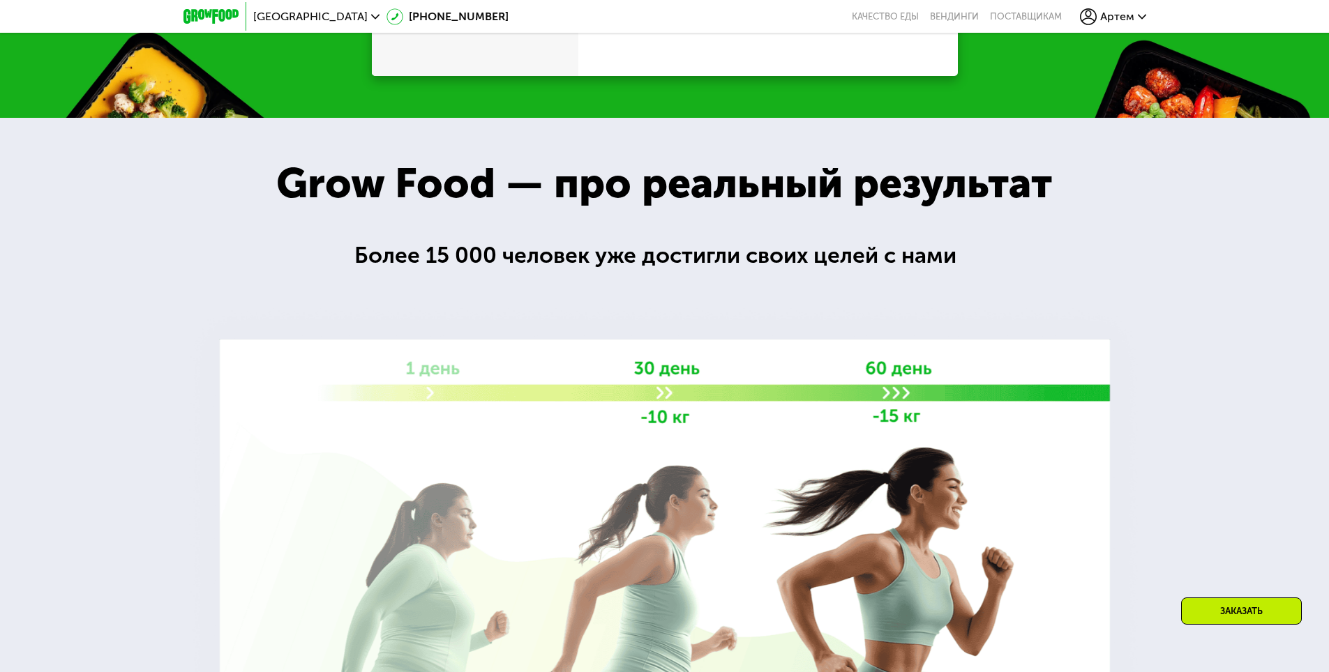
scroll to position [2037, 0]
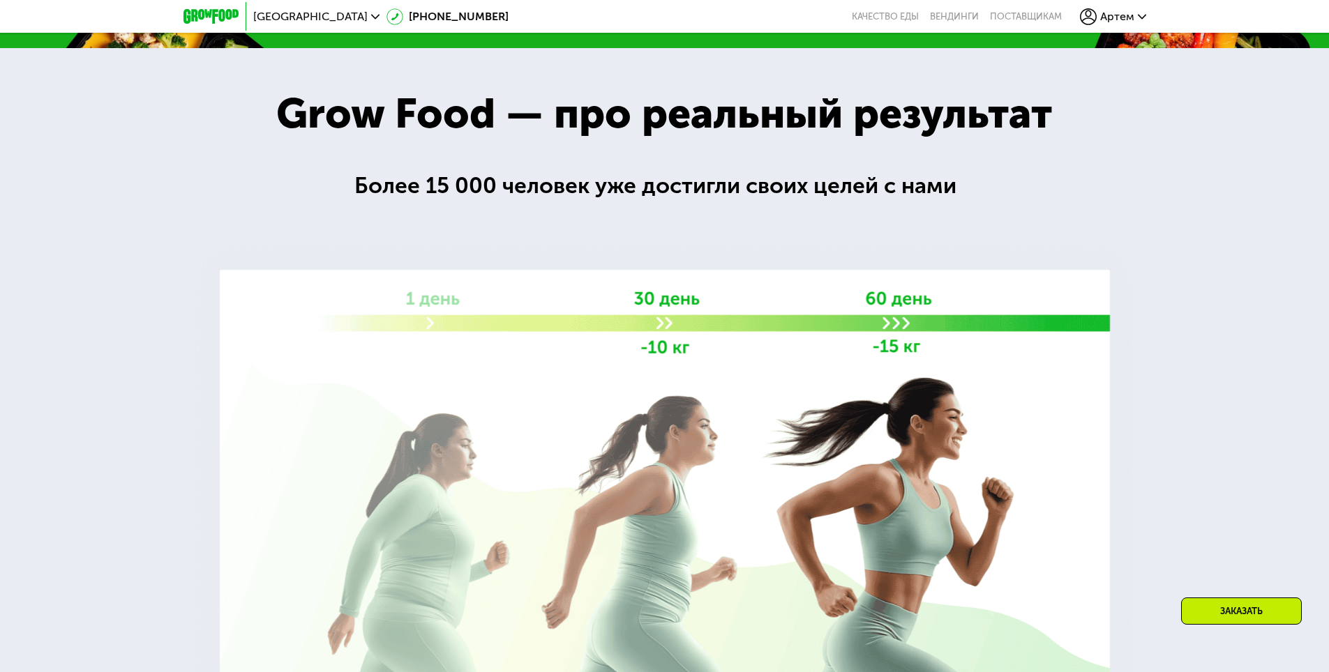
click at [1093, 12] on icon at bounding box center [1088, 16] width 17 height 17
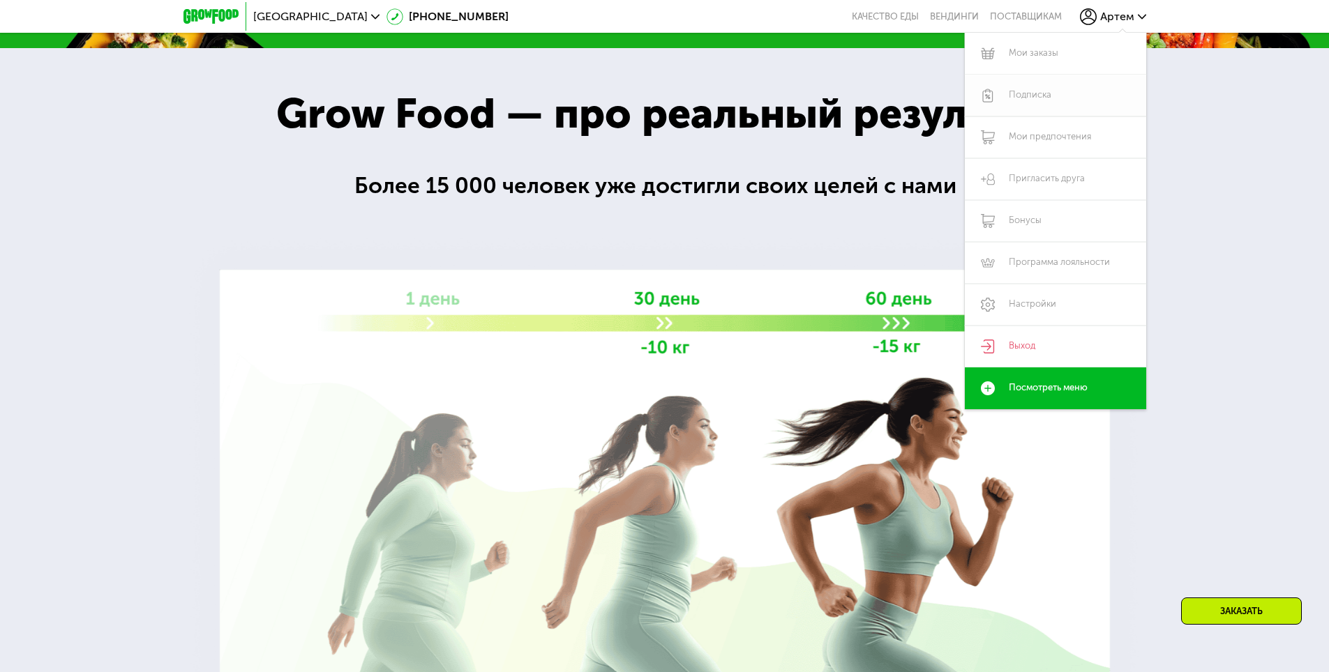
click at [1040, 90] on link "Подписка" at bounding box center [1055, 96] width 181 height 42
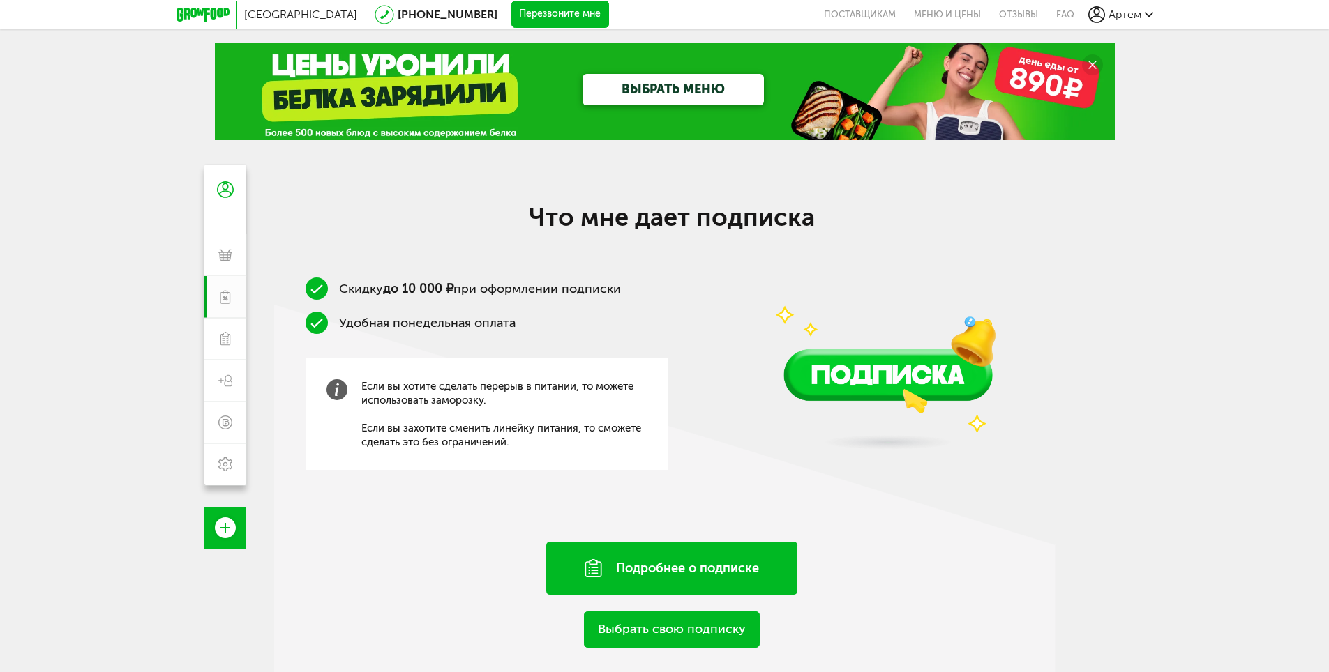
click at [651, 581] on div "Подробнее о подписке" at bounding box center [671, 568] width 251 height 53
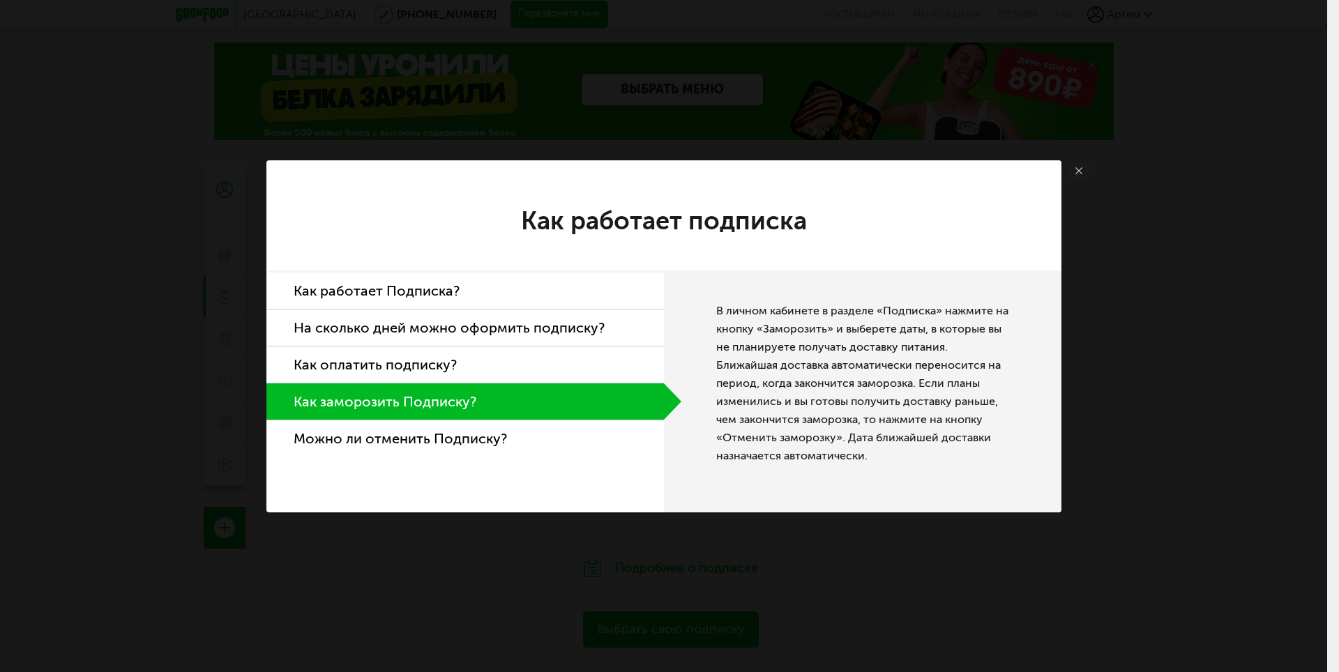
click at [531, 534] on div "Как работает подписка Как работает Подписка? На сколько дней можно оформить под…" at bounding box center [663, 336] width 1327 height 672
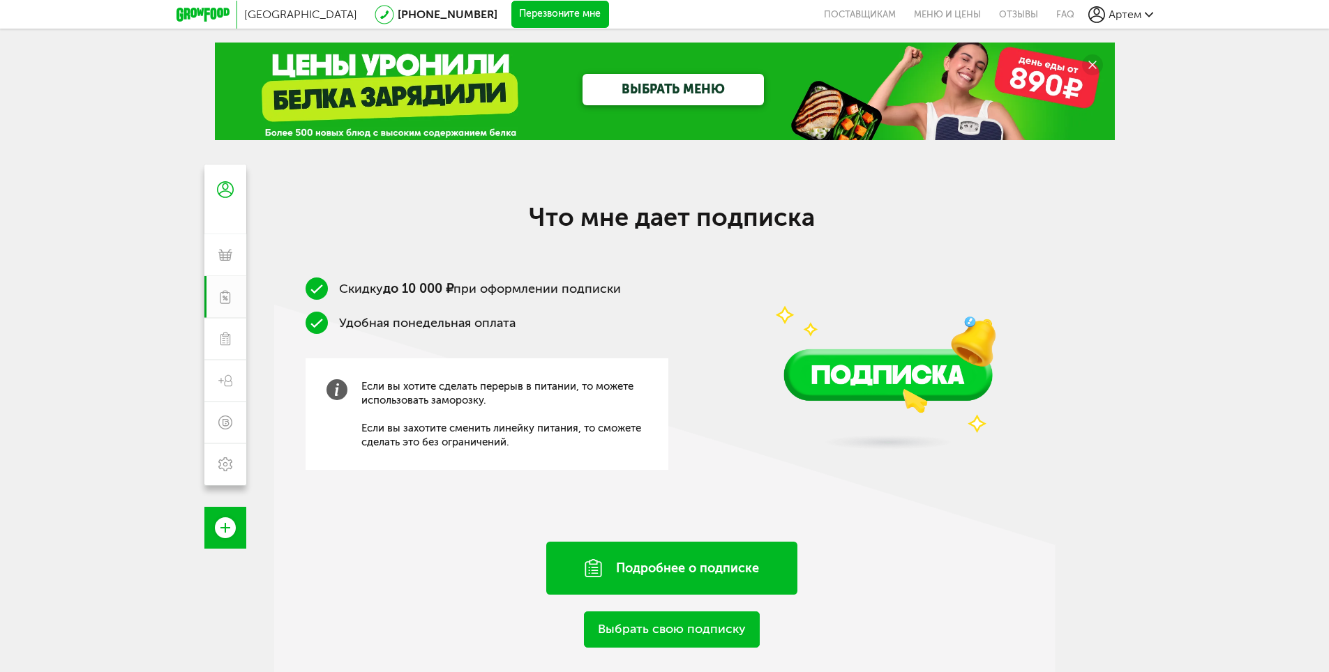
click at [630, 562] on div "Подробнее о подписке" at bounding box center [671, 568] width 251 height 53
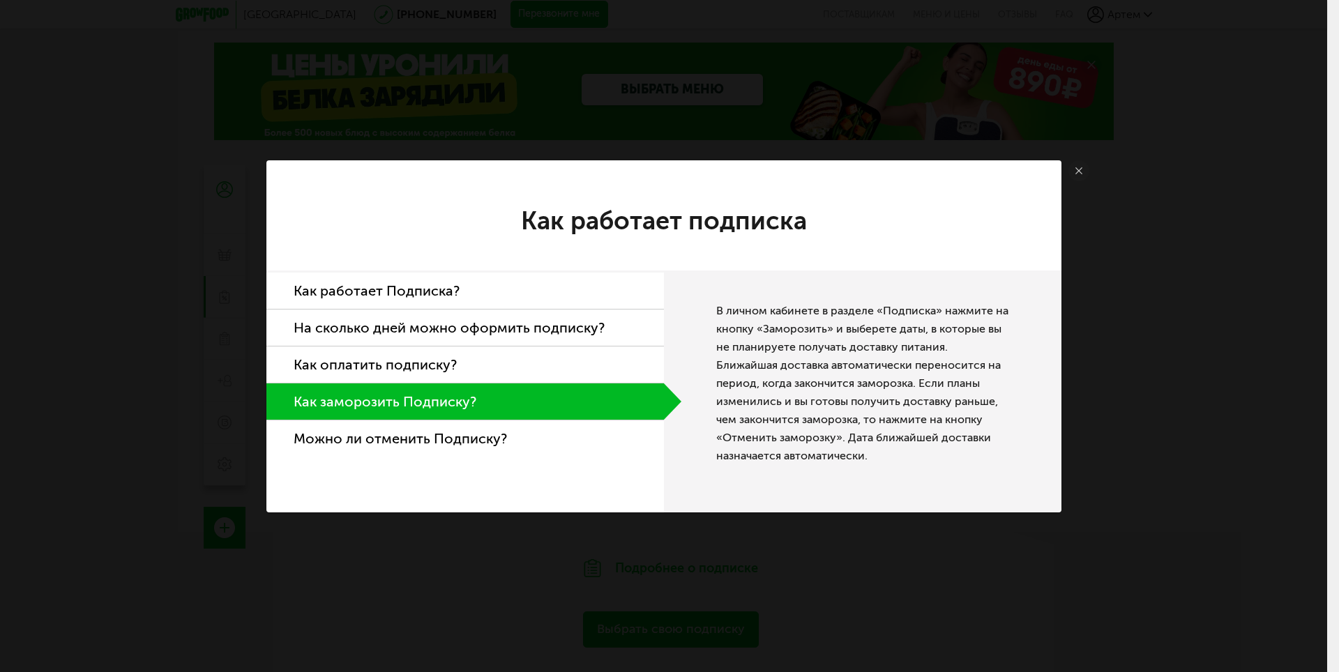
click at [503, 426] on li "Можно ли отменить Подписку?" at bounding box center [465, 439] width 398 height 36
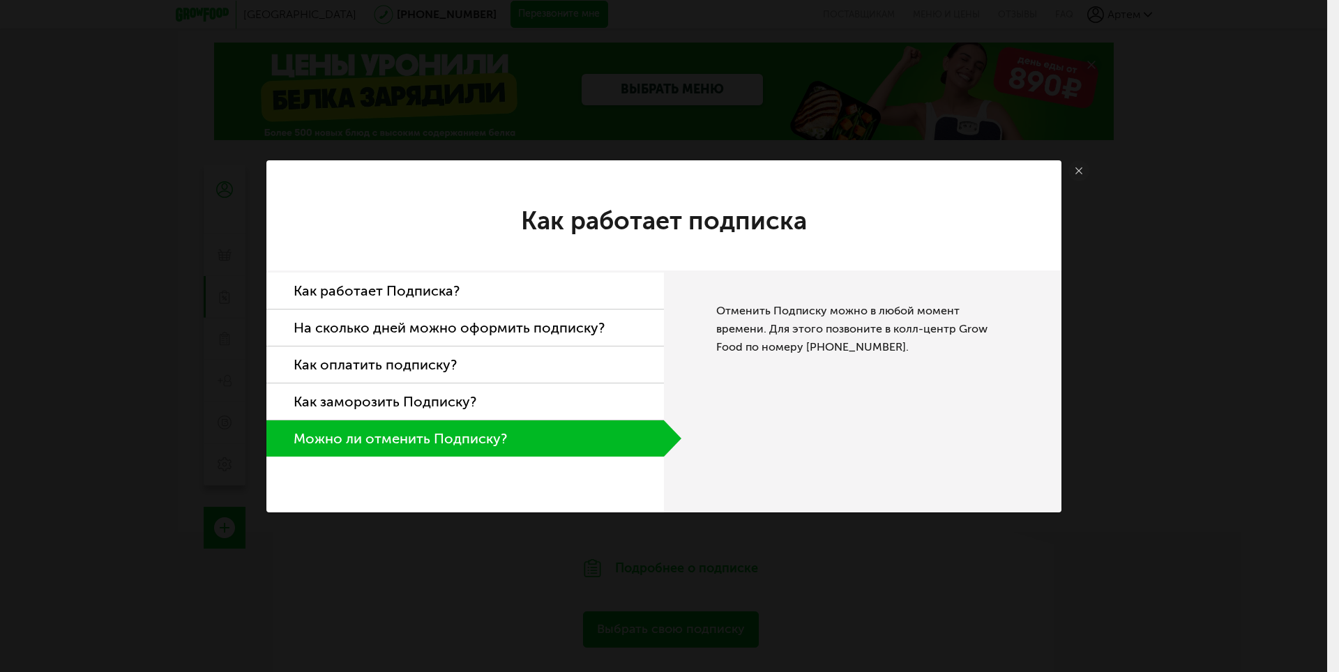
click at [448, 363] on li "Как оплатить подписку?" at bounding box center [465, 365] width 398 height 37
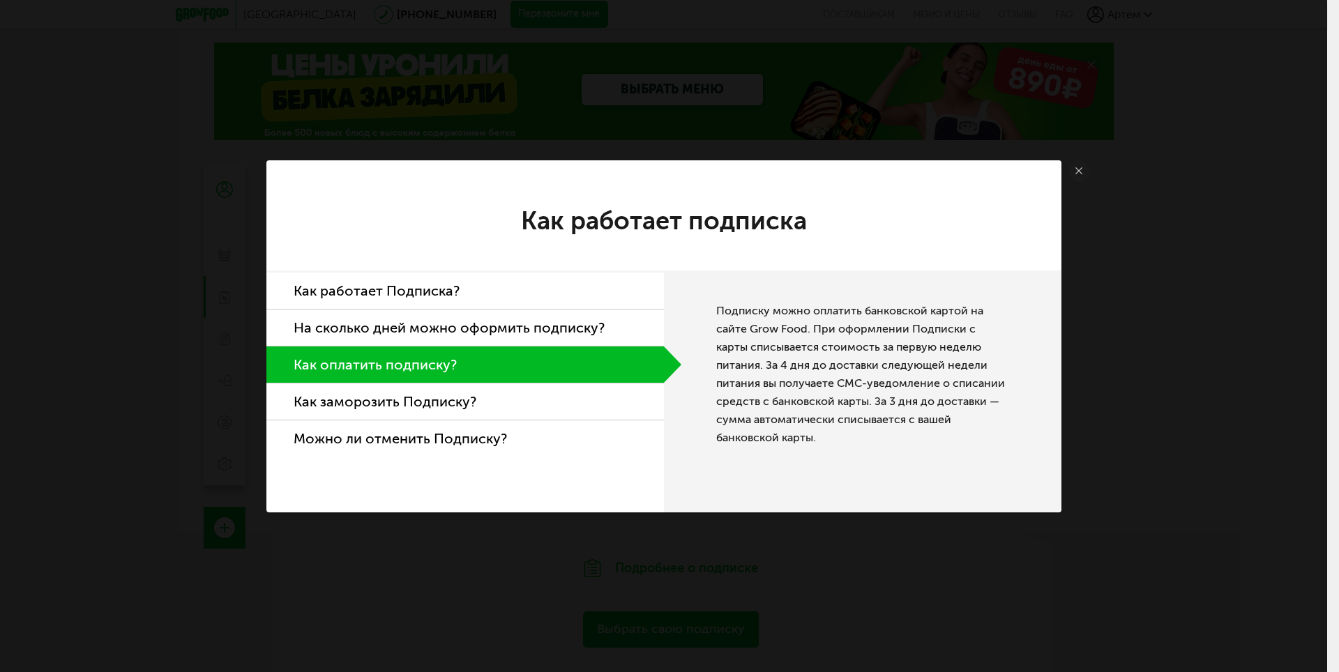
click at [455, 333] on li "На сколько дней можно оформить подписку?" at bounding box center [465, 328] width 398 height 37
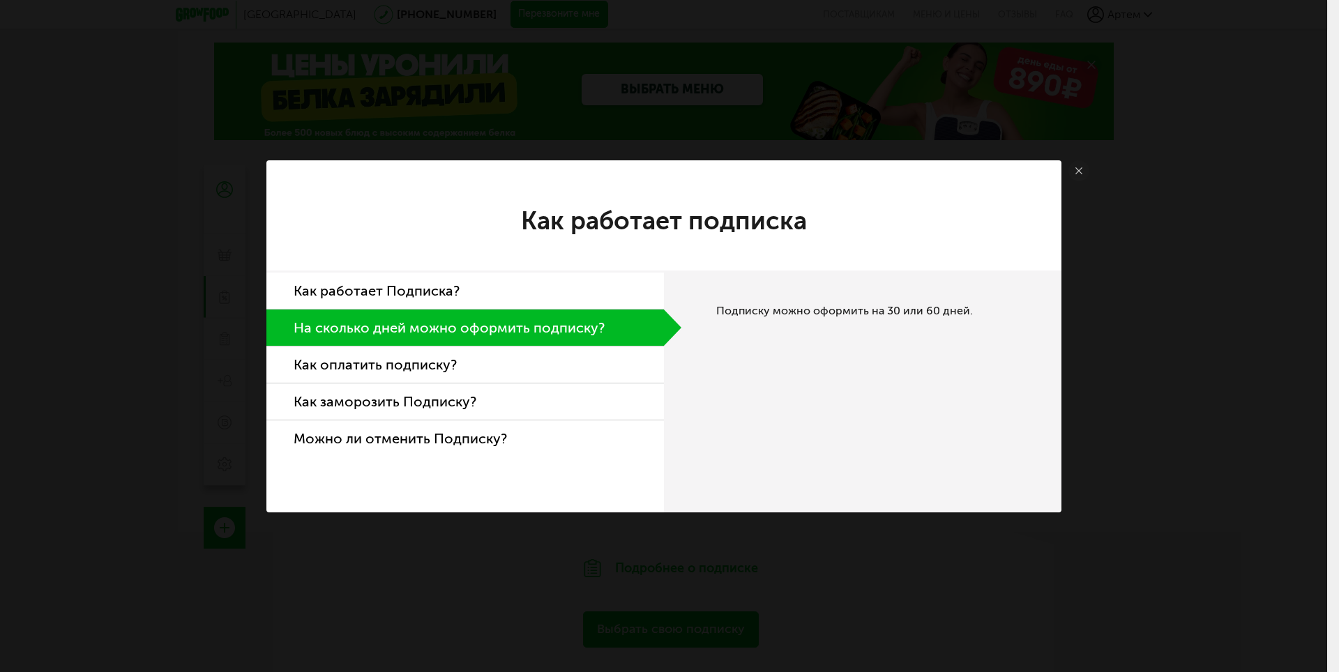
click at [1104, 297] on div "Как работает подписка Как работает Подписка? На сколько дней можно оформить под…" at bounding box center [663, 336] width 1327 height 672
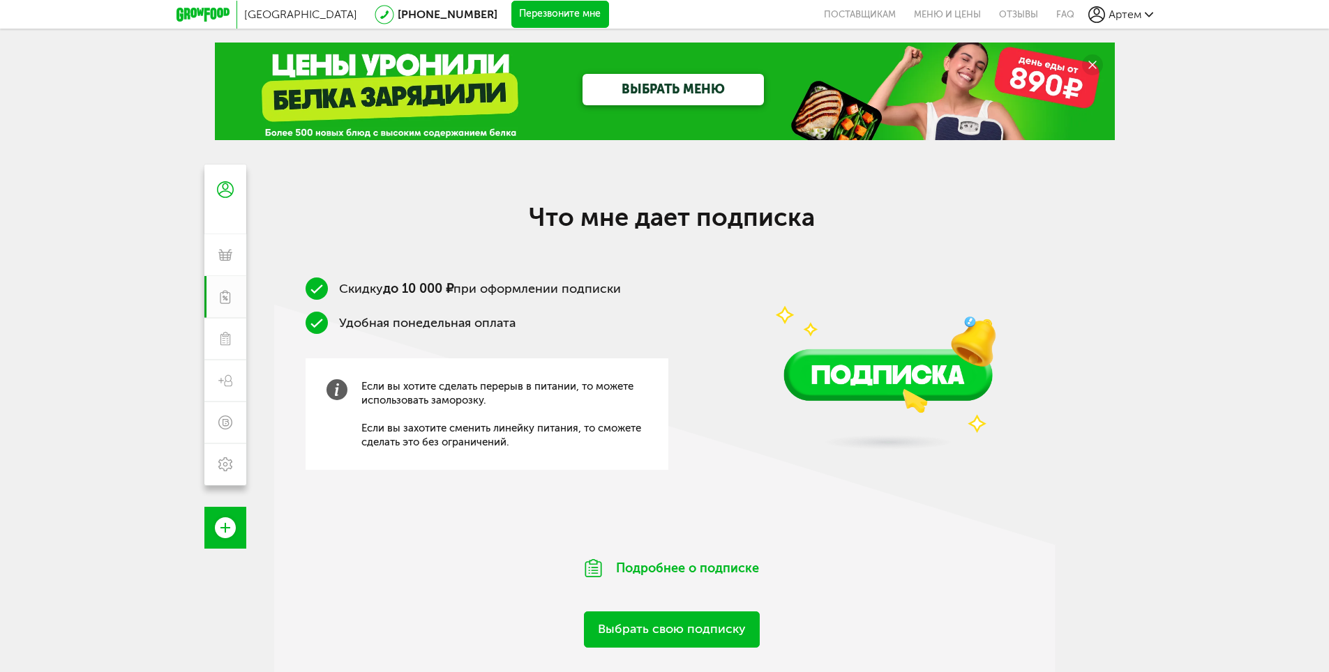
click at [733, 633] on link "Выбрать свою подписку" at bounding box center [672, 630] width 176 height 36
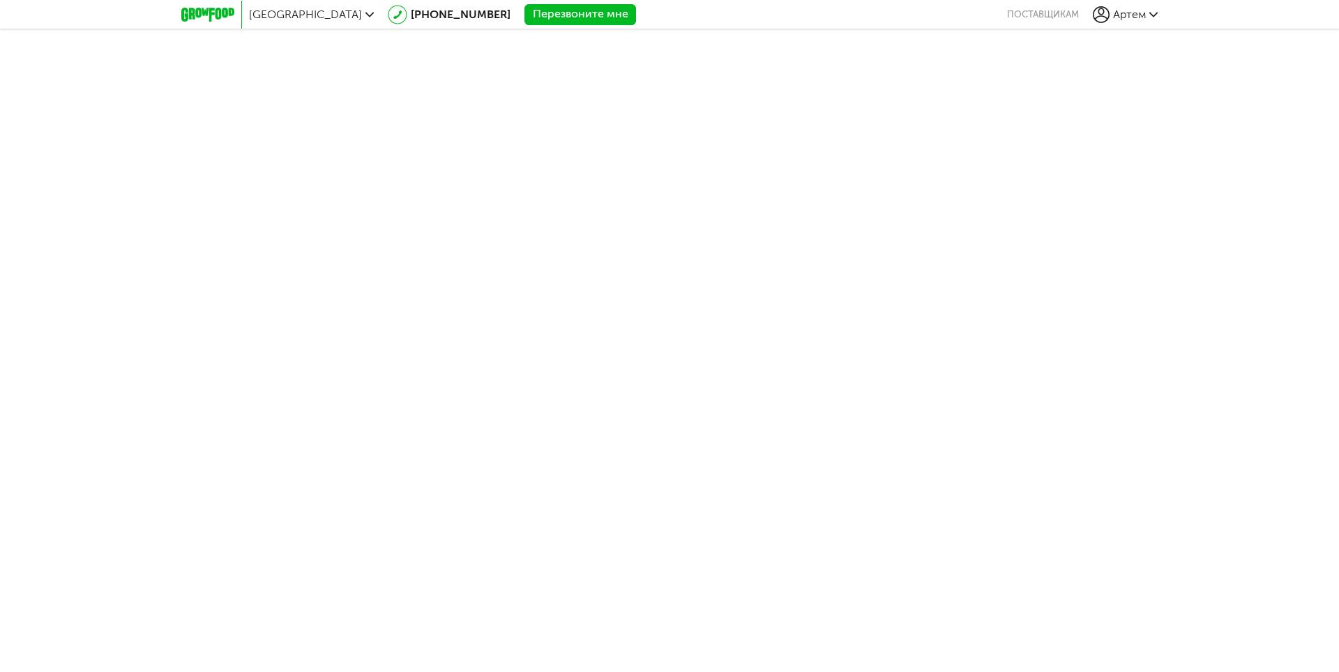
click at [1136, 15] on span "Артем" at bounding box center [1129, 14] width 33 height 13
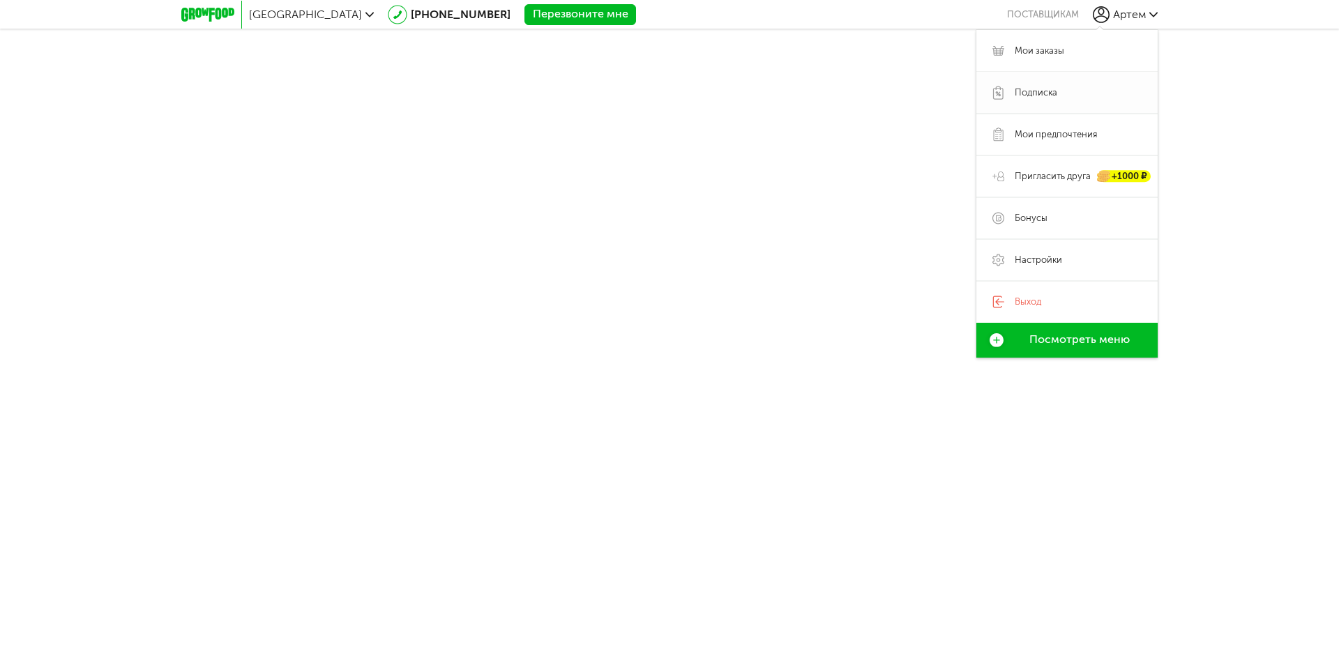
click at [1068, 85] on link "Подписка" at bounding box center [1066, 93] width 181 height 42
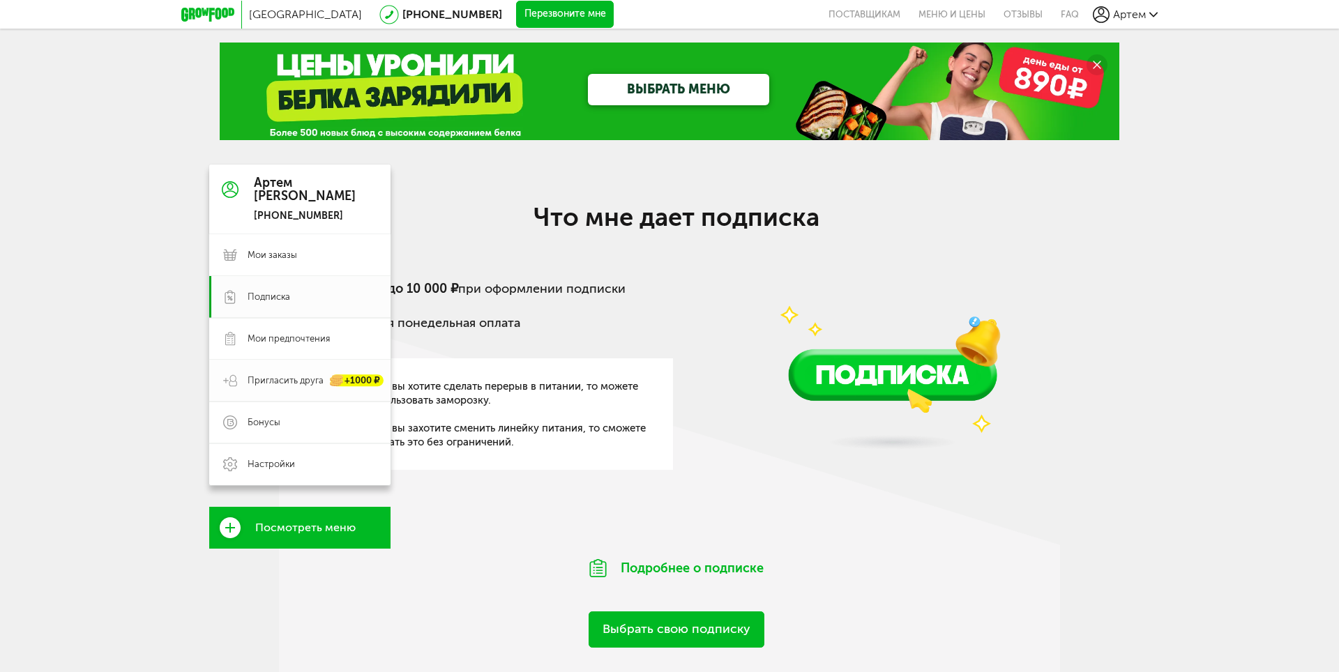
click at [294, 376] on span "Пригласить друга" at bounding box center [286, 381] width 76 height 13
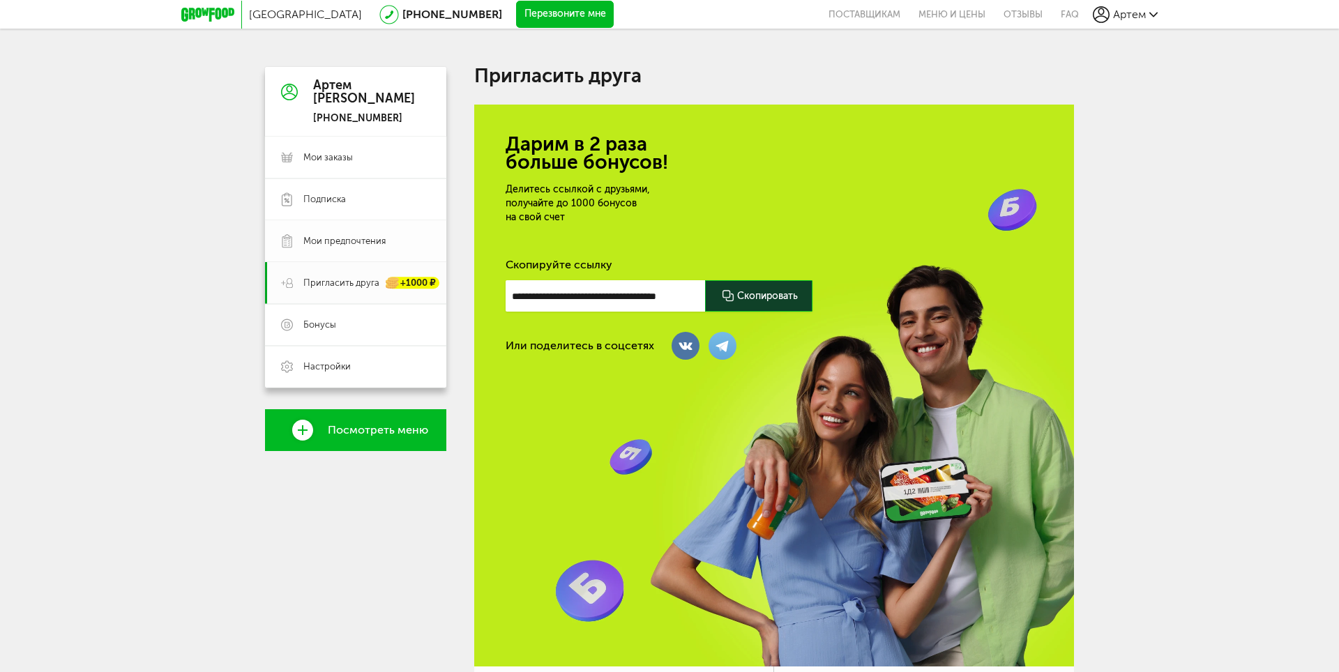
click at [333, 236] on span "Мои предпочтения" at bounding box center [344, 241] width 82 height 13
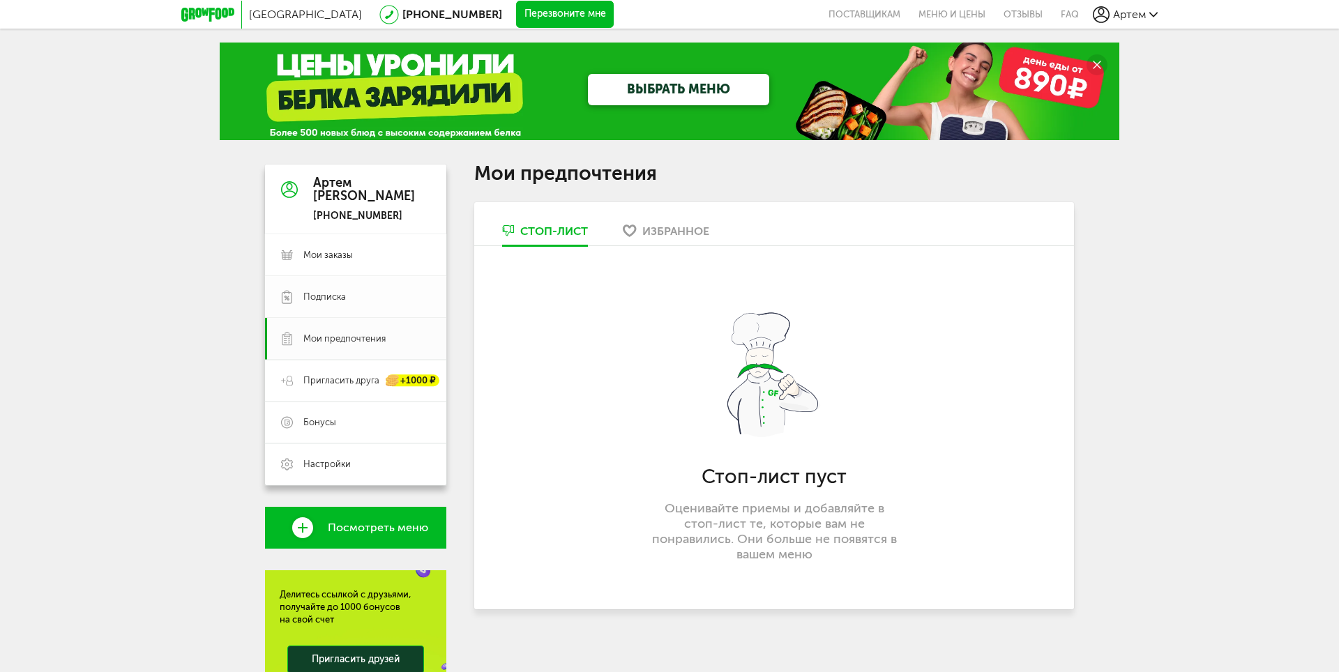
click at [333, 291] on span "Подписка" at bounding box center [324, 297] width 43 height 13
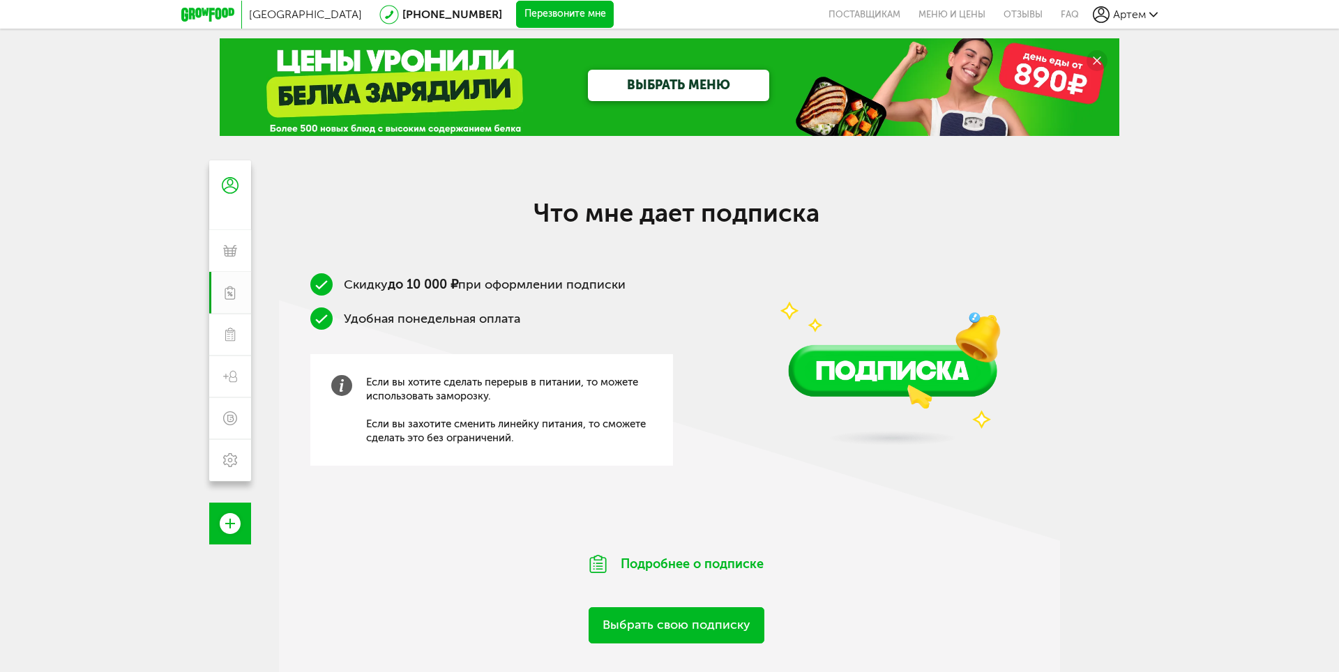
scroll to position [139, 0]
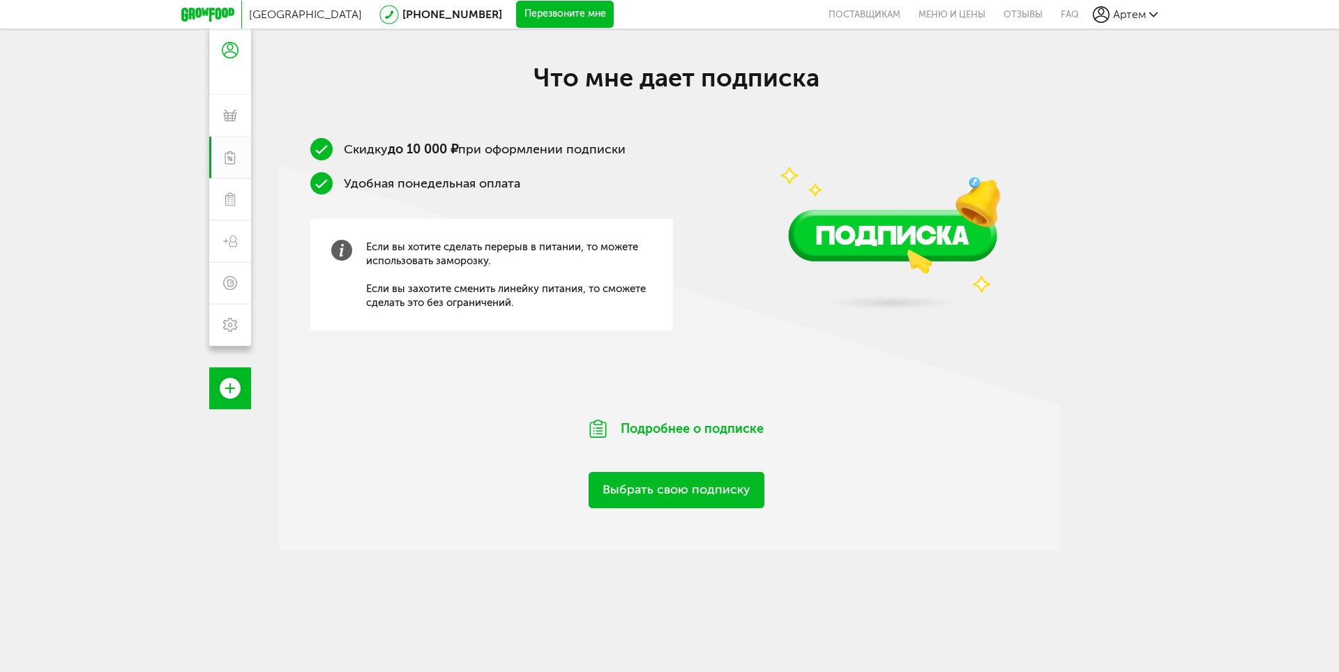
click at [737, 483] on link "Выбрать свою подписку" at bounding box center [677, 490] width 176 height 36
